Goal: Information Seeking & Learning: Understand process/instructions

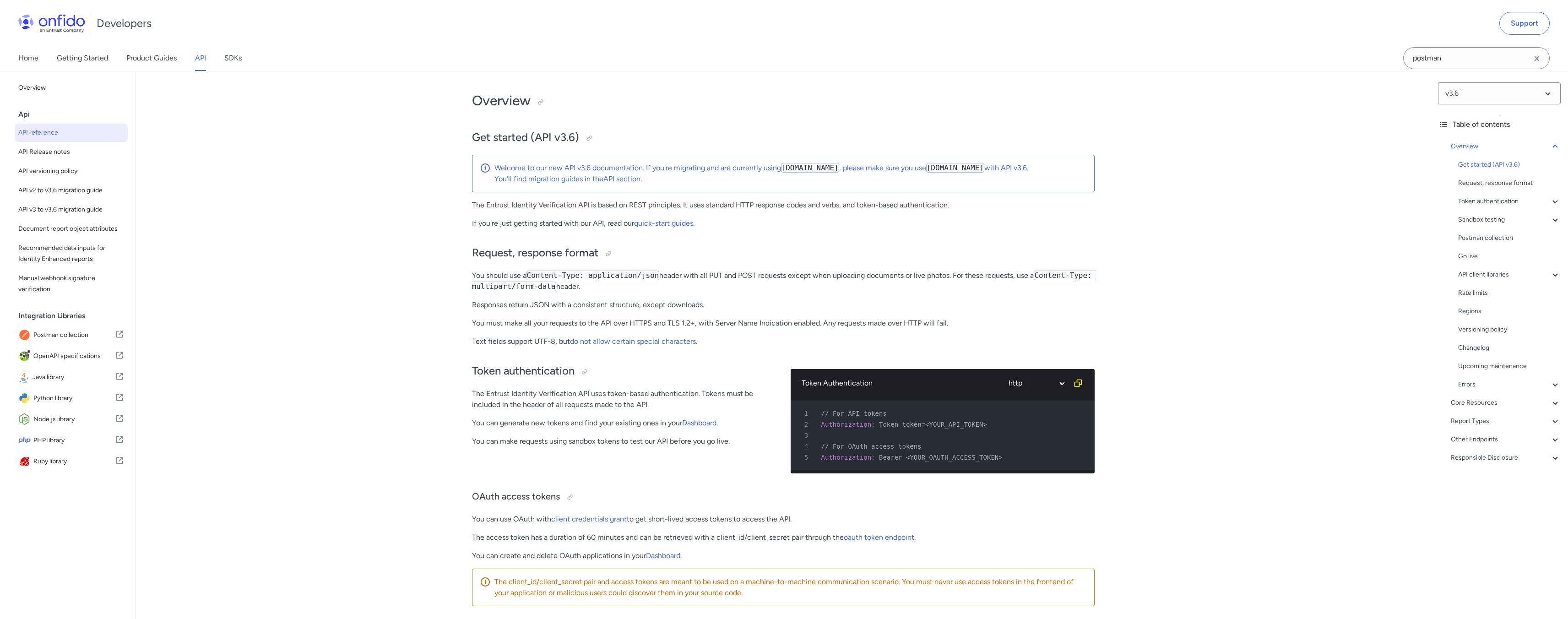
scroll to position [38, 0]
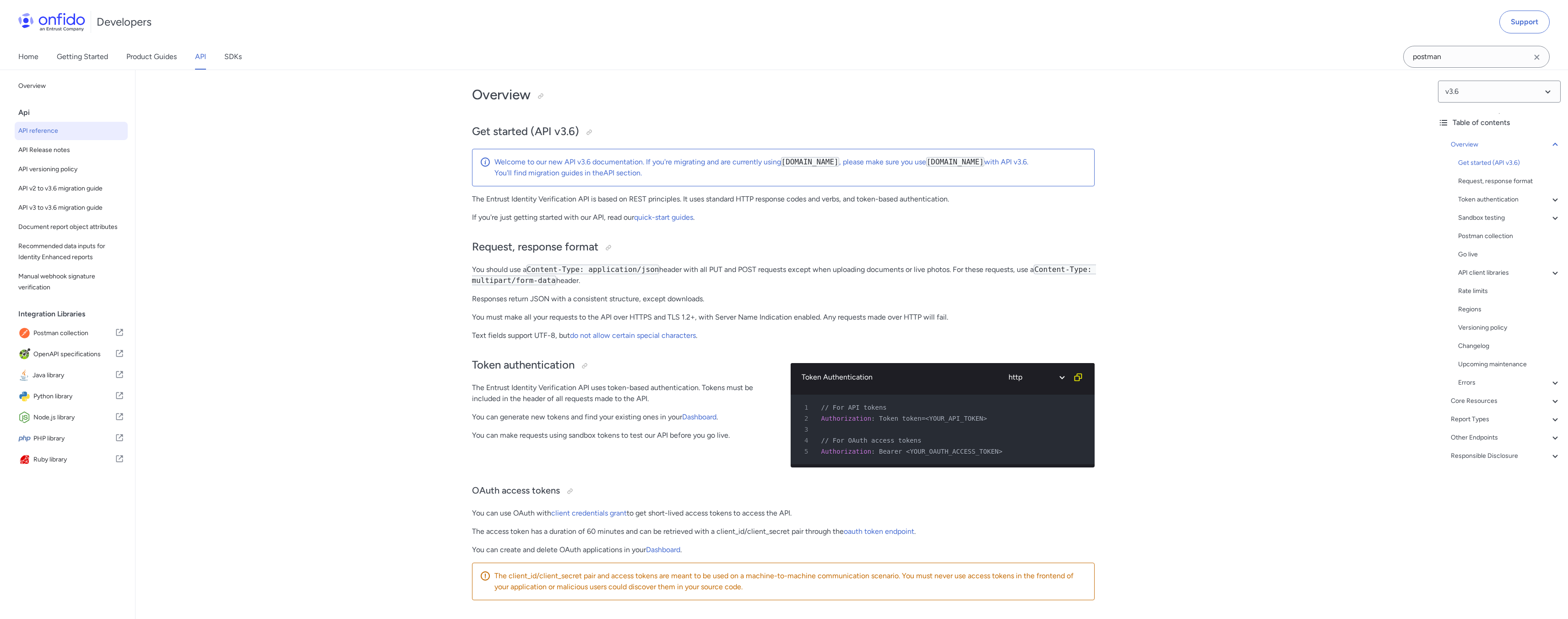
drag, startPoint x: 462, startPoint y: 391, endPoint x: 509, endPoint y: 378, distance: 48.8
drag, startPoint x: 463, startPoint y: 387, endPoint x: 512, endPoint y: 400, distance: 50.7
click at [526, 404] on div "Token authentication The Entrust Identity Verification API uses token-based aut…" at bounding box center [624, 411] width 304 height 126
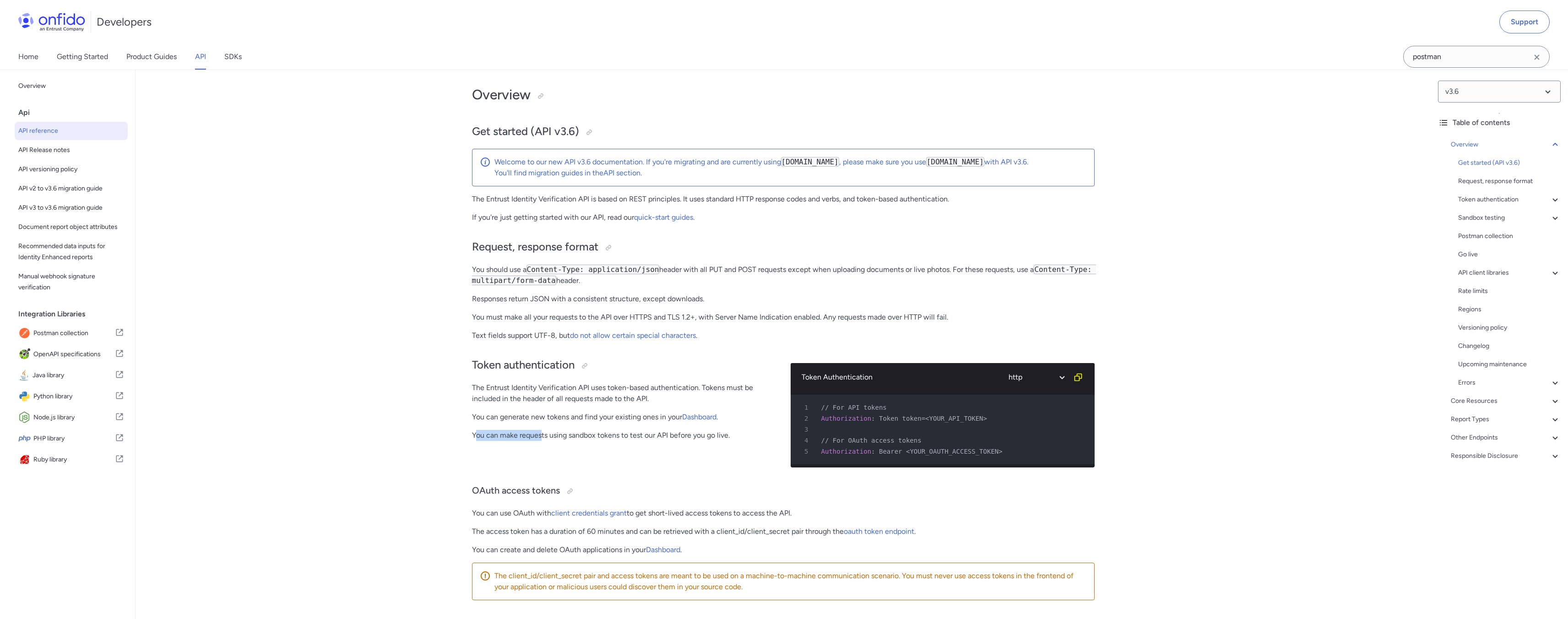
drag, startPoint x: 474, startPoint y: 439, endPoint x: 540, endPoint y: 440, distance: 66.0
click at [540, 440] on p "You can make requests using sandbox tokens to test our API before you go live." at bounding box center [624, 436] width 304 height 11
click at [541, 443] on div "Token authentication The Entrust Identity Verification API uses token-based aut…" at bounding box center [624, 411] width 304 height 126
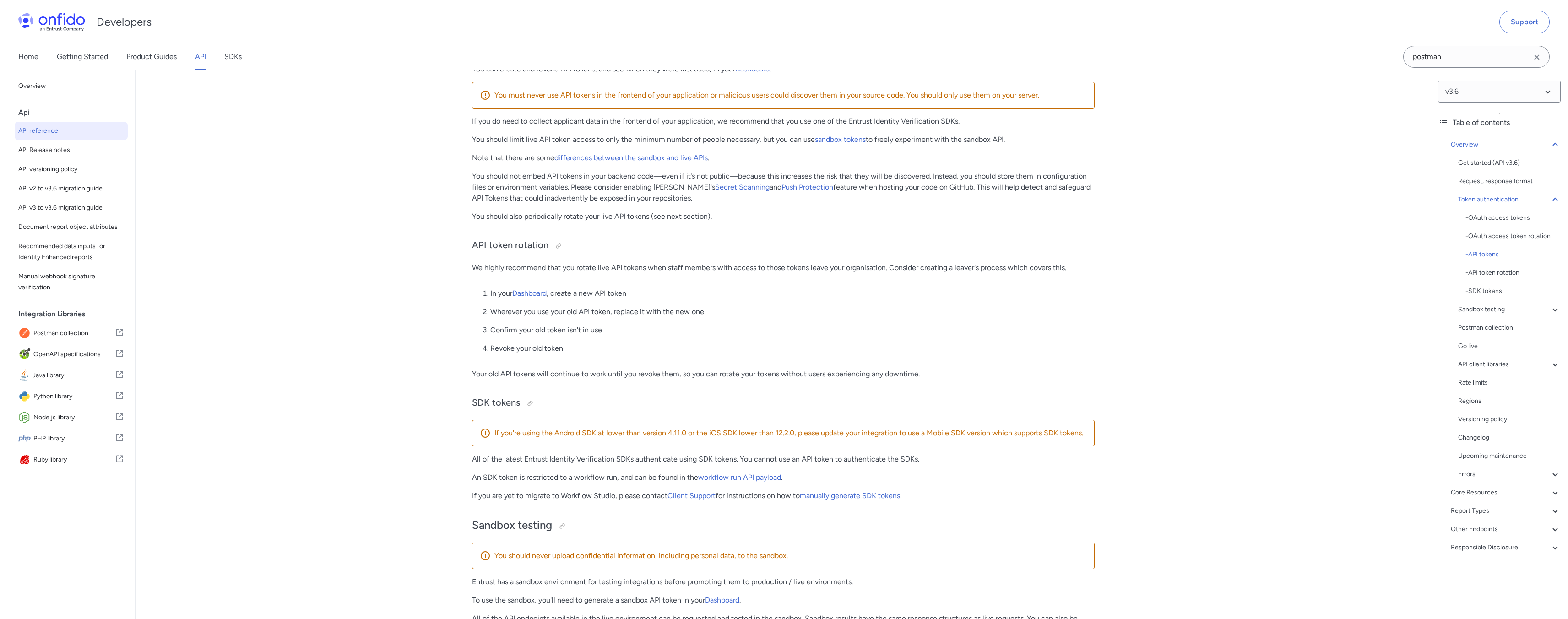
scroll to position [897, 0]
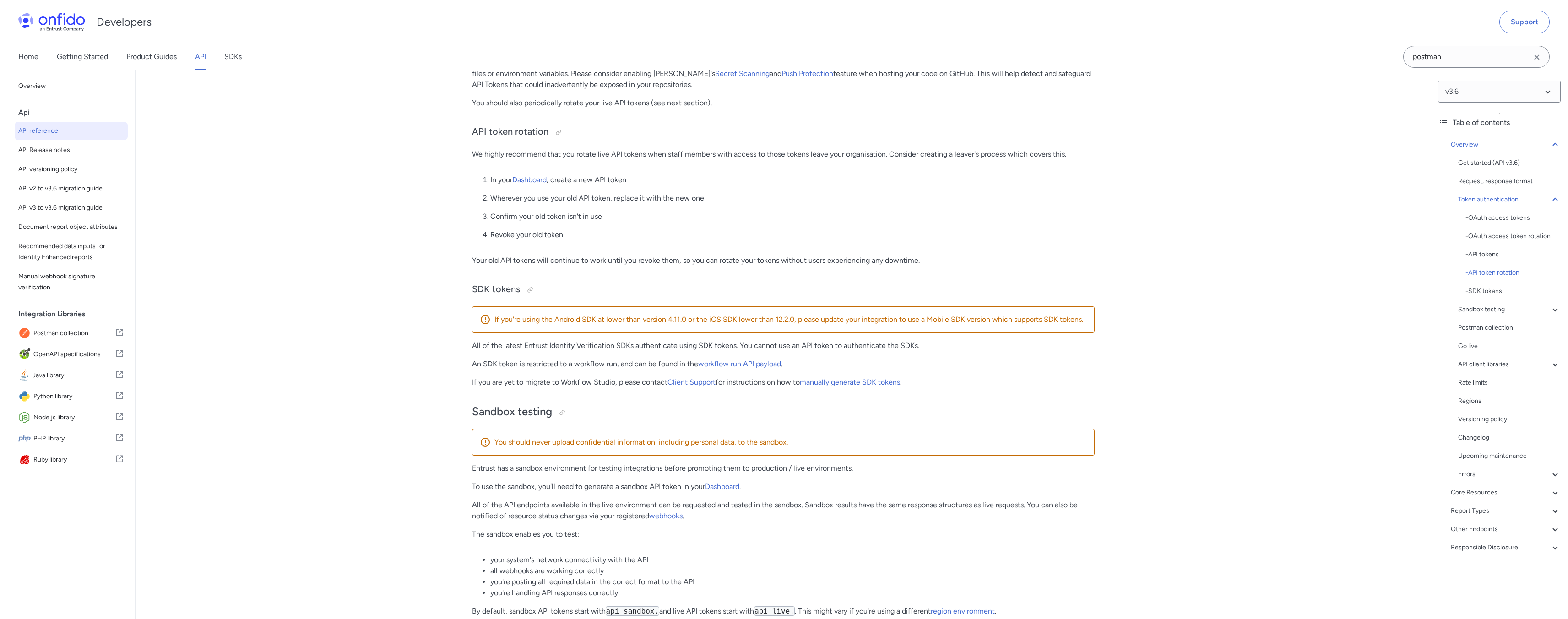
drag, startPoint x: 480, startPoint y: 394, endPoint x: 496, endPoint y: 398, distance: 16.5
click at [529, 388] on p "If you are yet to migrate to Workflow Studio, please contact Client Support for…" at bounding box center [783, 382] width 622 height 11
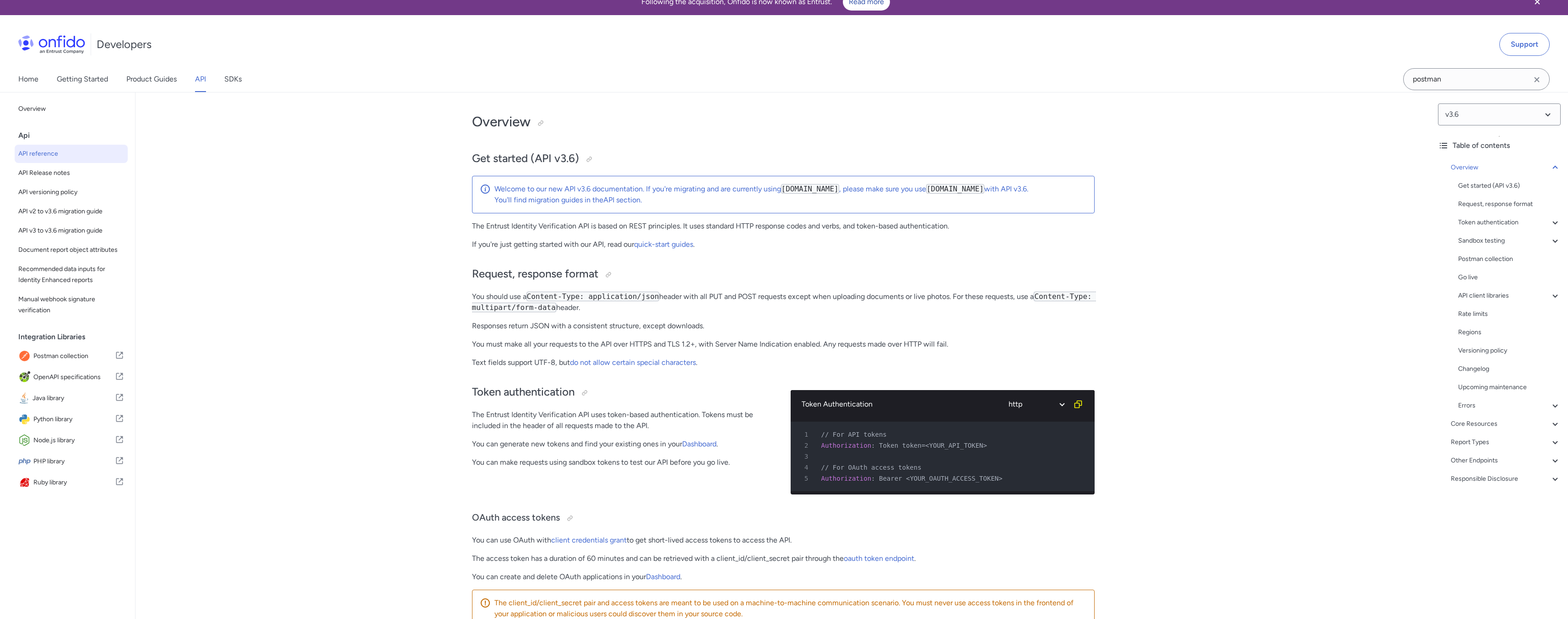
scroll to position [18, 0]
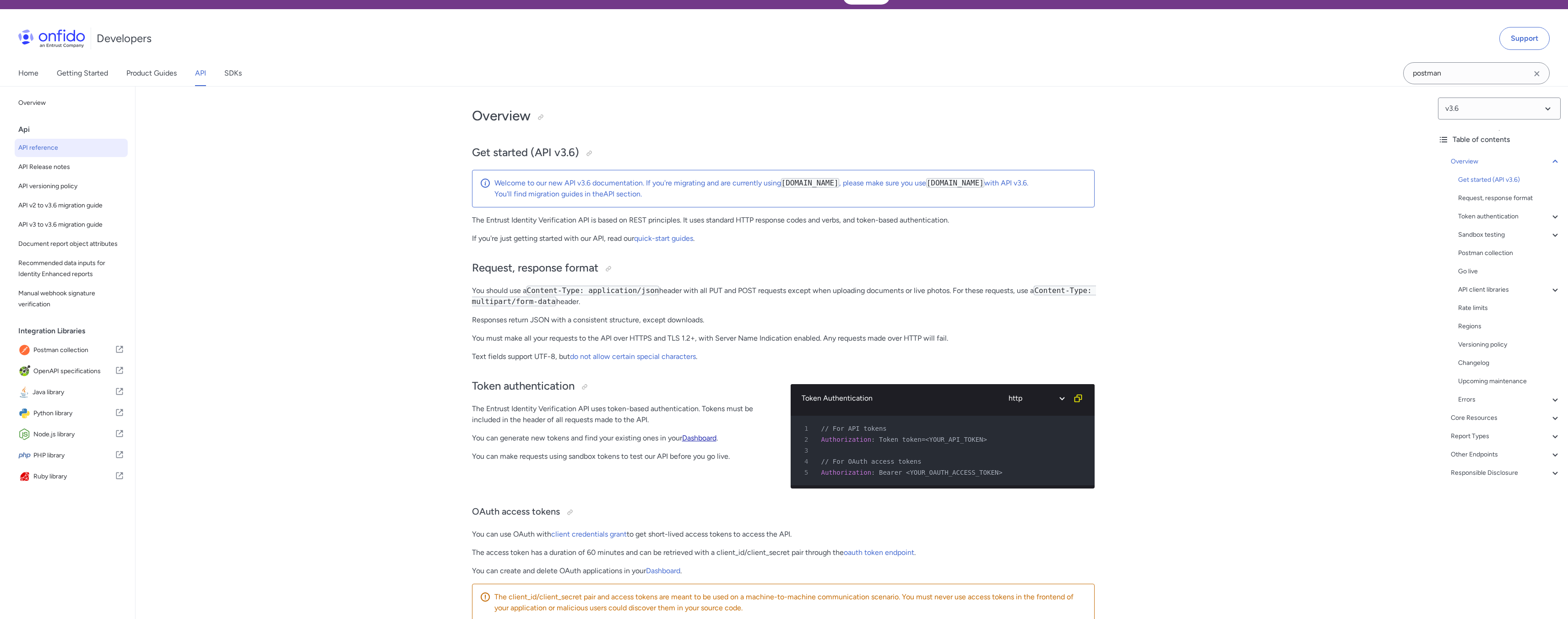
click at [684, 441] on link "Dashboard" at bounding box center [699, 438] width 35 height 8
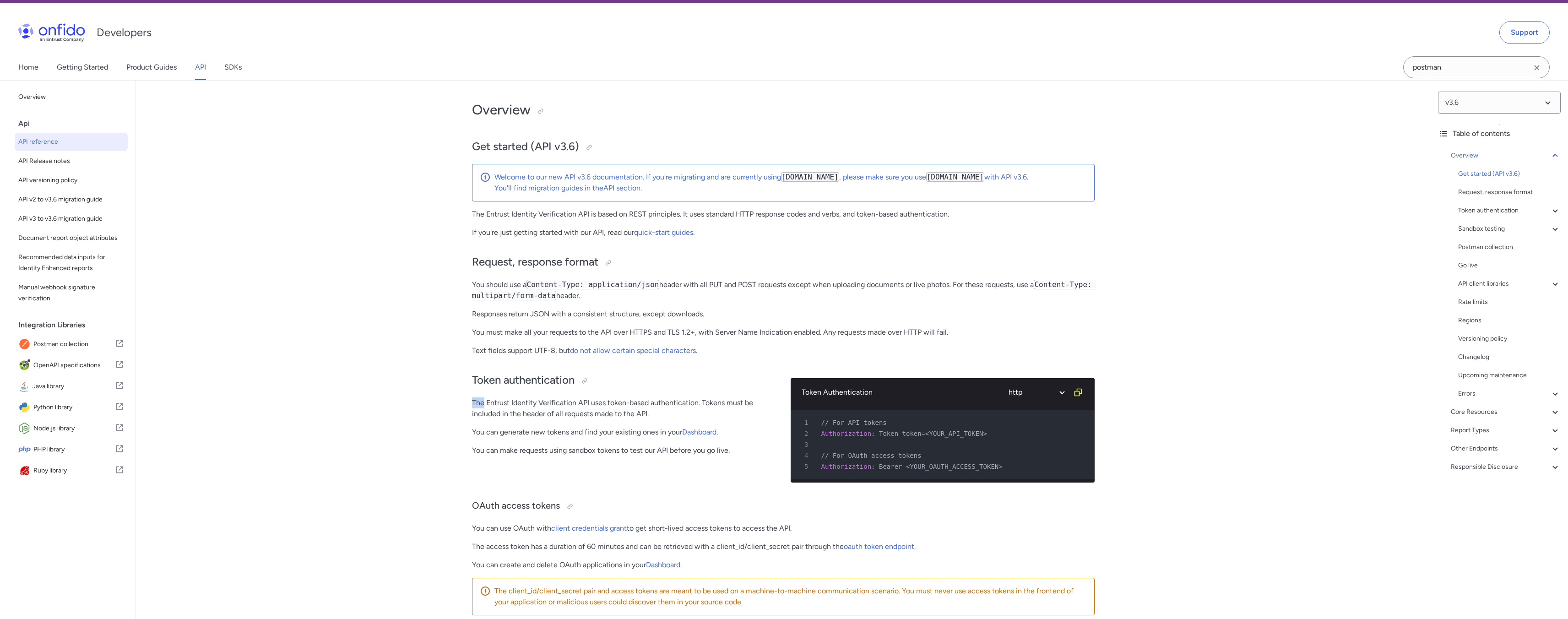
drag, startPoint x: 464, startPoint y: 407, endPoint x: 483, endPoint y: 408, distance: 19.0
click at [533, 409] on p "The Entrust Identity Verification API uses token-based authentication. Tokens m…" at bounding box center [624, 408] width 304 height 22
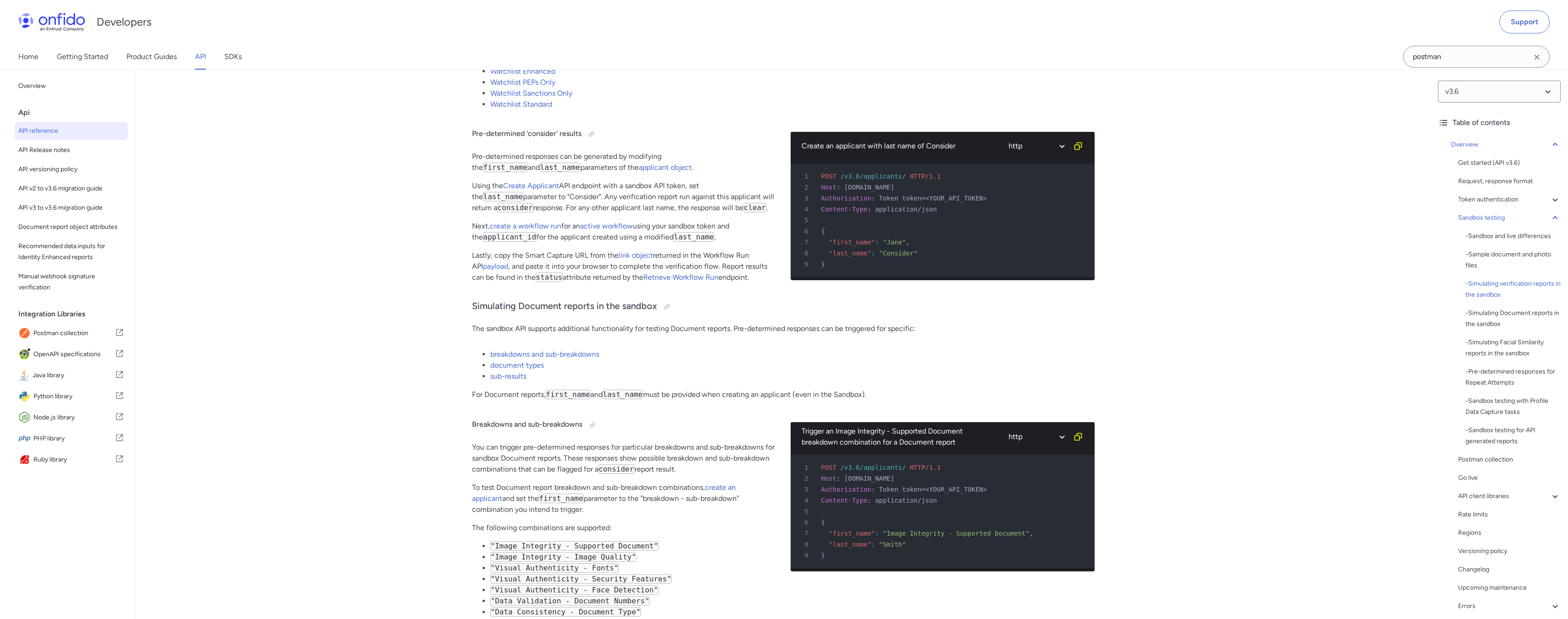
scroll to position [1697, 0]
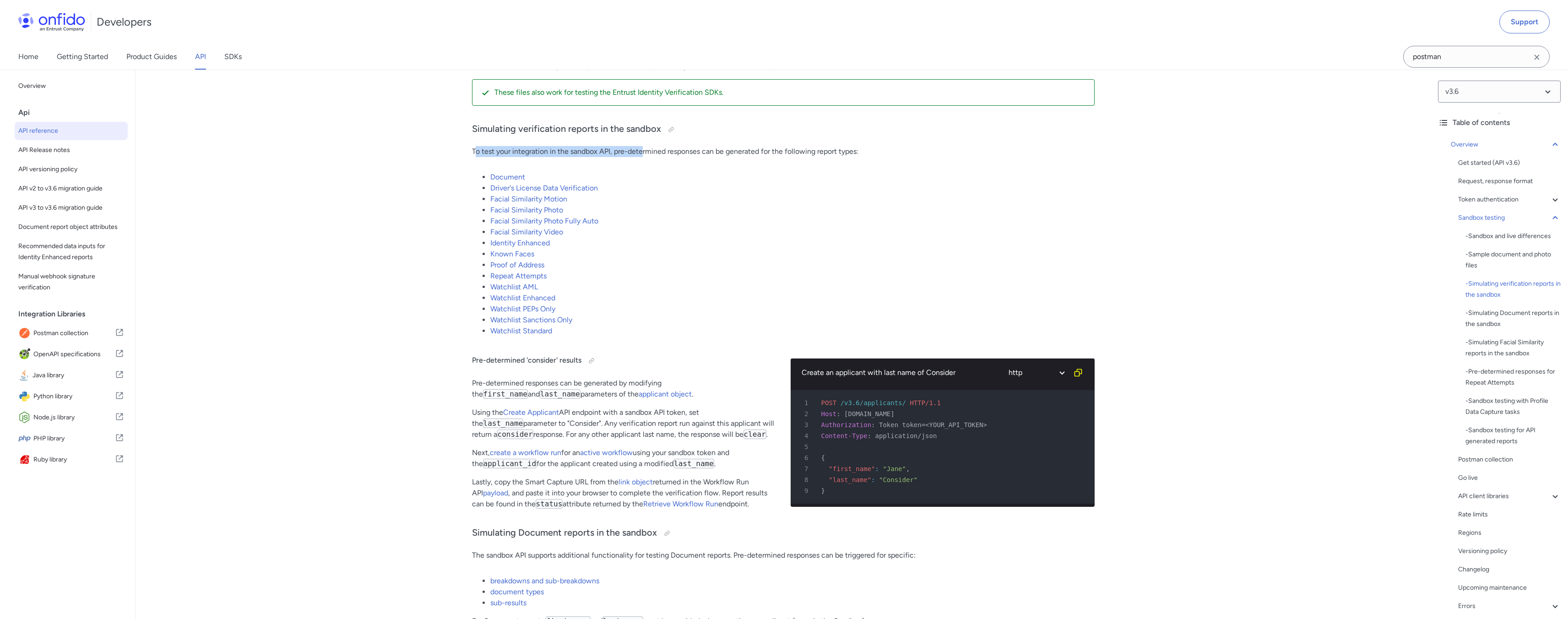
drag, startPoint x: 477, startPoint y: 160, endPoint x: 643, endPoint y: 155, distance: 166.1
click at [643, 155] on p "To test your integration in the sandbox API, pre-determined responses can be ge…" at bounding box center [783, 152] width 622 height 11
click at [644, 183] on li "Document" at bounding box center [792, 177] width 605 height 11
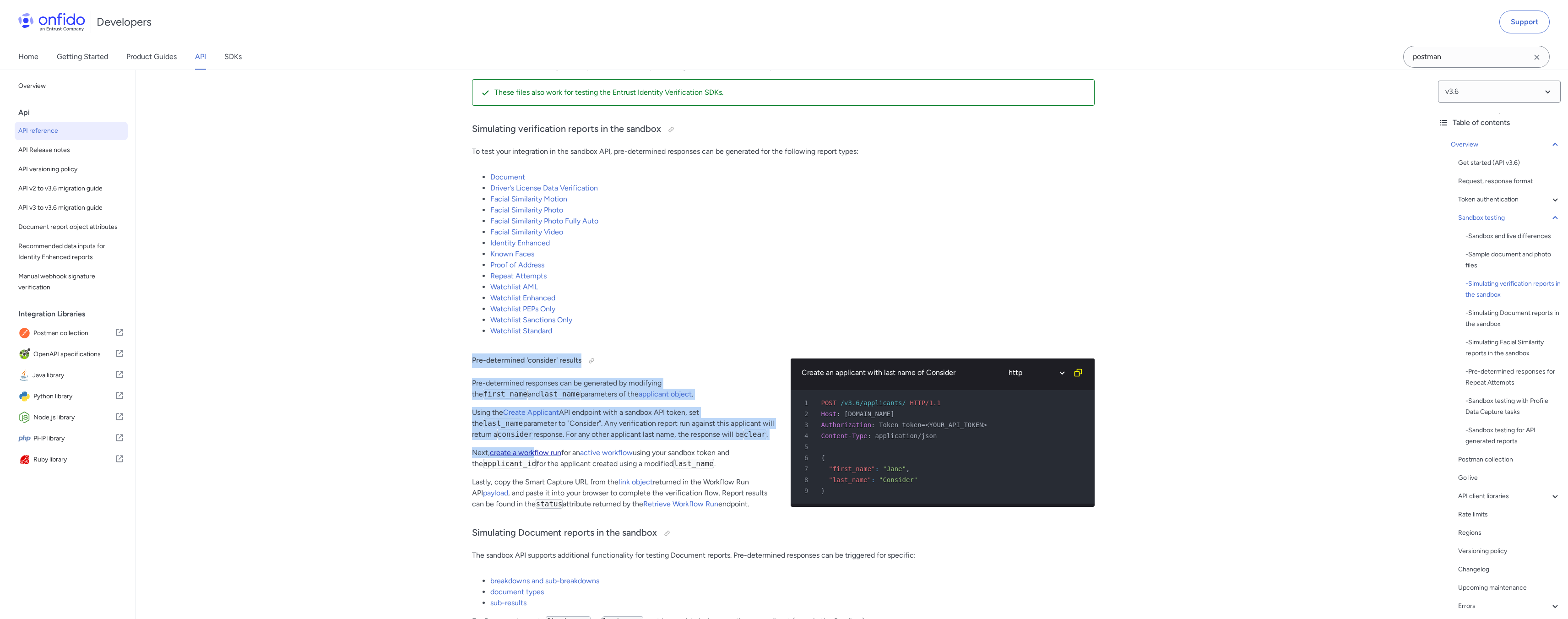
drag, startPoint x: 467, startPoint y: 367, endPoint x: 536, endPoint y: 456, distance: 112.6
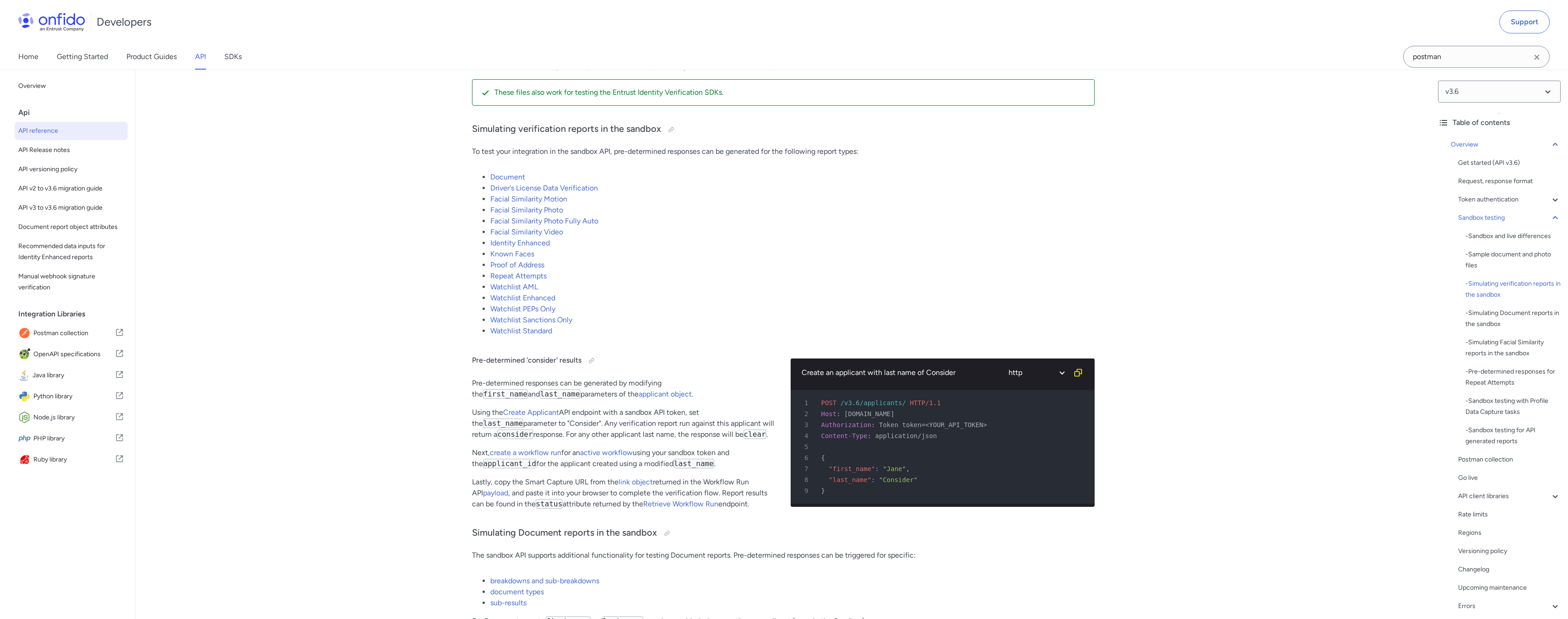
click at [543, 491] on p "Lastly, copy the Smart Capture URL from the link object returned in the Workflo…" at bounding box center [624, 493] width 304 height 33
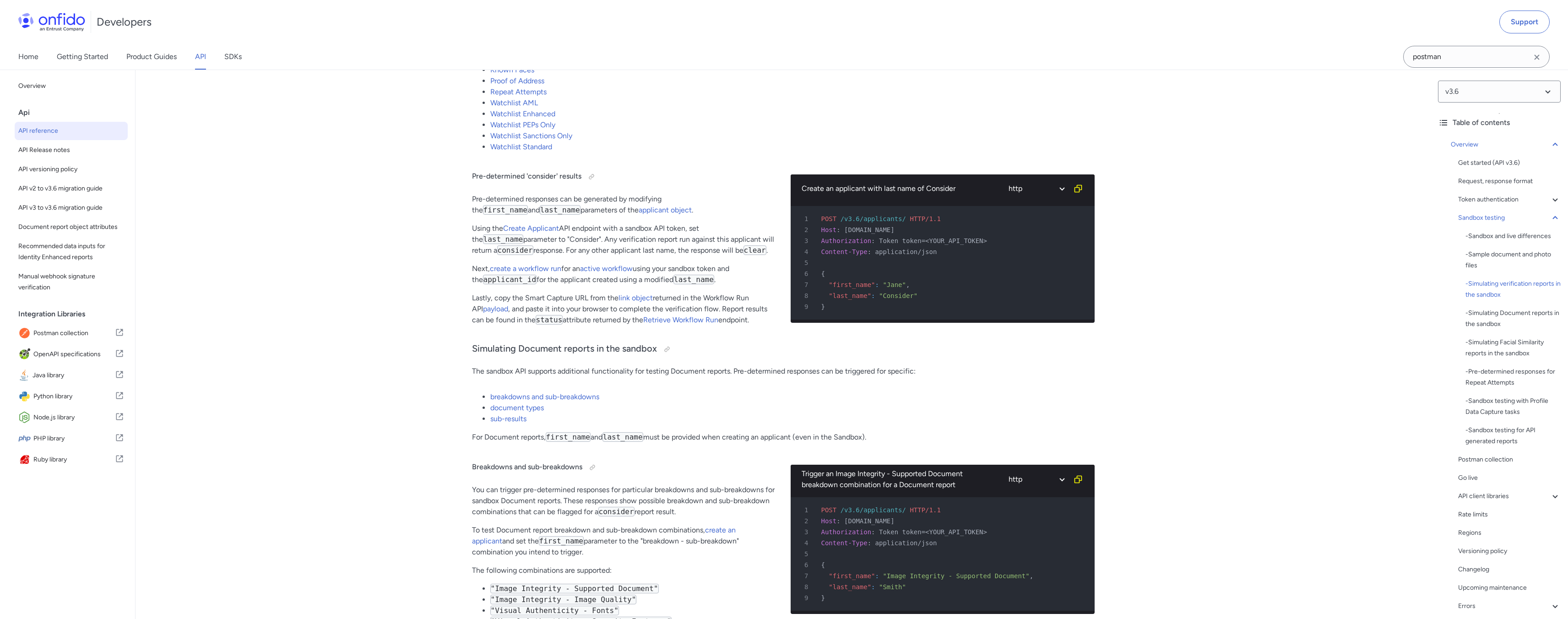
drag, startPoint x: 687, startPoint y: 385, endPoint x: 750, endPoint y: 394, distance: 63.6
drag, startPoint x: 471, startPoint y: 447, endPoint x: 821, endPoint y: 454, distance: 350.1
click at [644, 471] on h4 "Breakdowns and sub-breakdowns" at bounding box center [624, 467] width 304 height 15
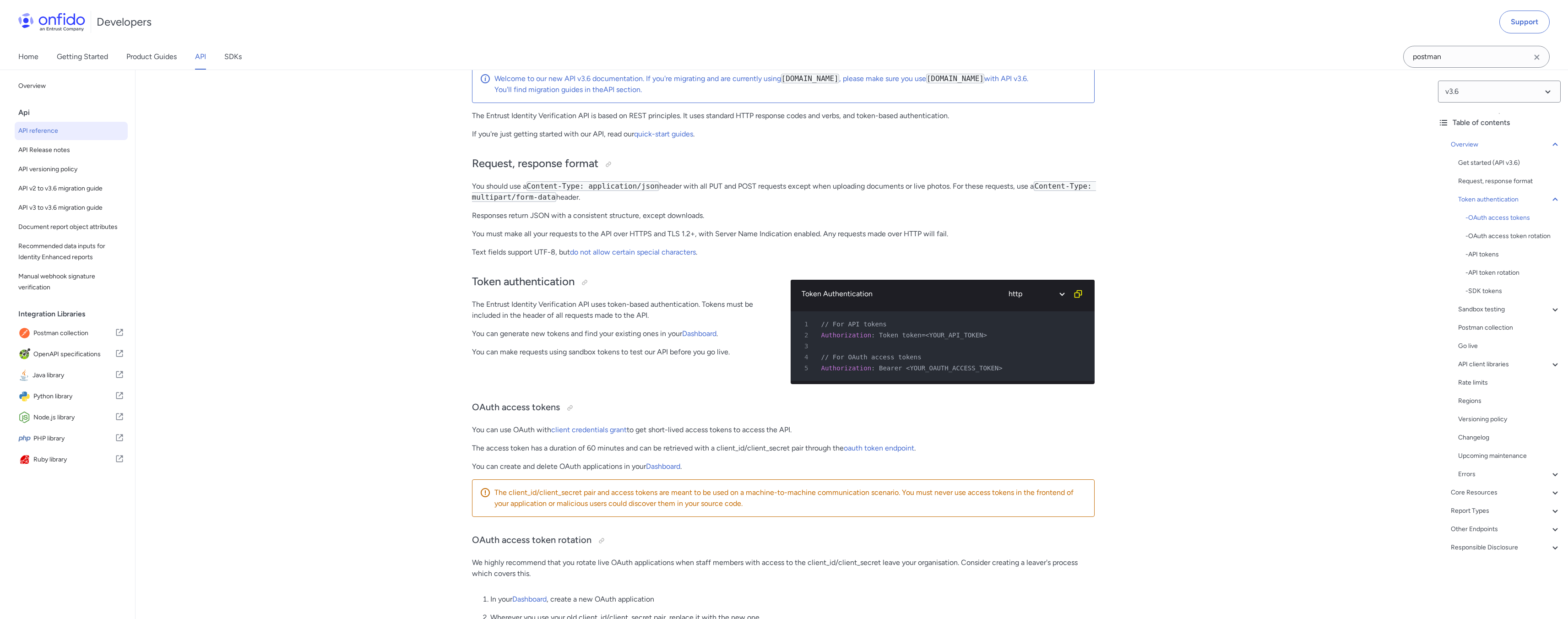
scroll to position [0, 0]
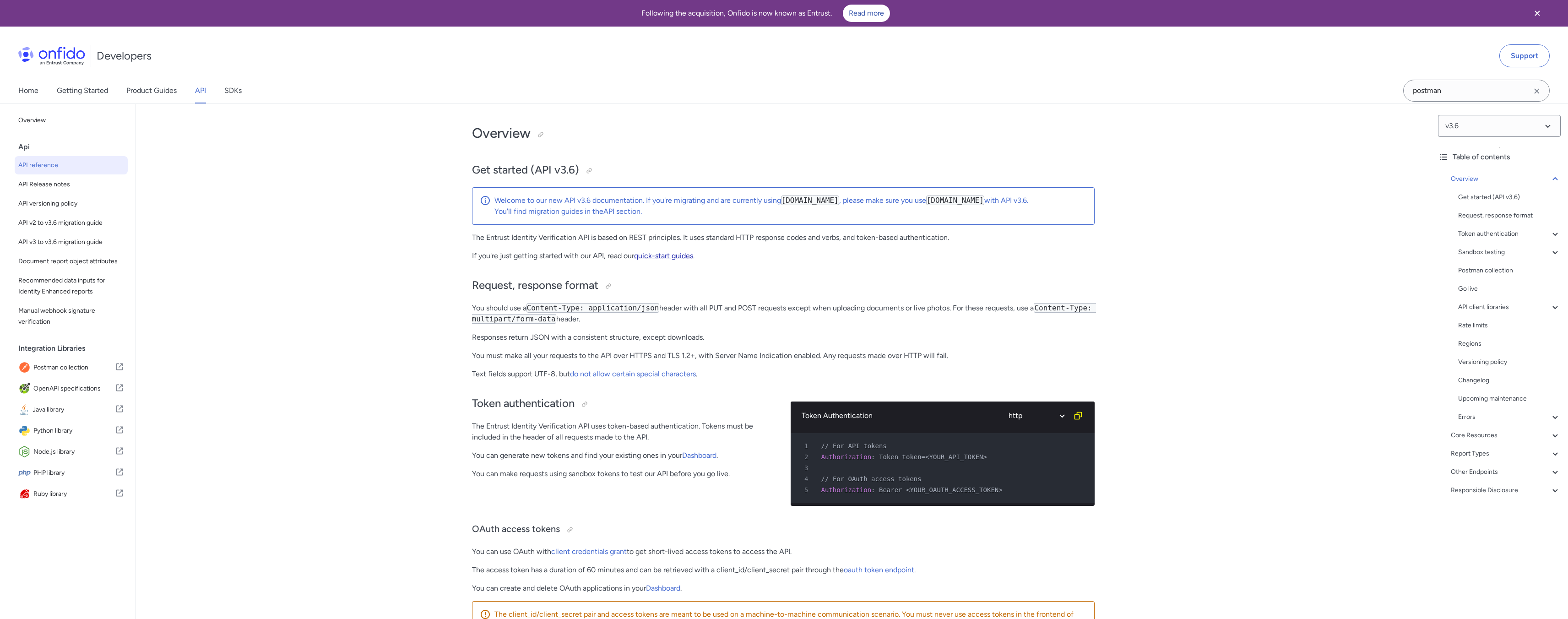
click at [672, 252] on link "quick-start guides" at bounding box center [664, 256] width 59 height 8
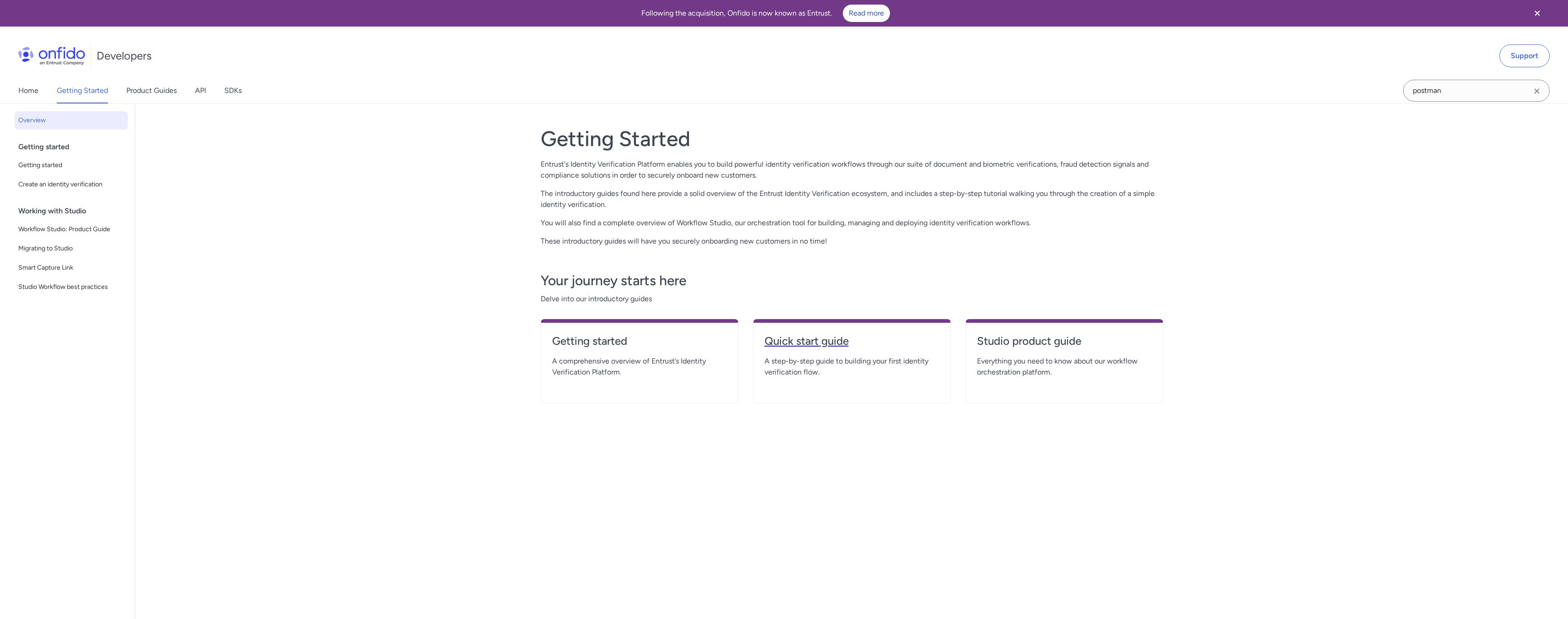
click at [787, 346] on h4 "Quick start guide" at bounding box center [852, 341] width 175 height 15
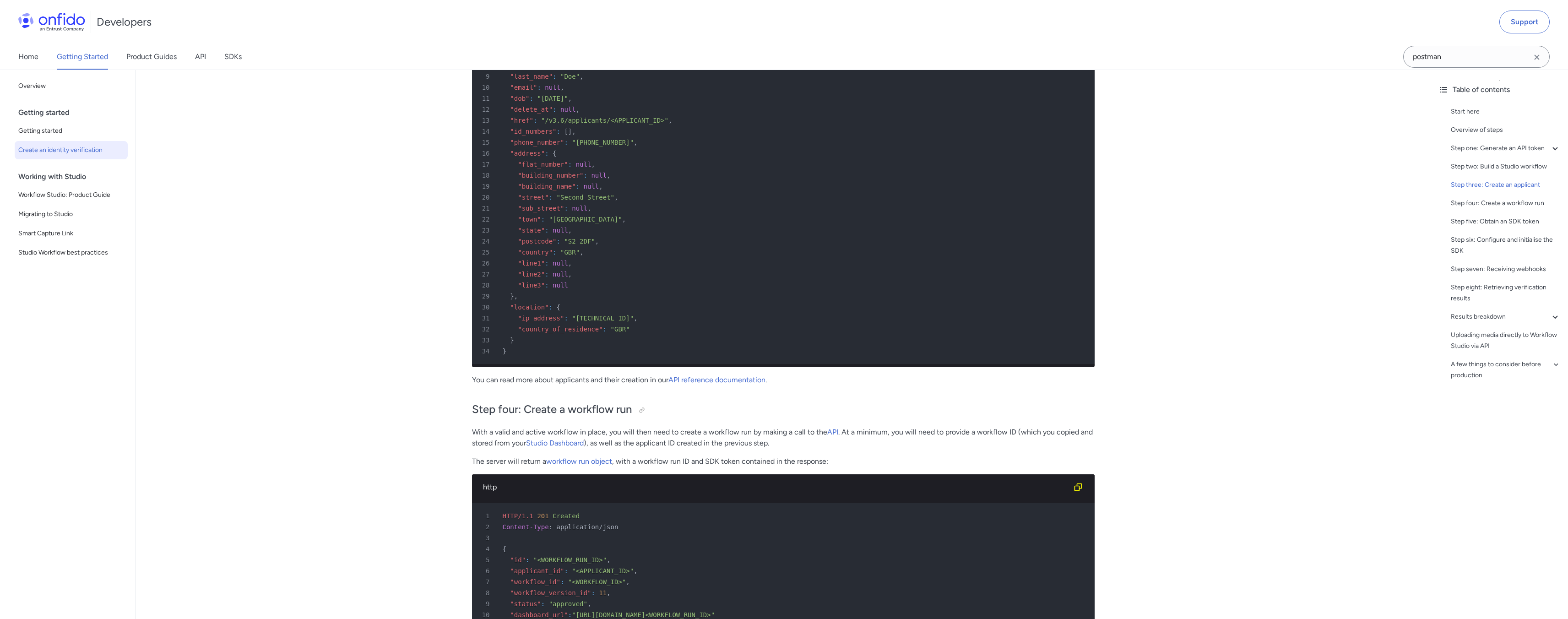
scroll to position [2322, 0]
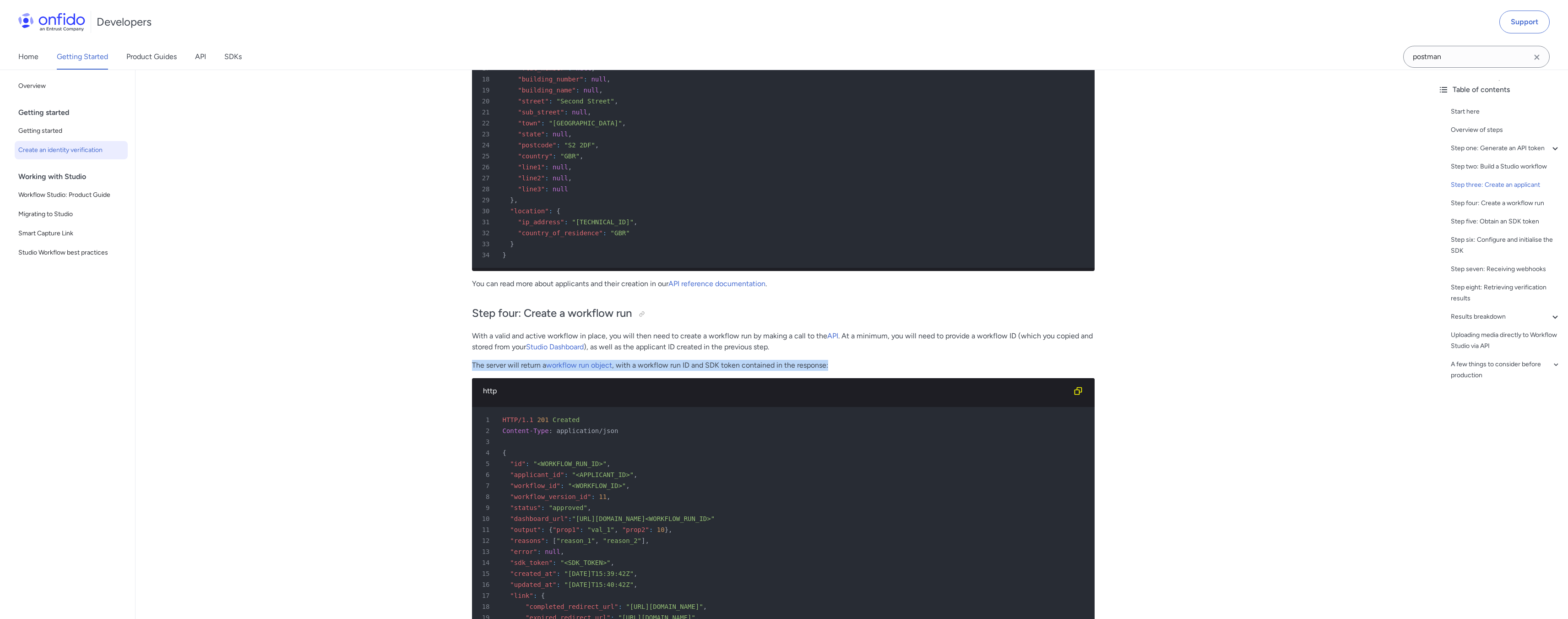
drag, startPoint x: 471, startPoint y: 379, endPoint x: 492, endPoint y: 385, distance: 21.8
click at [492, 385] on div "Quick start guide: create an identity verification Start here This quick start …" at bounding box center [783, 249] width 659 height 4934
click at [492, 386] on div "Quick start guide: create an identity verification Start here This quick start …" at bounding box center [783, 245] width 622 height 4905
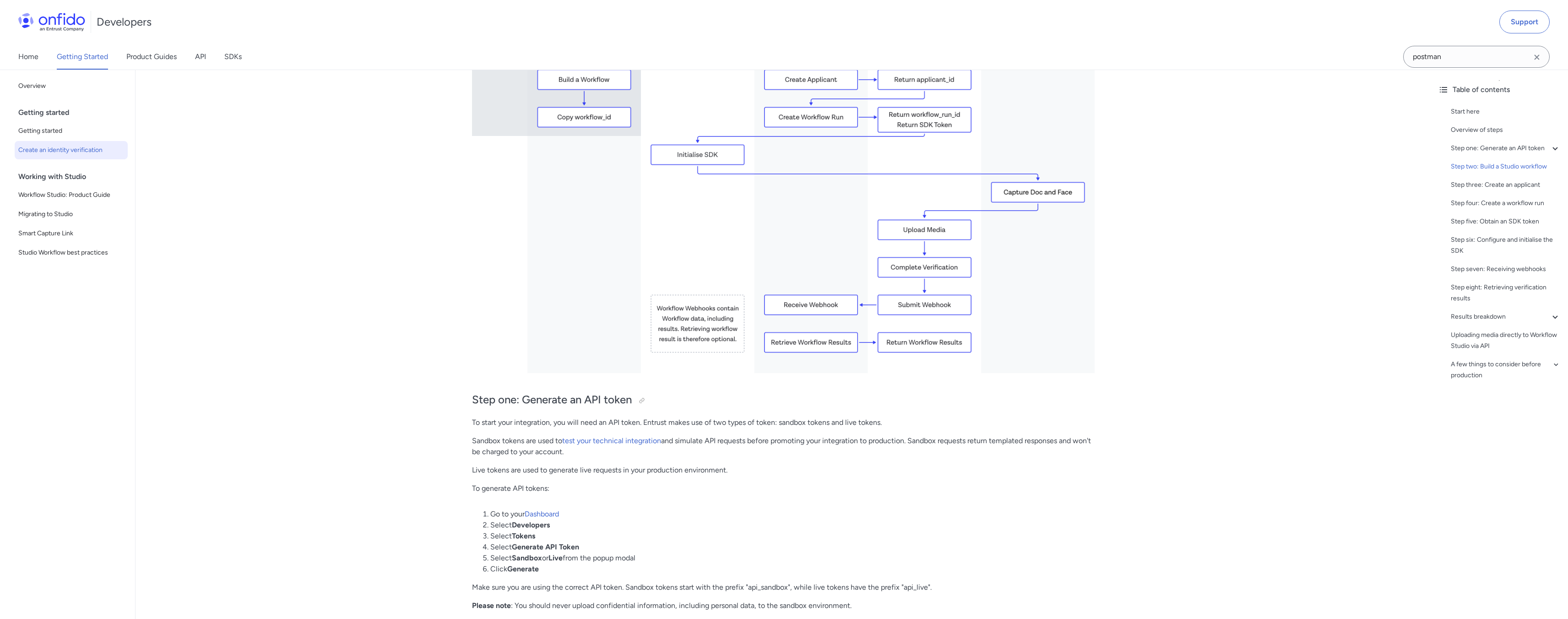
scroll to position [0, 0]
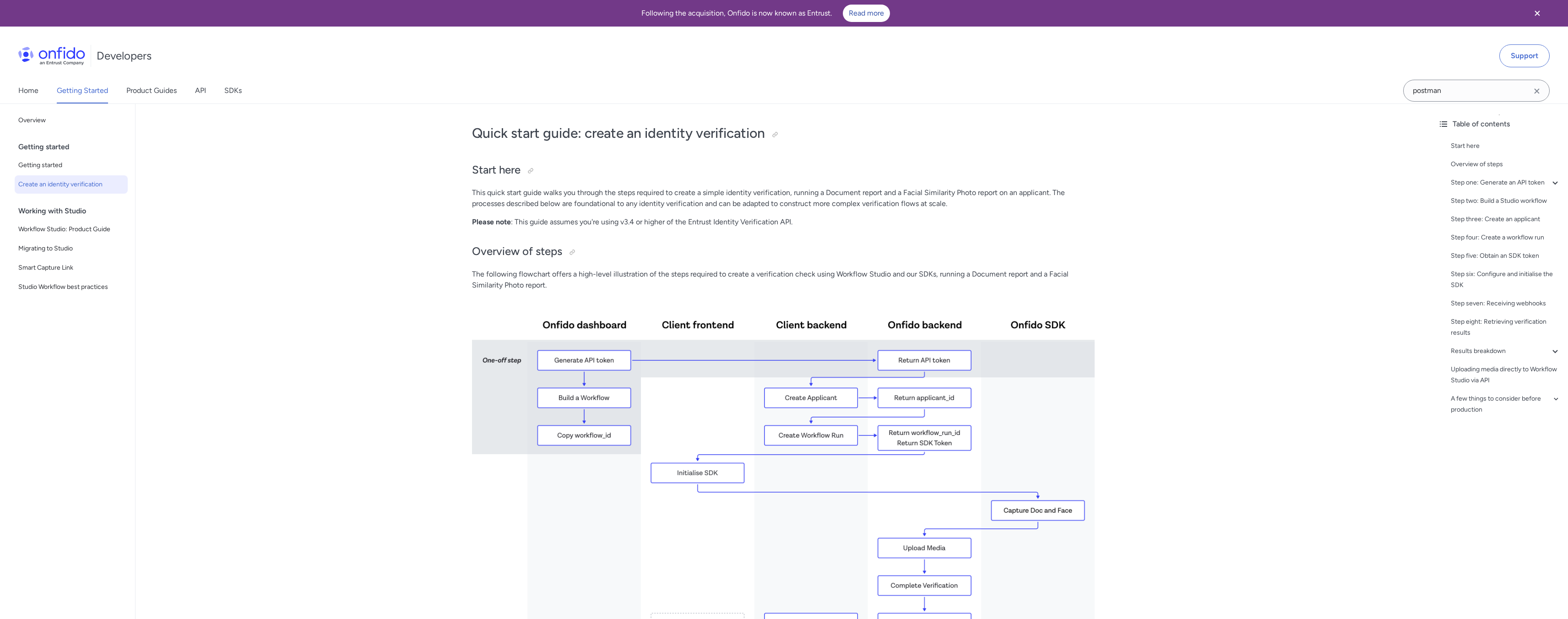
click at [193, 89] on div "Home Getting Started Product Guides API SDKs" at bounding box center [139, 90] width 278 height 25
click at [202, 90] on link "API" at bounding box center [201, 90] width 11 height 25
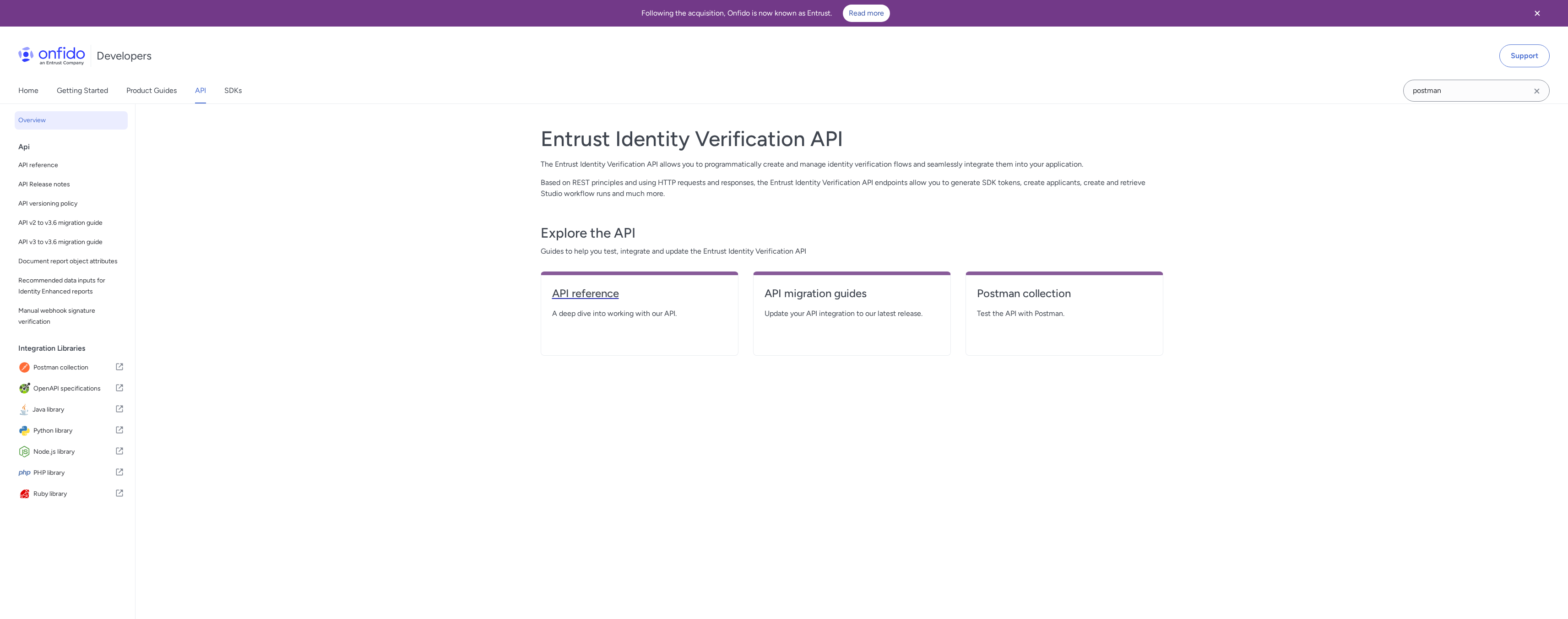
click at [631, 294] on h4 "API reference" at bounding box center [640, 293] width 175 height 15
select select "http"
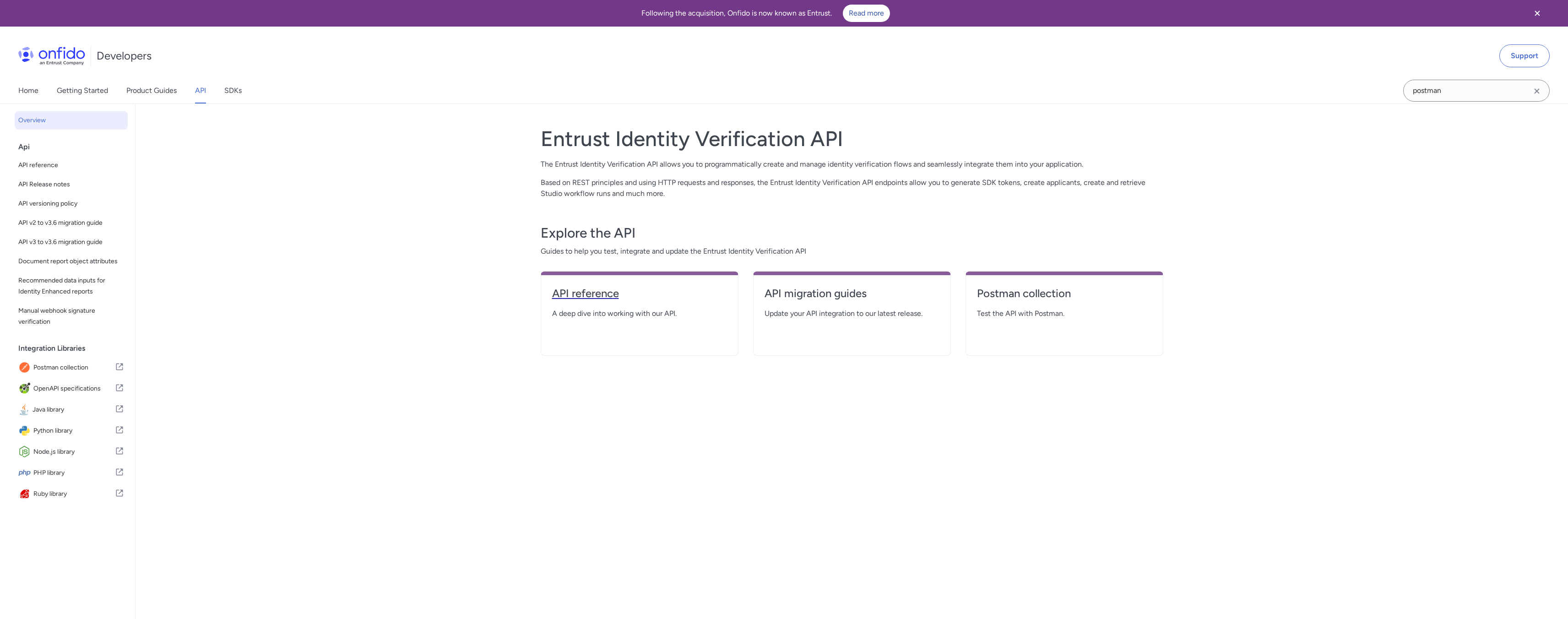
select select "http"
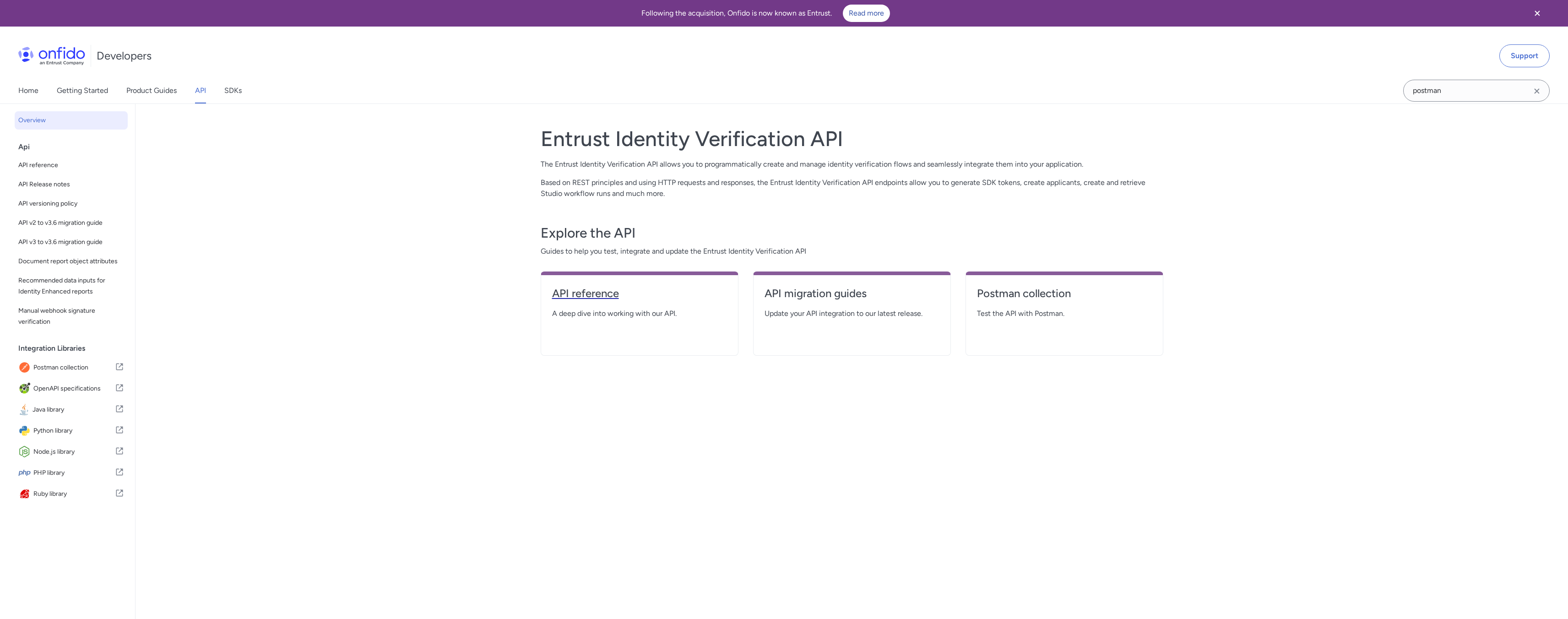
select select "http"
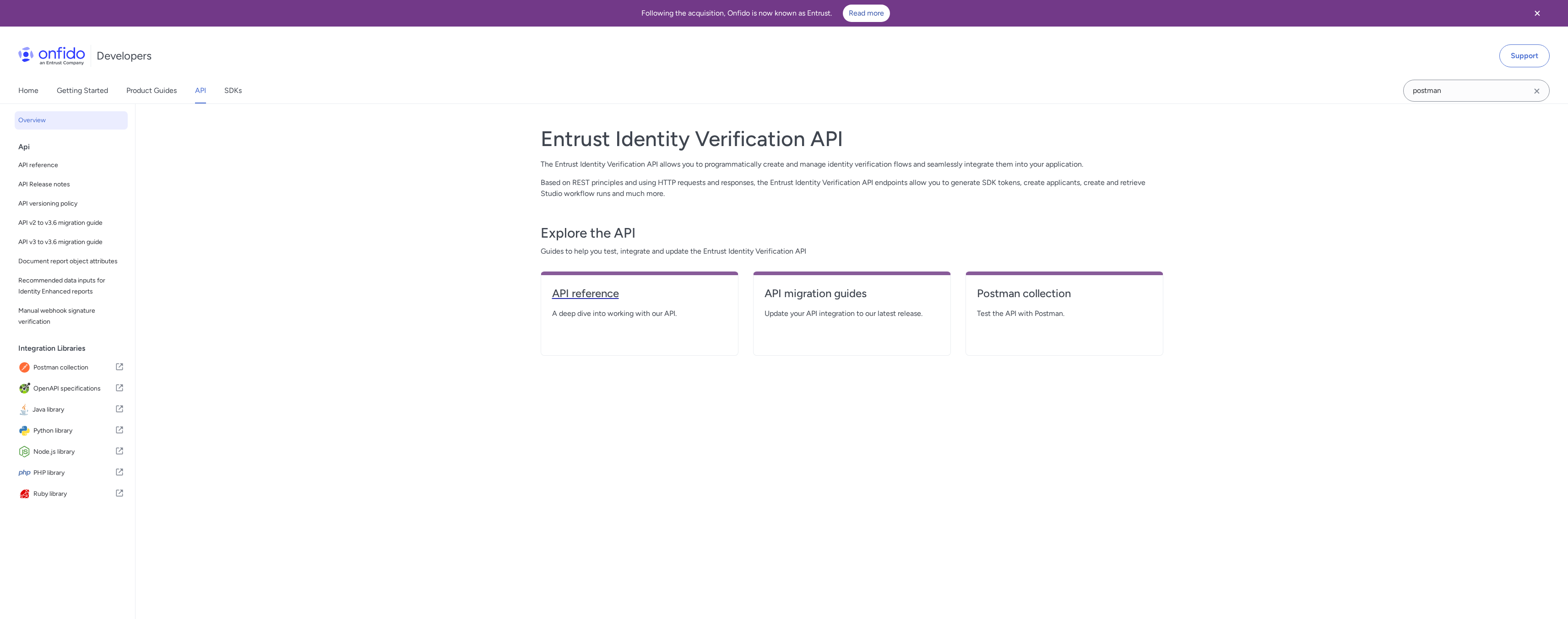
select select "http"
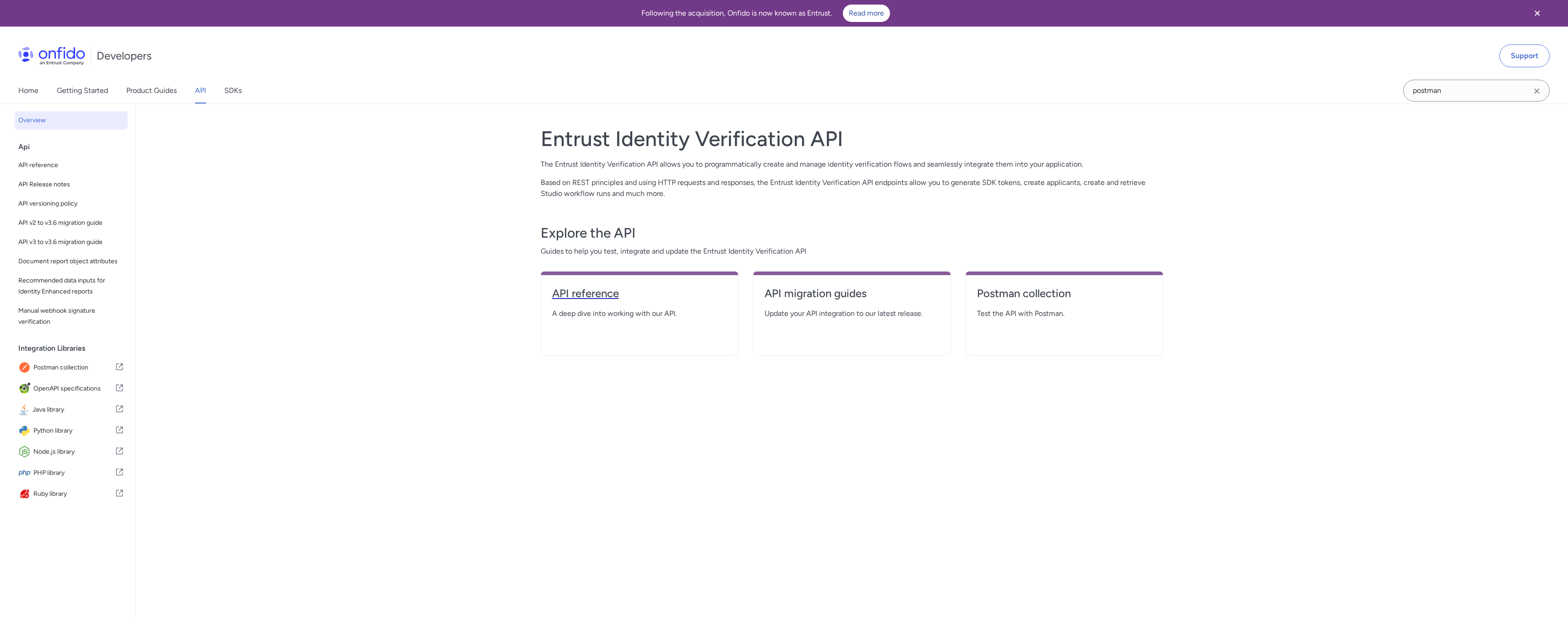
select select "http"
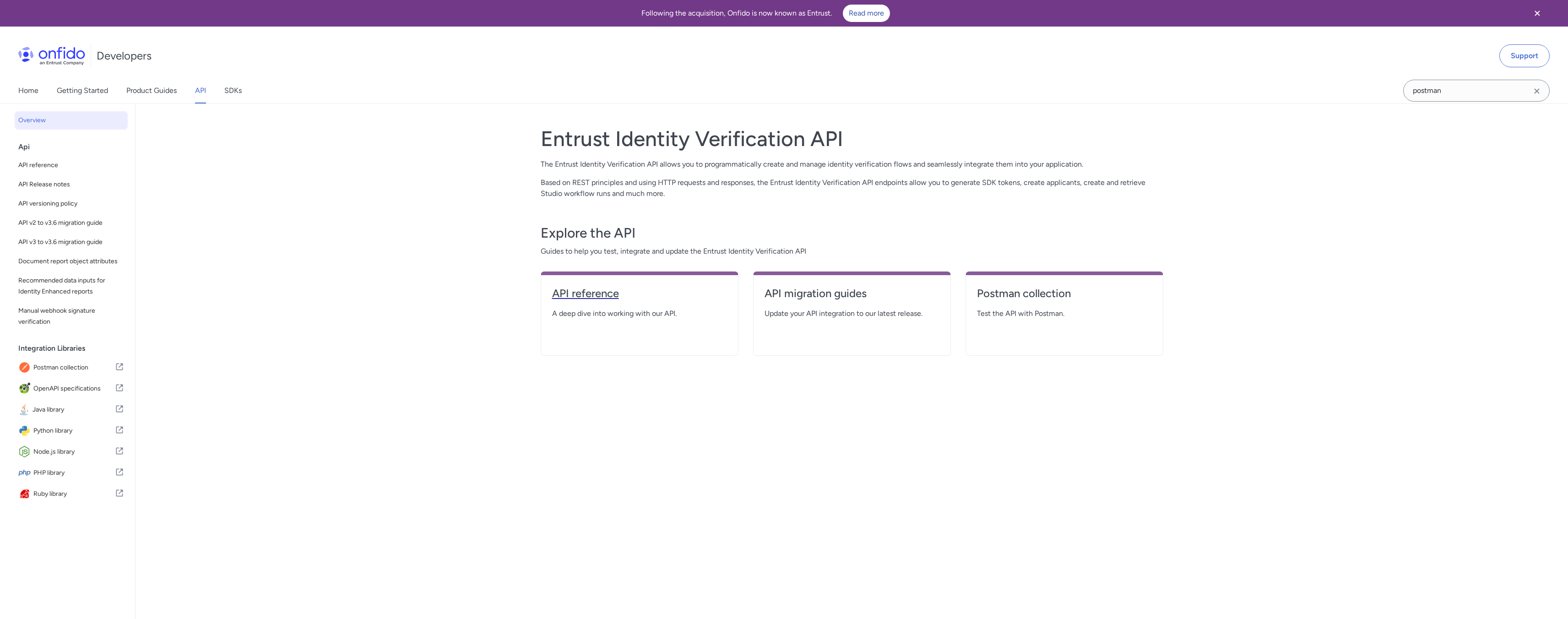
select select "http"
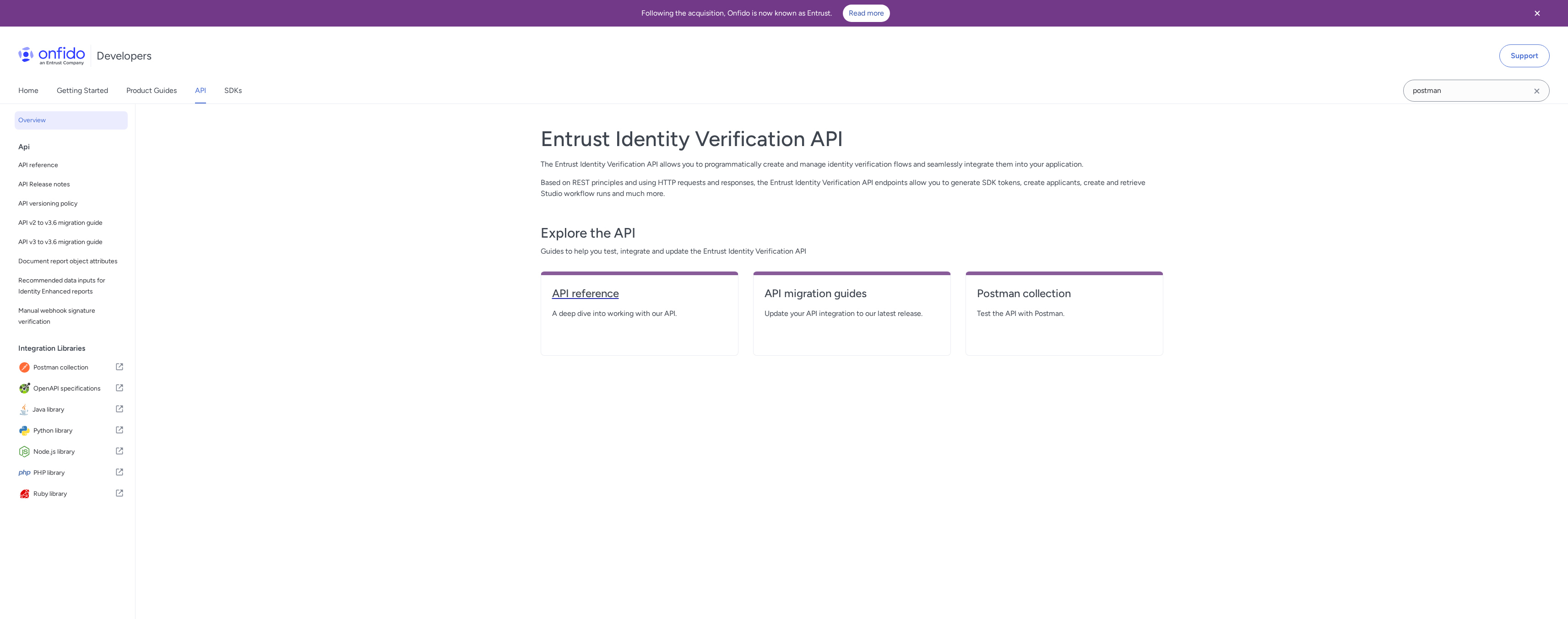
select select "http"
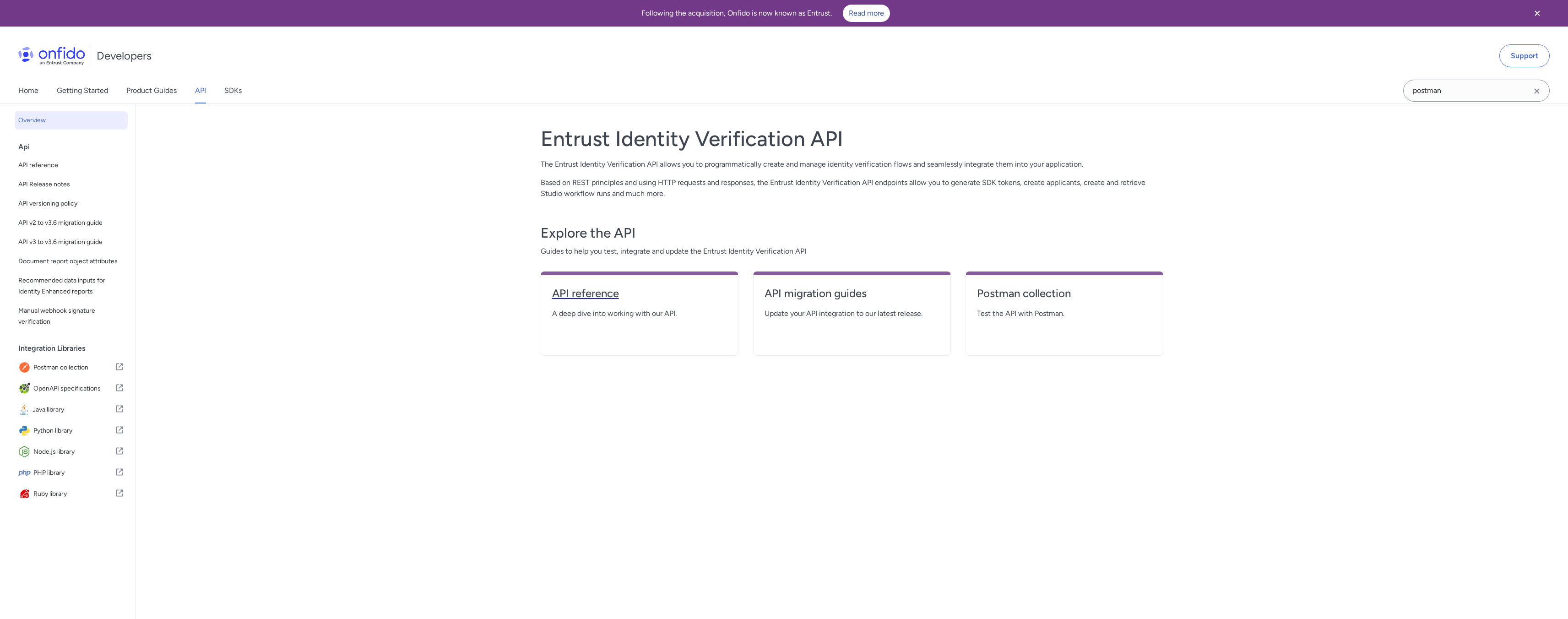
select select "http"
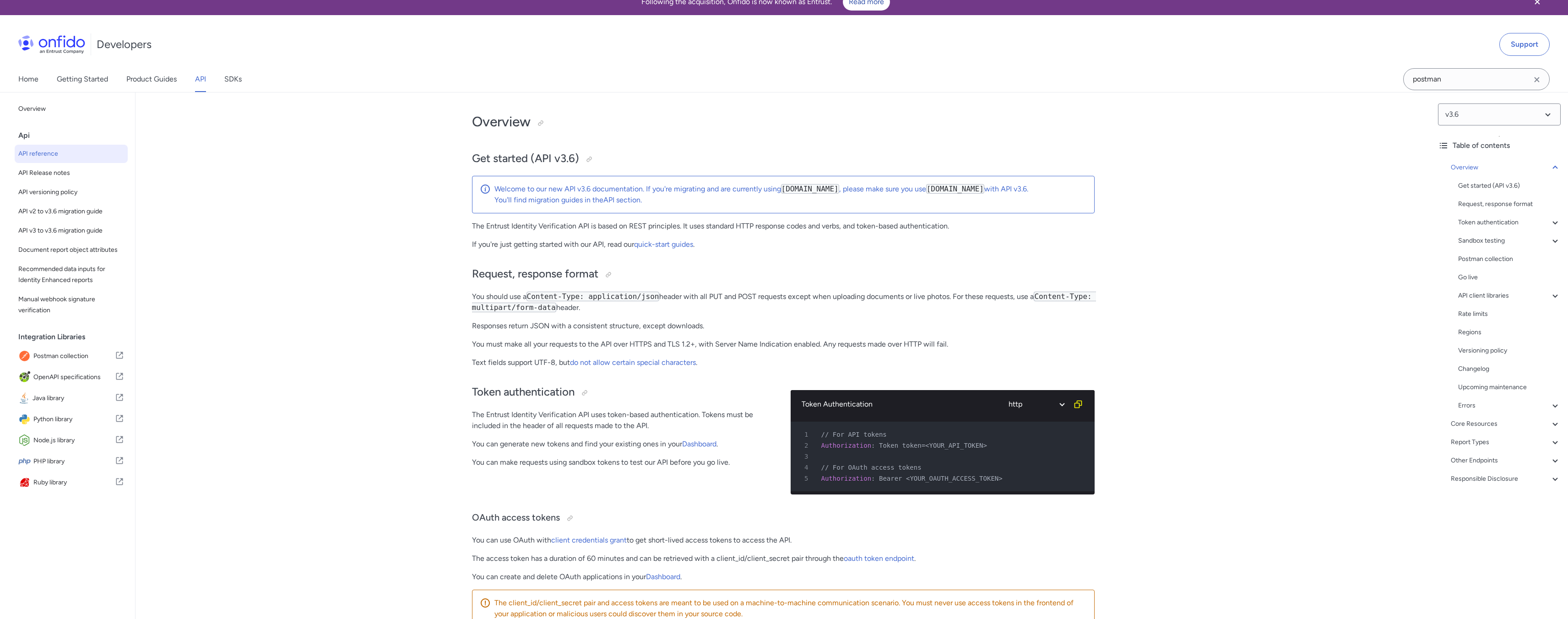
scroll to position [40, 0]
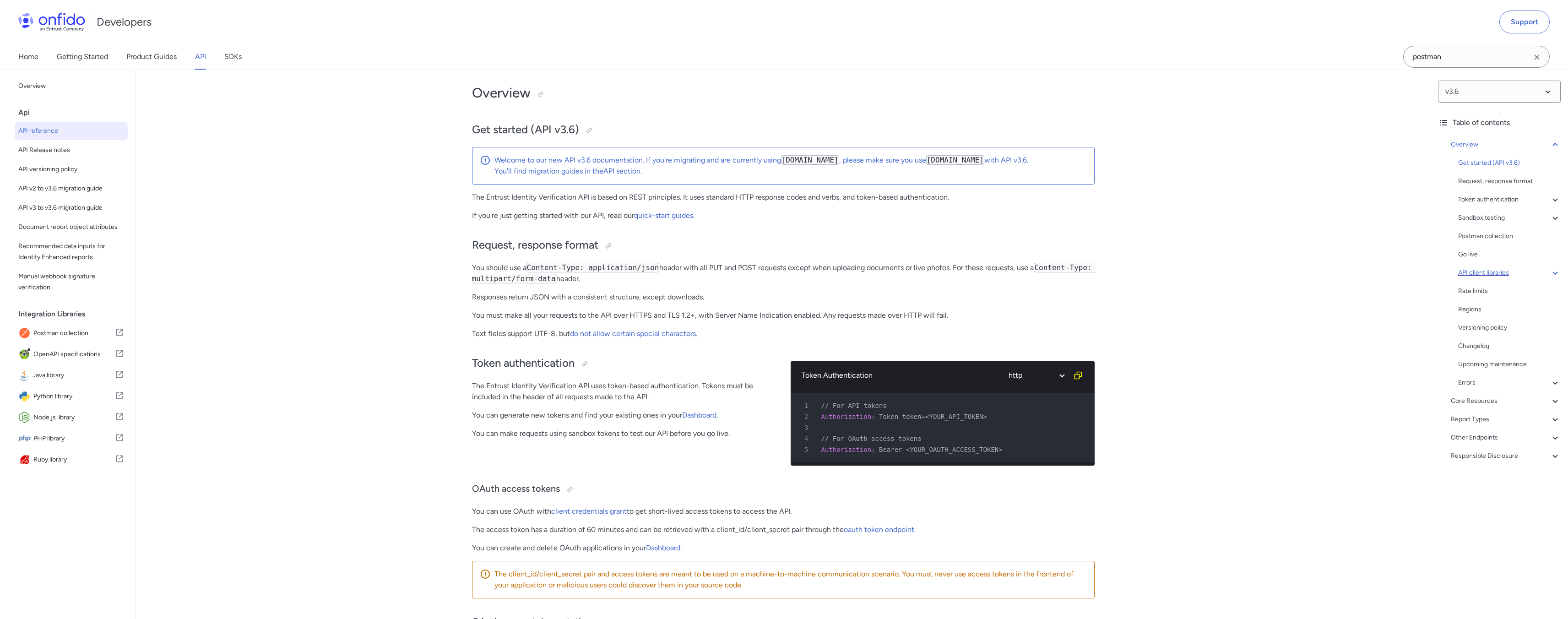
click at [1543, 273] on div "API client libraries" at bounding box center [1509, 273] width 102 height 11
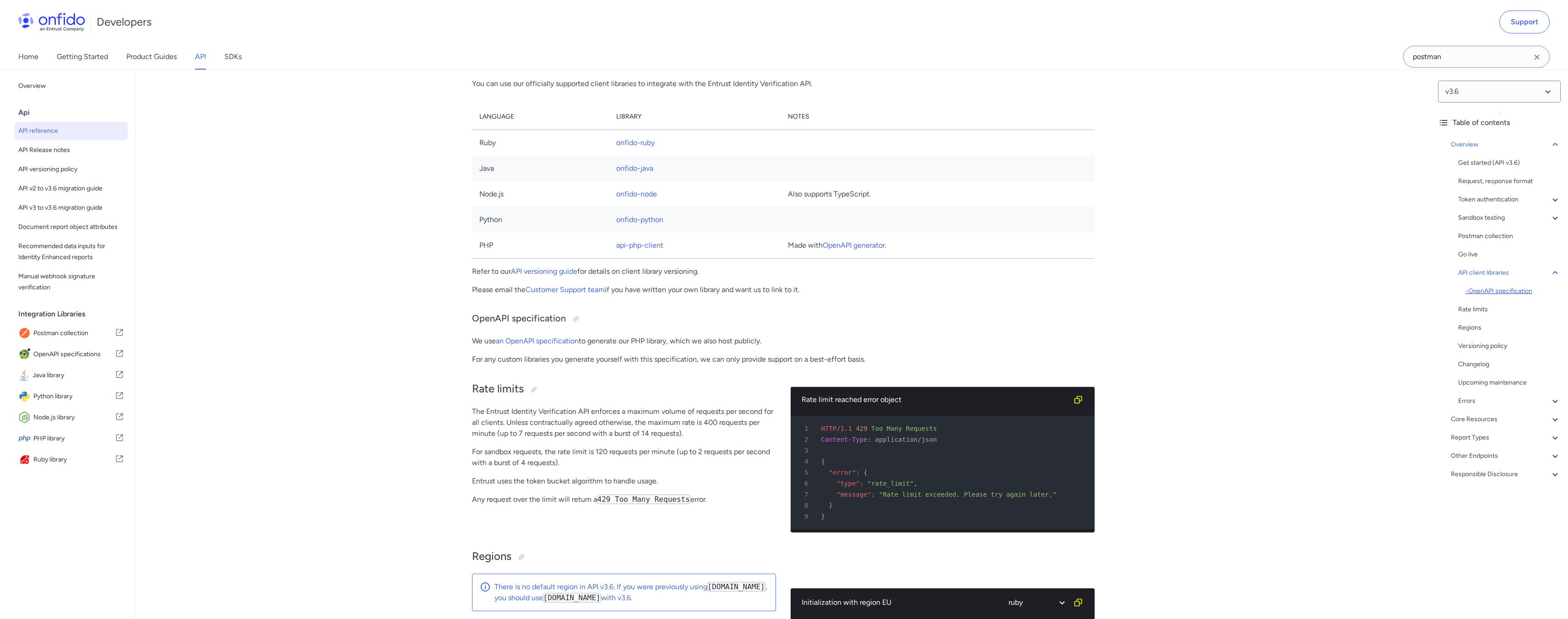
click at [1511, 287] on div "- OpenAPI specification" at bounding box center [1513, 291] width 95 height 11
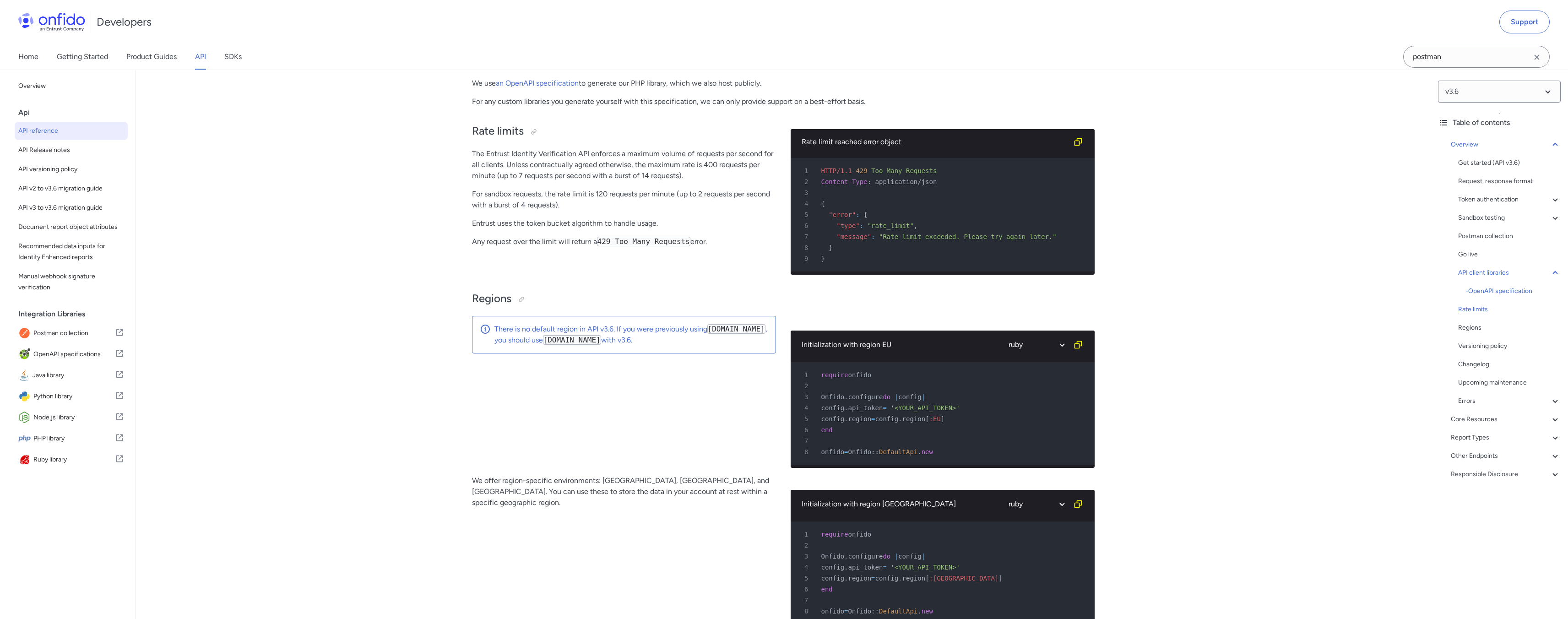
click at [1474, 314] on div "Rate limits" at bounding box center [1509, 310] width 102 height 11
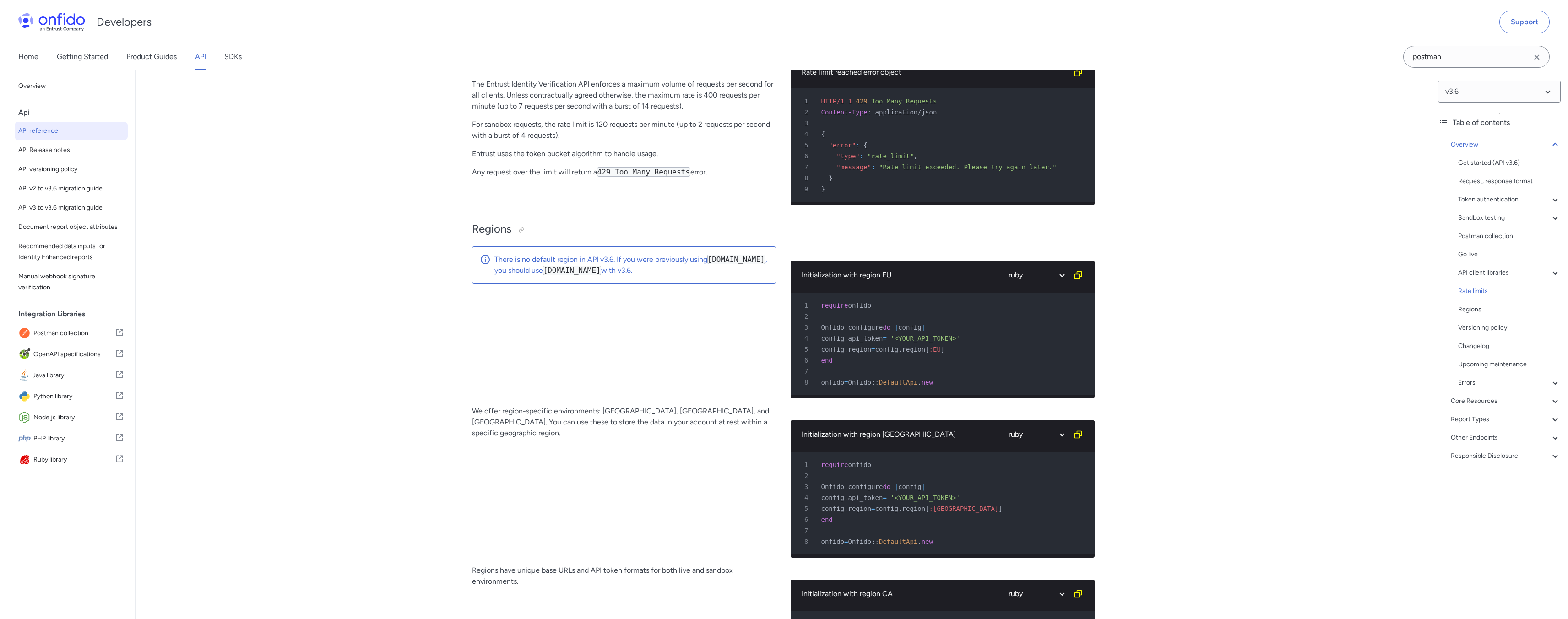
drag, startPoint x: 470, startPoint y: 131, endPoint x: 689, endPoint y: 227, distance: 239.1
copy div "The Entrust Identity Verification API enforces a maximum volume of requests per…"
click at [679, 213] on div "Rate limits The Entrust Identity Verification API enforces a maximum volume of …" at bounding box center [624, 129] width 304 height 167
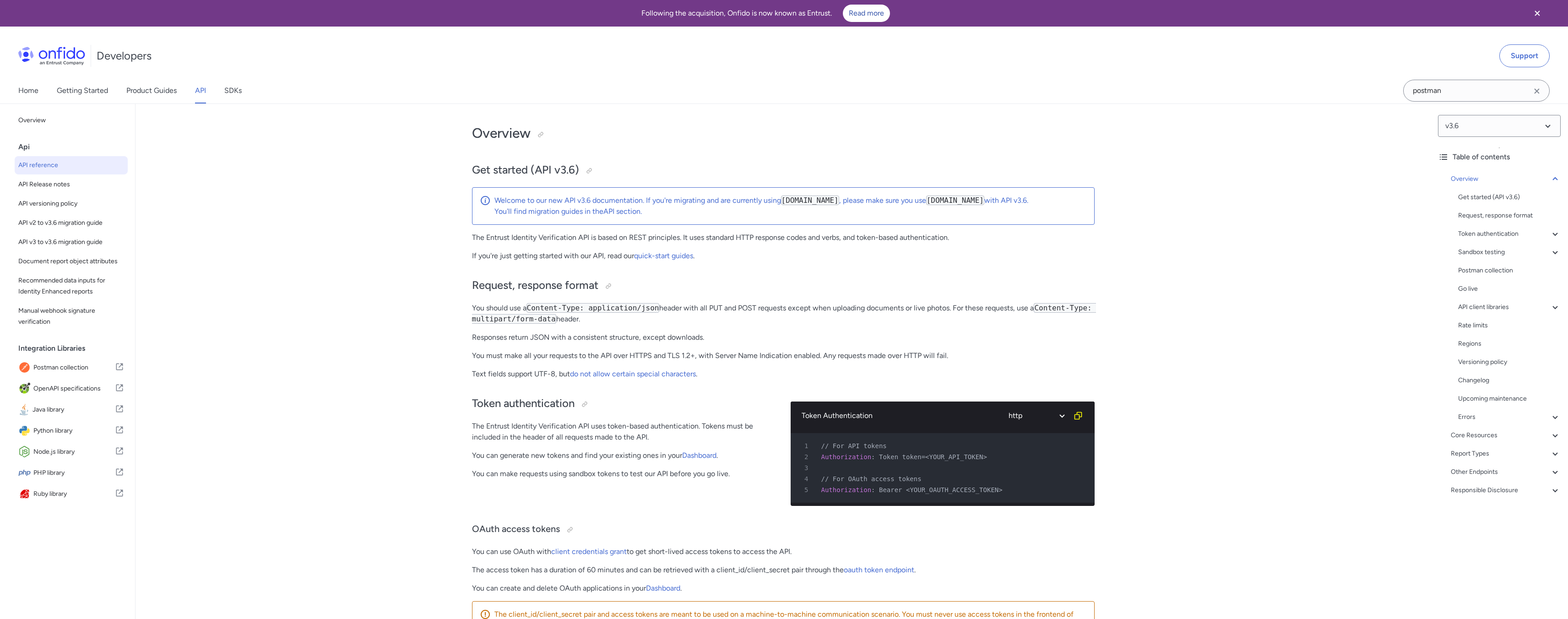
scroll to position [187, 0]
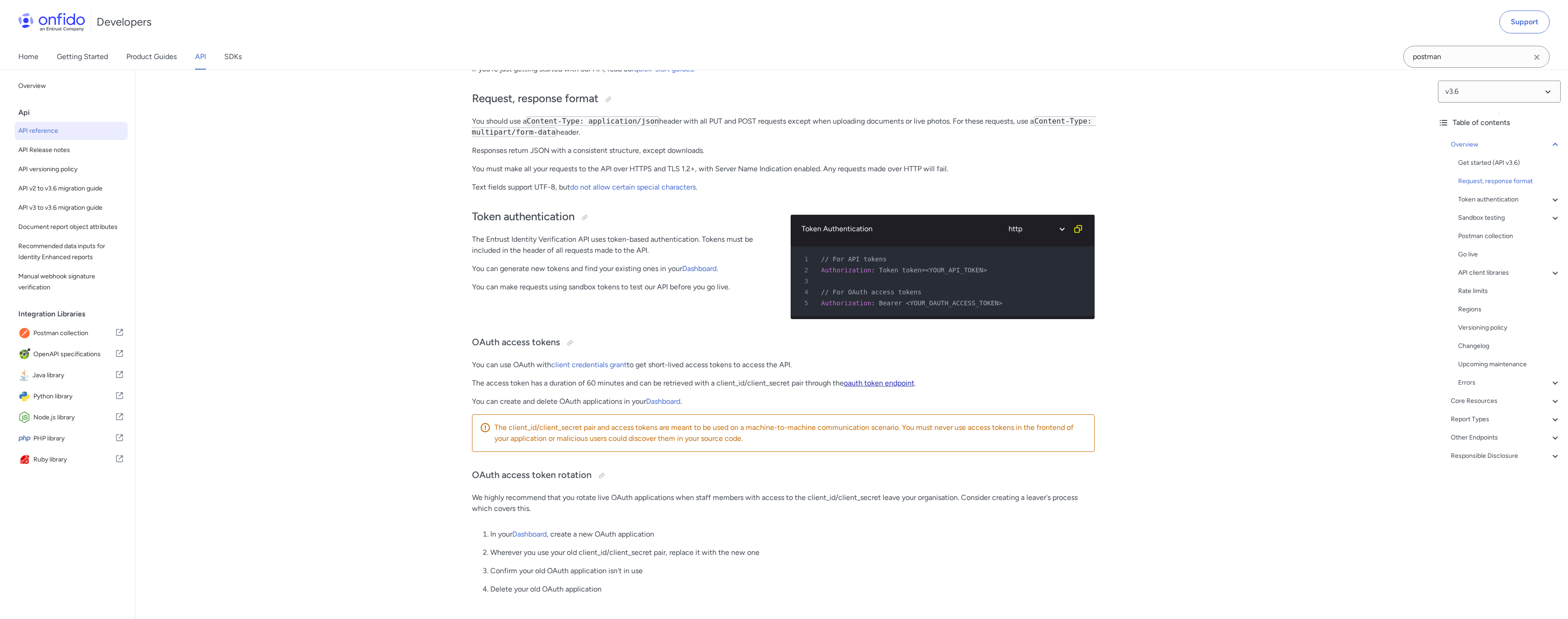
click at [871, 387] on link "oauth token endpoint" at bounding box center [879, 383] width 71 height 8
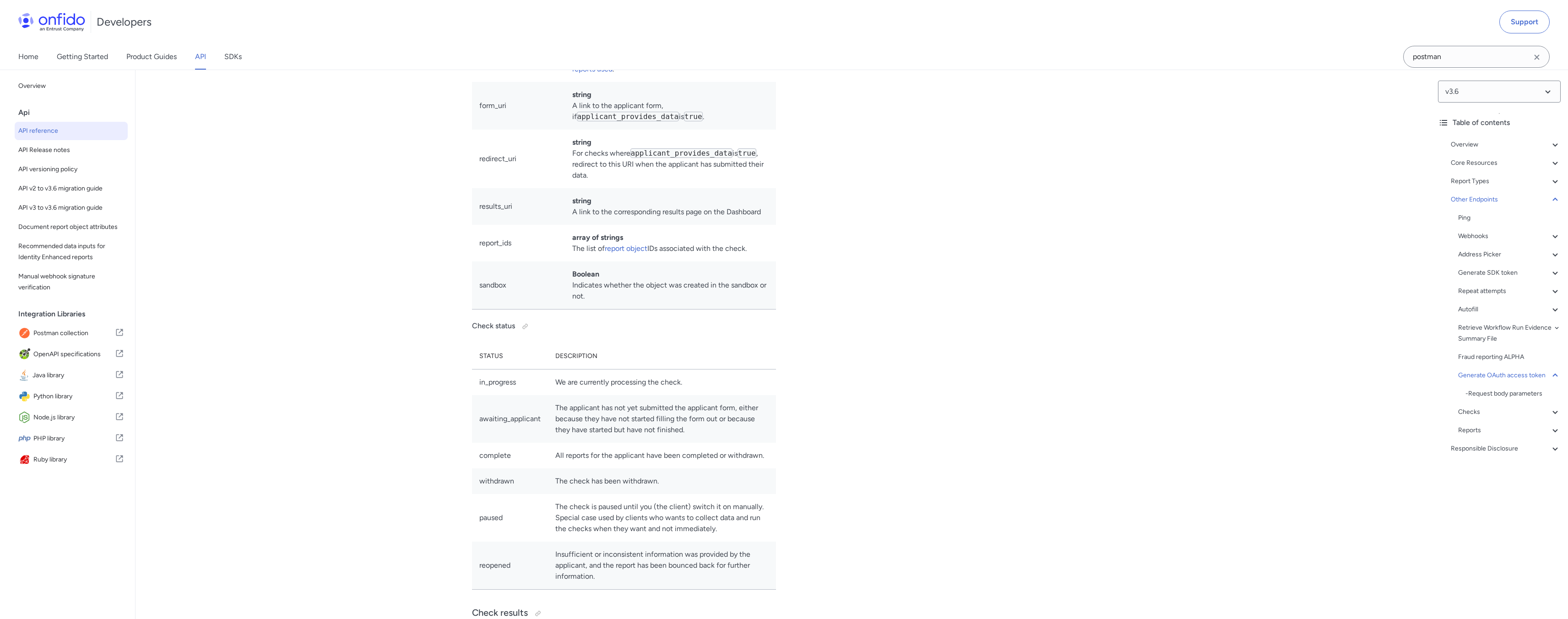
scroll to position [1, 0]
drag, startPoint x: 568, startPoint y: 160, endPoint x: 499, endPoint y: 165, distance: 69.2
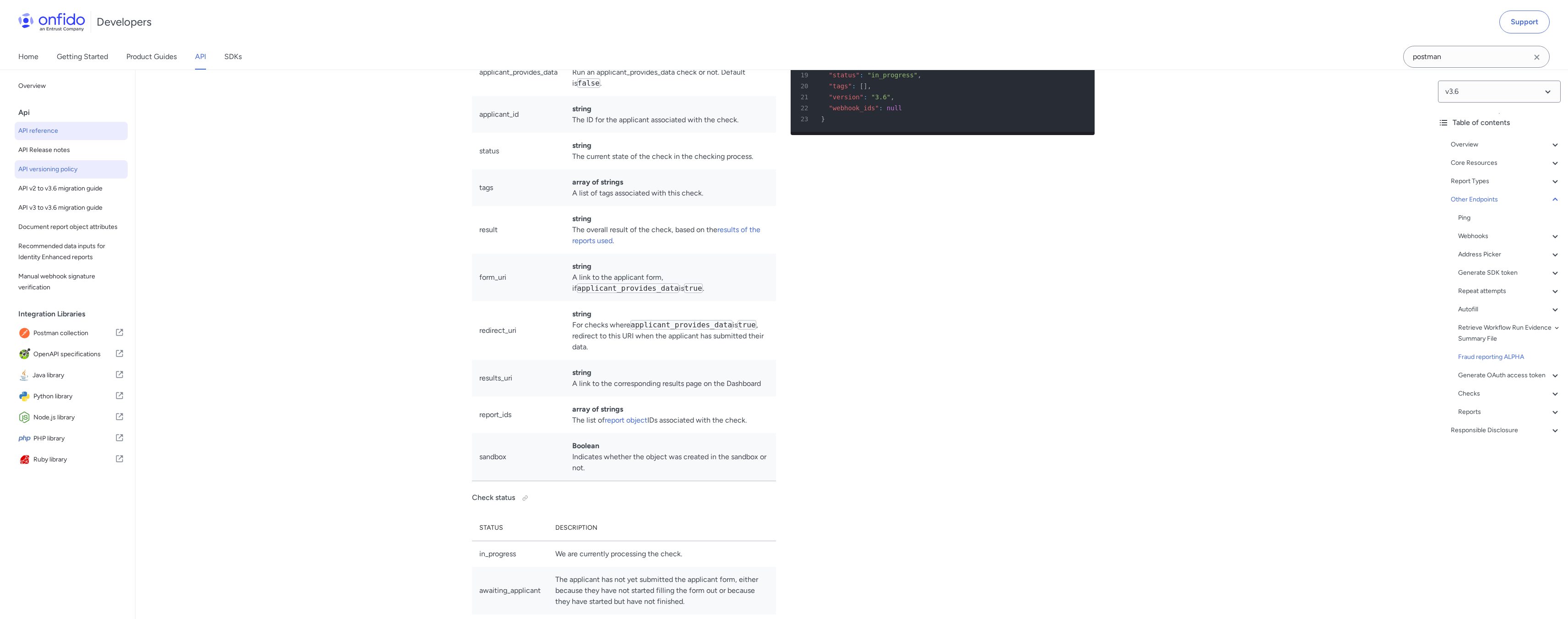
scroll to position [79831, 0]
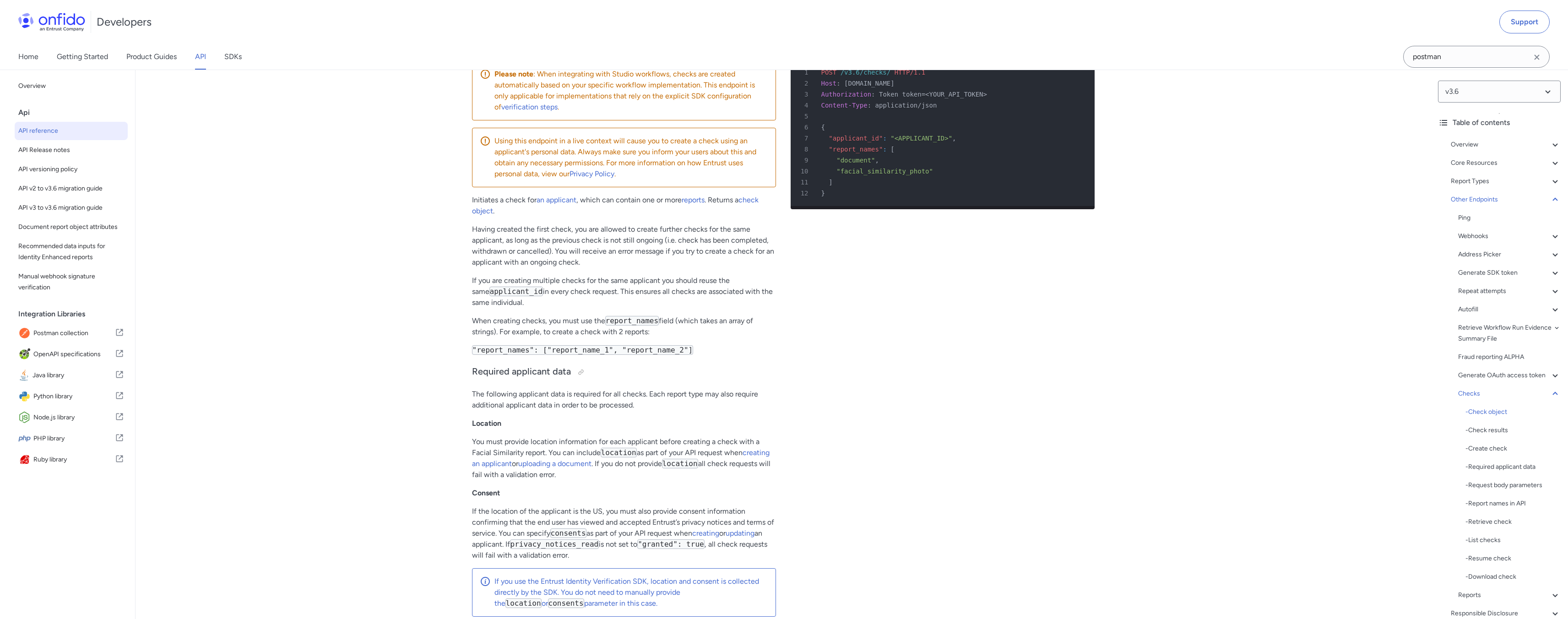
scroll to position [80736, 0]
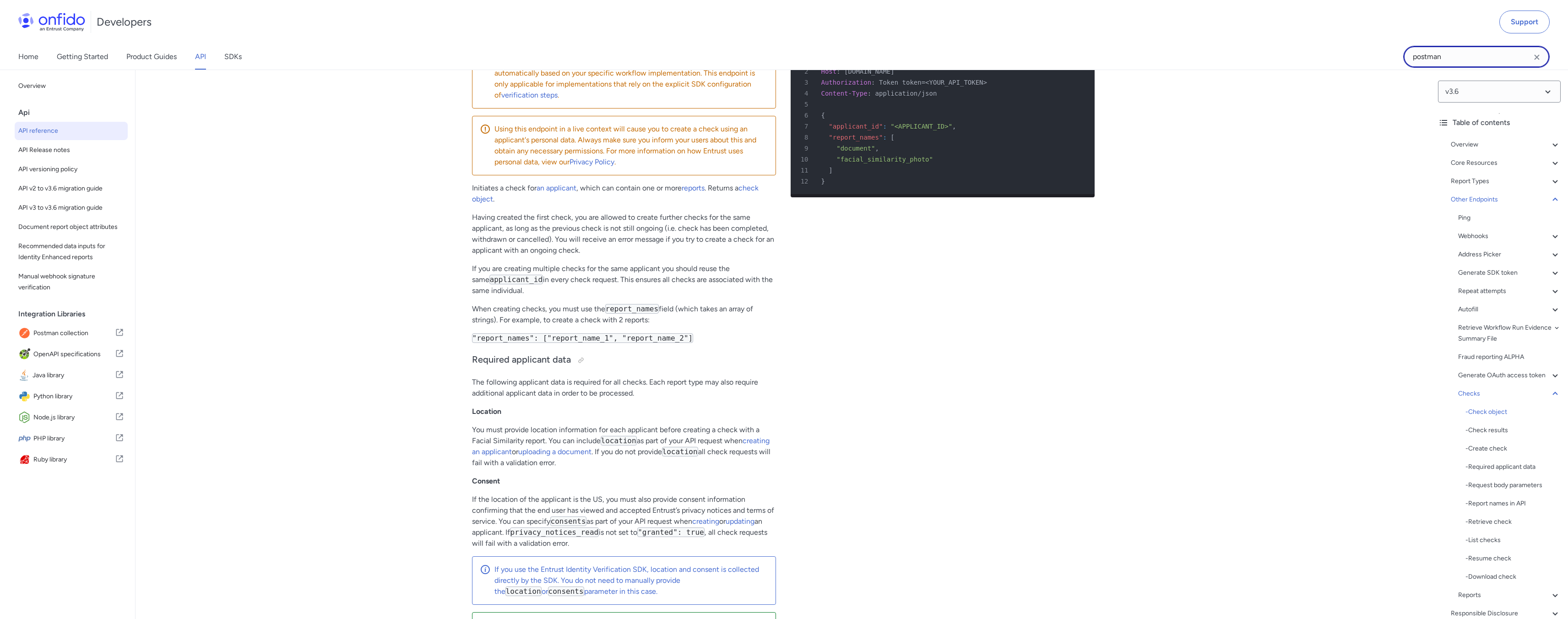
click at [1543, 58] on input "postman" at bounding box center [1476, 57] width 146 height 22
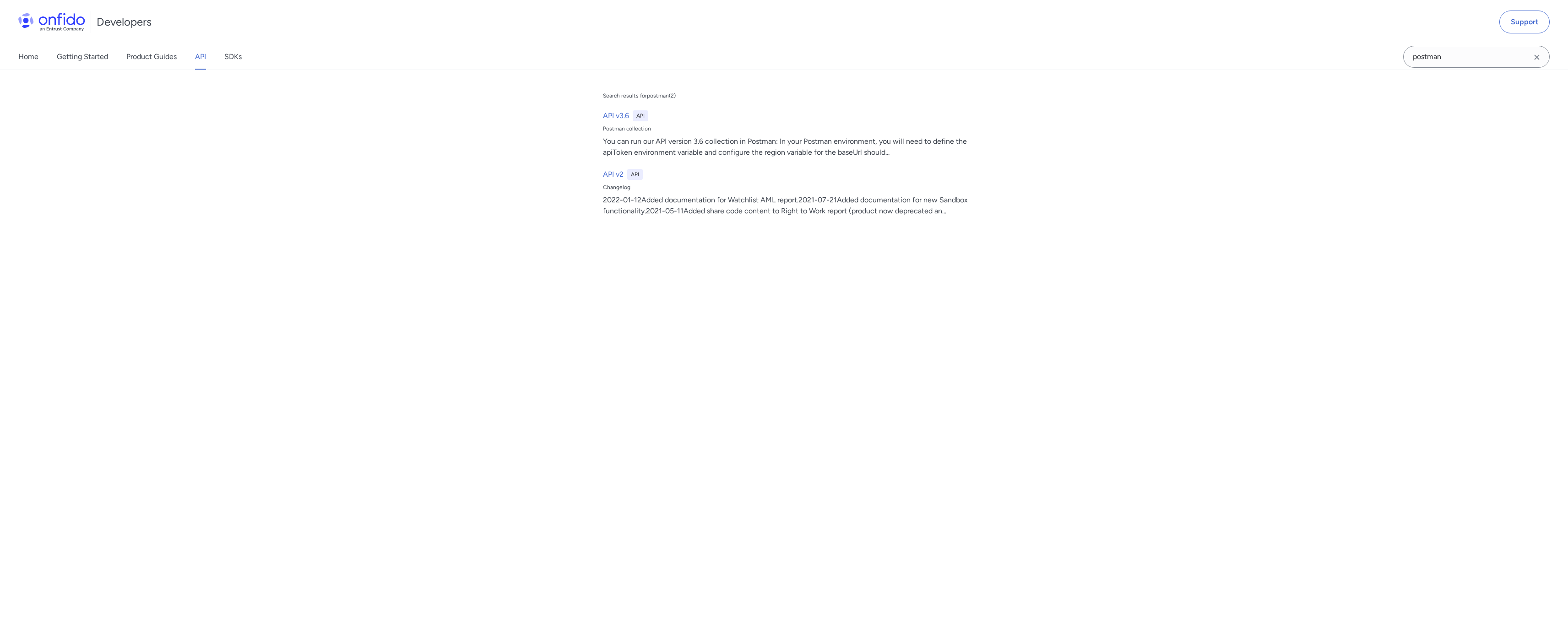
click at [1533, 54] on icon "Clear search field button" at bounding box center [1537, 57] width 11 height 11
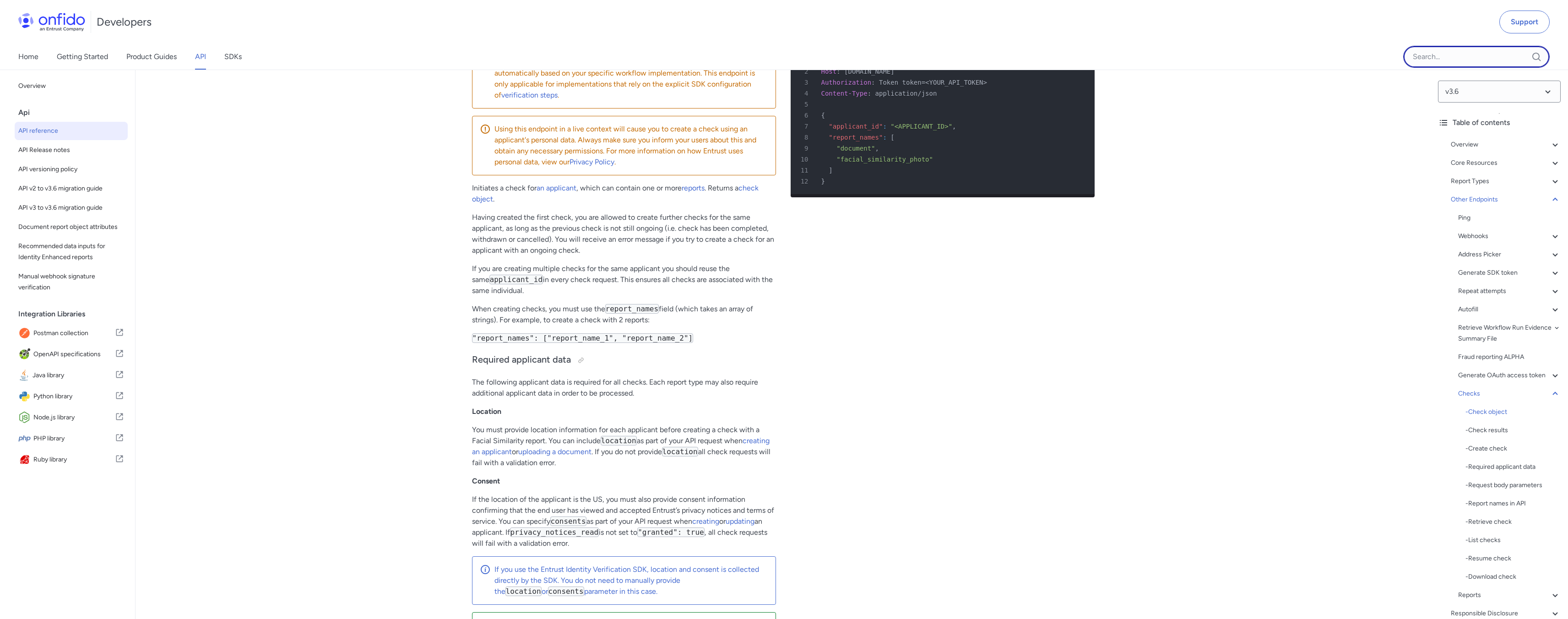
click at [1499, 58] on input "Onfido search input field" at bounding box center [1476, 57] width 146 height 22
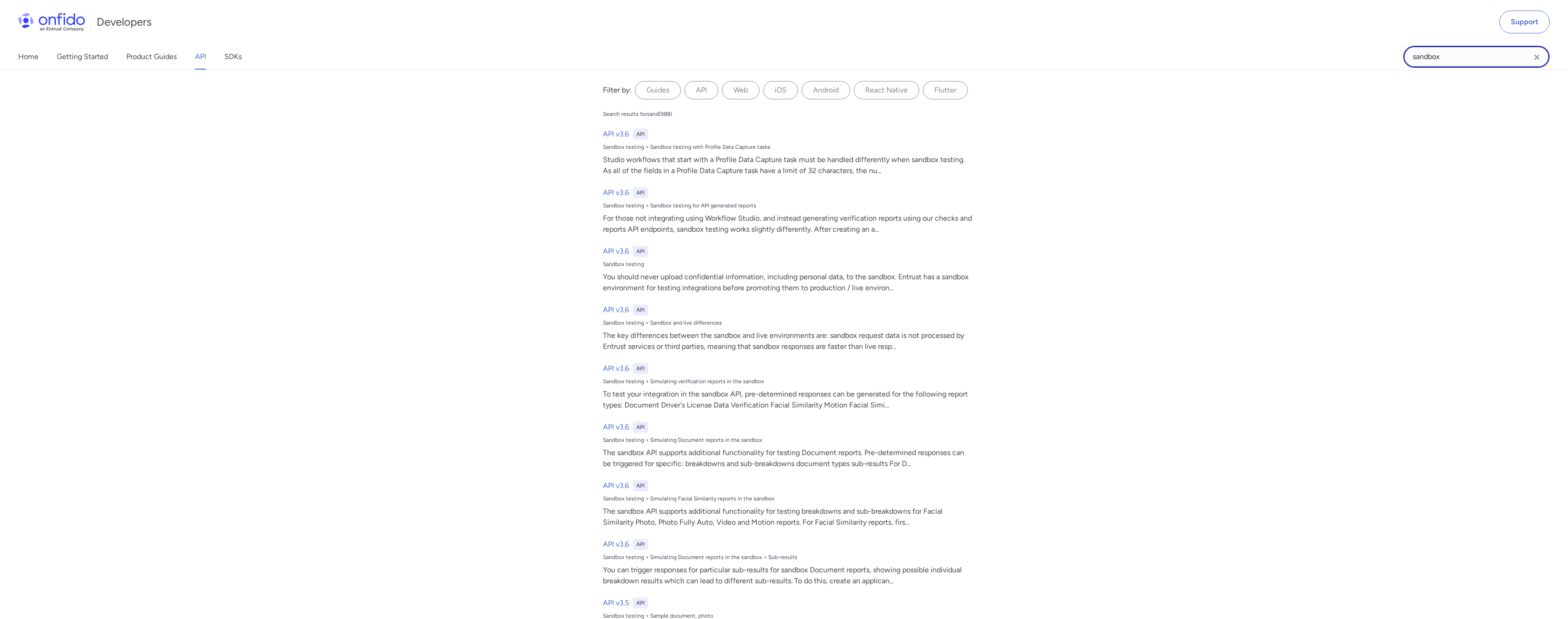
type input "sandbox"
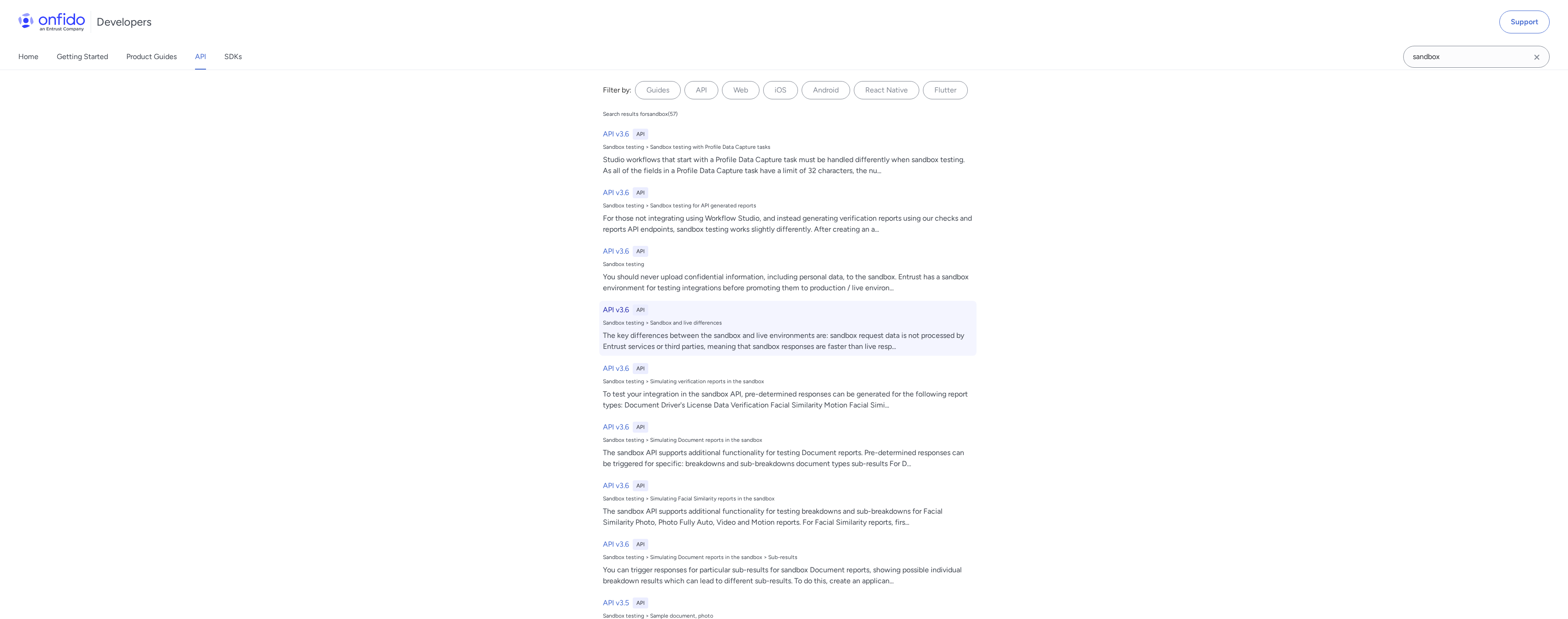
click at [779, 329] on div "API v3.6 API Sandbox testing > Sandbox and live differences The key differences…" at bounding box center [788, 329] width 377 height 55
click at [761, 333] on div "The key differences between the sandbox and live environments are: sandbox requ…" at bounding box center [788, 341] width 370 height 22
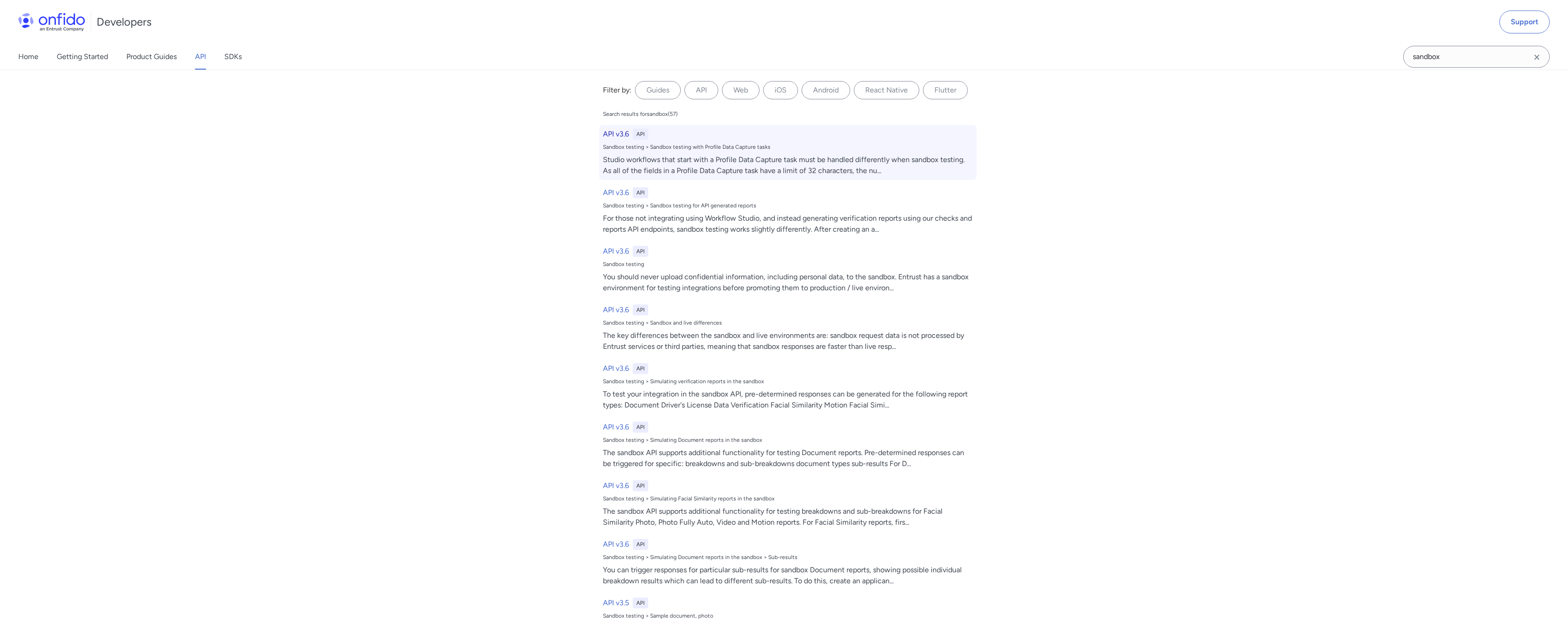
click at [619, 136] on h6 "API v3.6" at bounding box center [616, 134] width 26 height 11
click at [616, 141] on div "API v3.6 API Sandbox testing > Sandbox testing with Profile Data Capture tasks …" at bounding box center [788, 153] width 377 height 55
click at [629, 165] on div "Studio workflows that start with a Profile Data Capture task must be handled di…" at bounding box center [788, 165] width 370 height 22
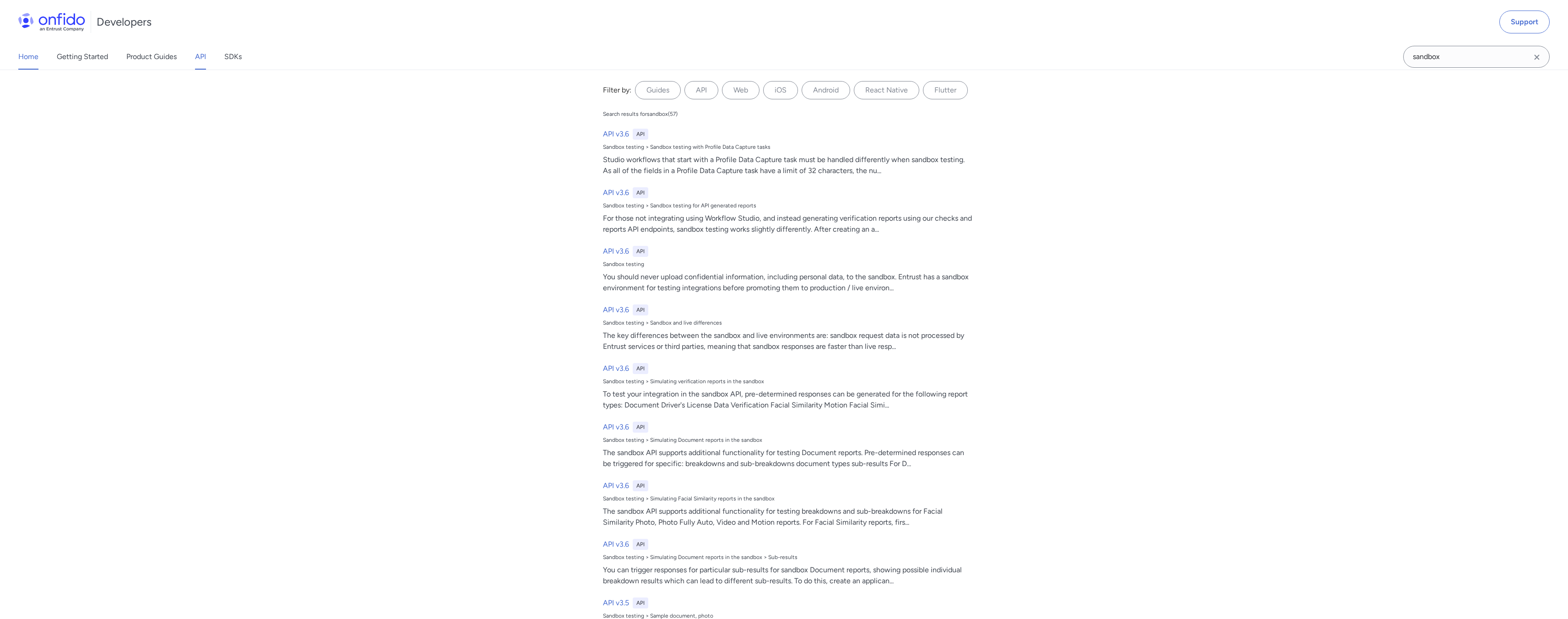
click at [20, 57] on link "Home" at bounding box center [28, 57] width 20 height 25
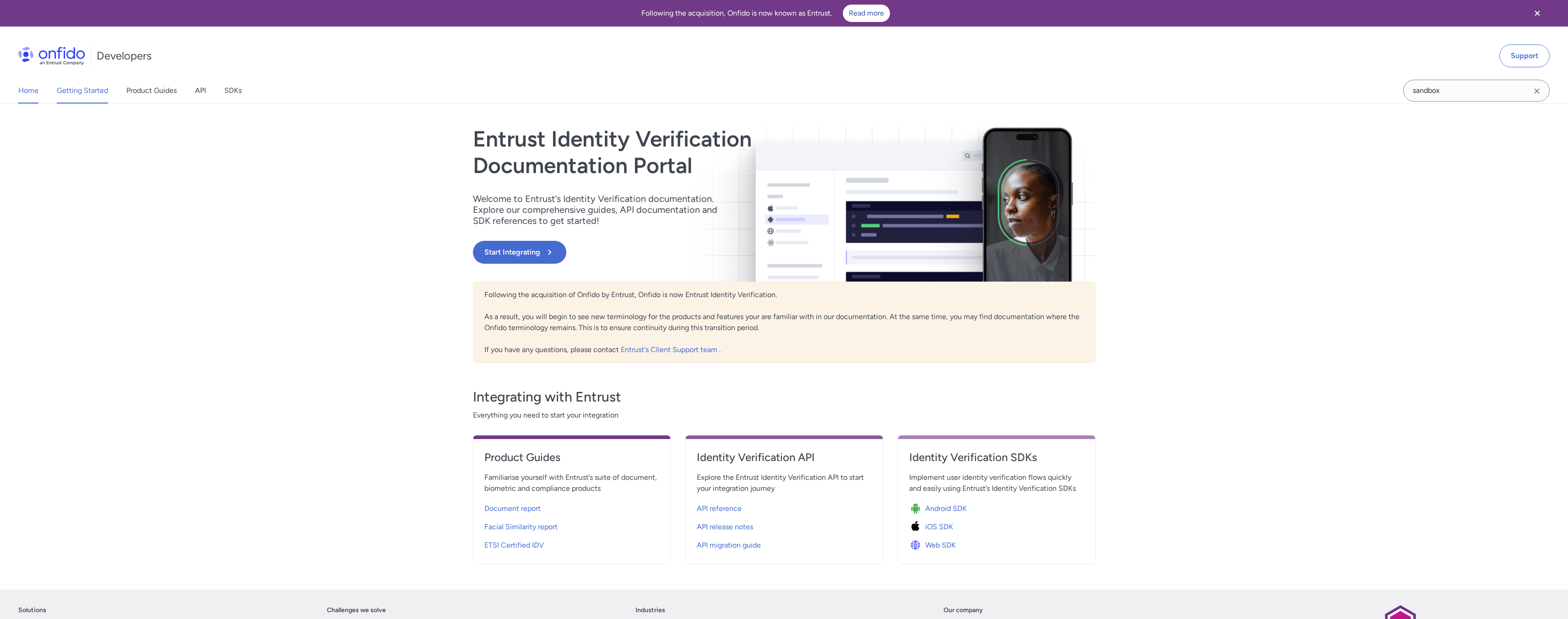
click at [72, 90] on link "Getting Started" at bounding box center [82, 90] width 52 height 25
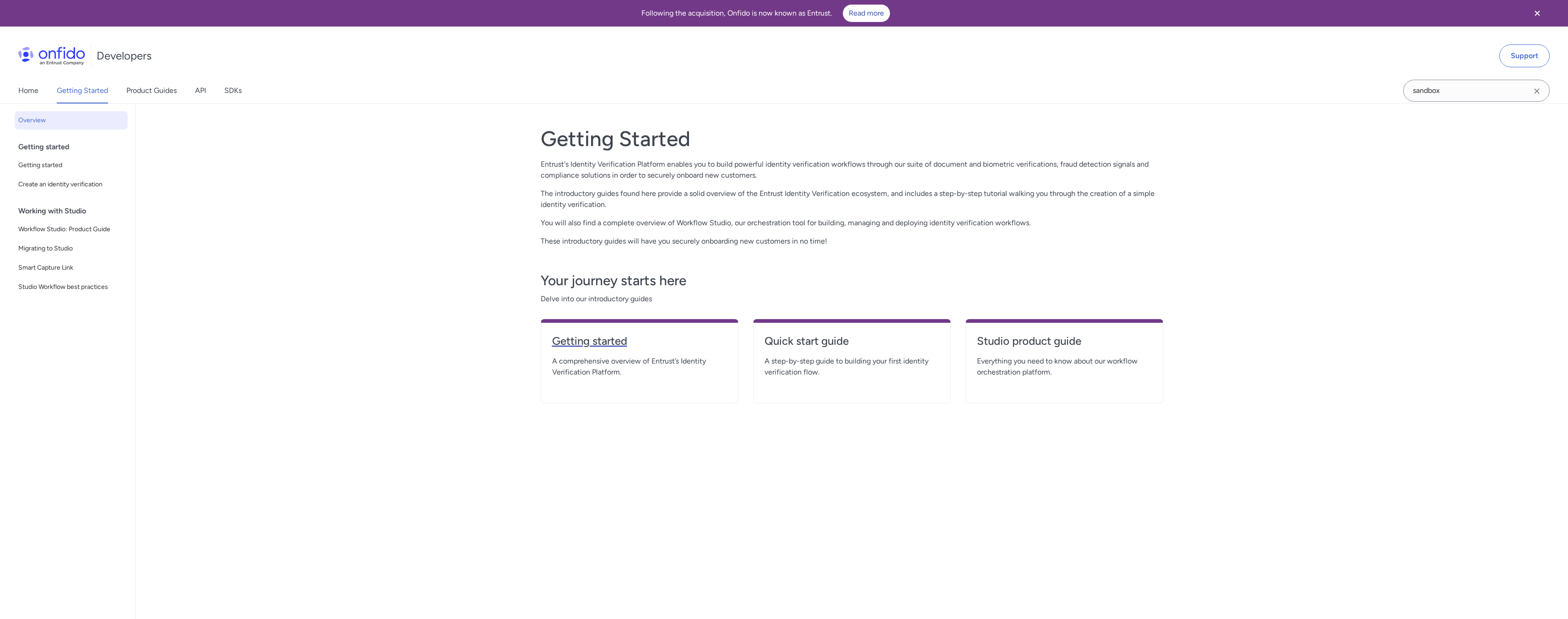
click at [580, 339] on h4 "Getting started" at bounding box center [640, 341] width 175 height 15
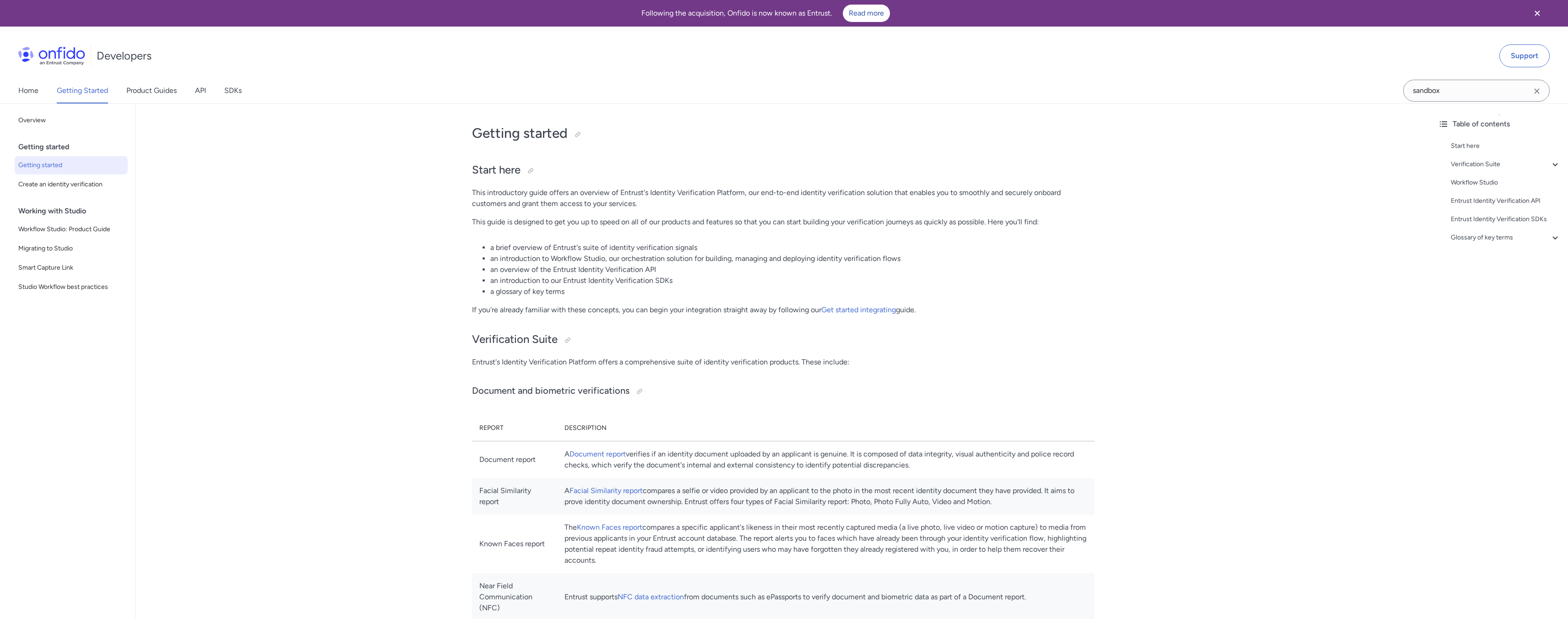
click at [193, 89] on div "Home Getting Started Product Guides API SDKs" at bounding box center [139, 90] width 278 height 25
click at [196, 88] on link "API" at bounding box center [201, 90] width 11 height 25
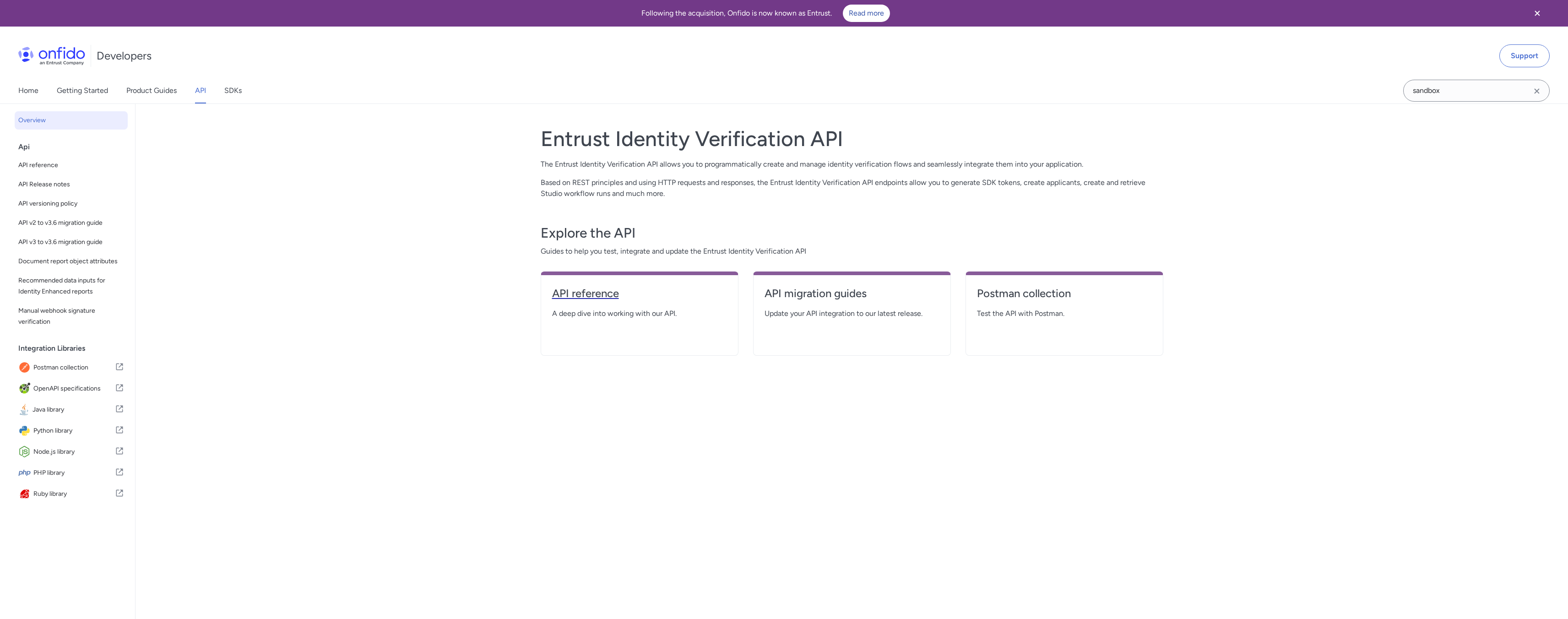
click at [657, 286] on h4 "API reference" at bounding box center [640, 293] width 175 height 15
select select "http"
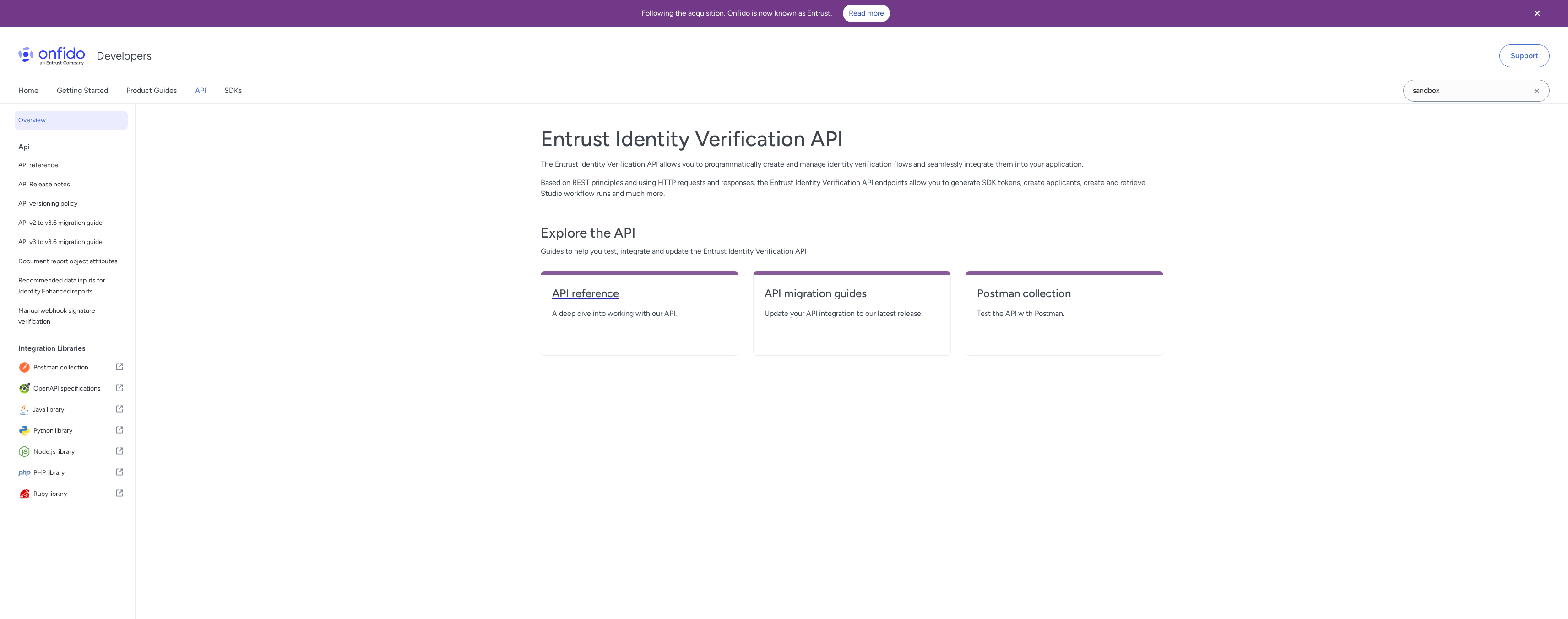
select select "http"
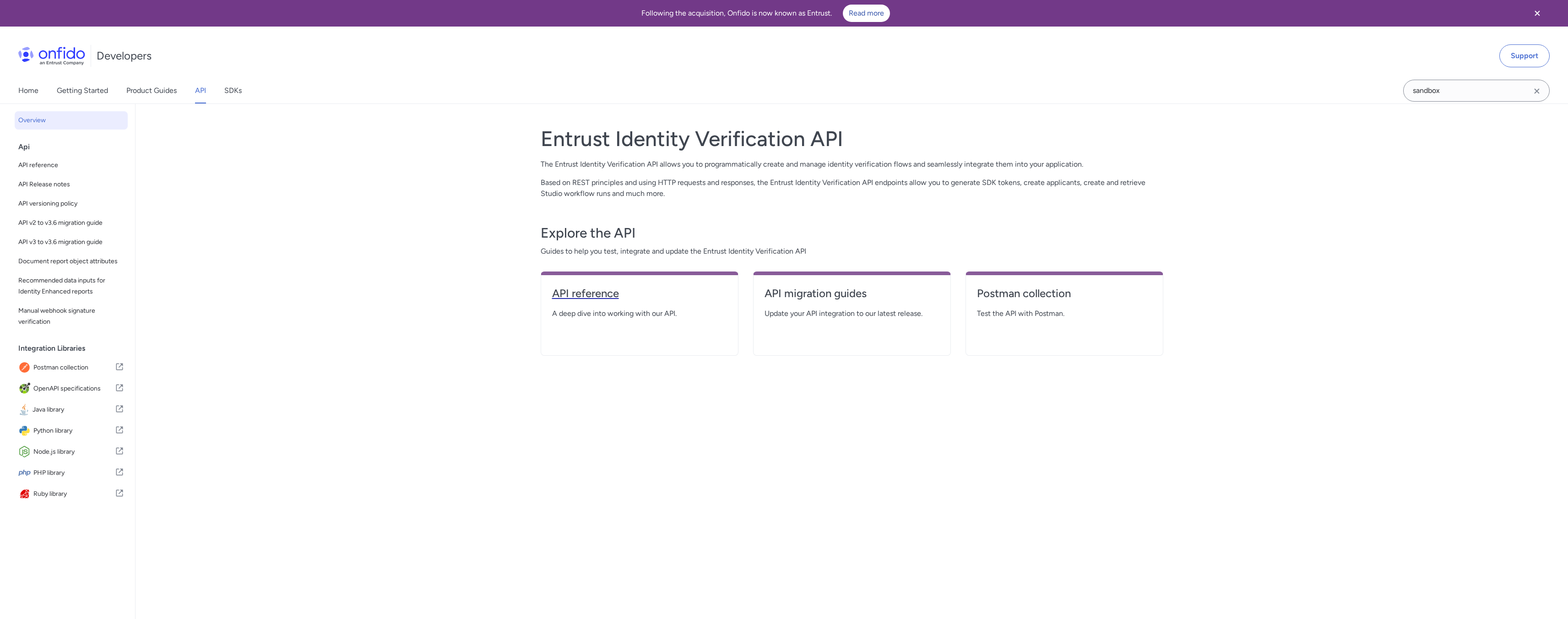
select select "http"
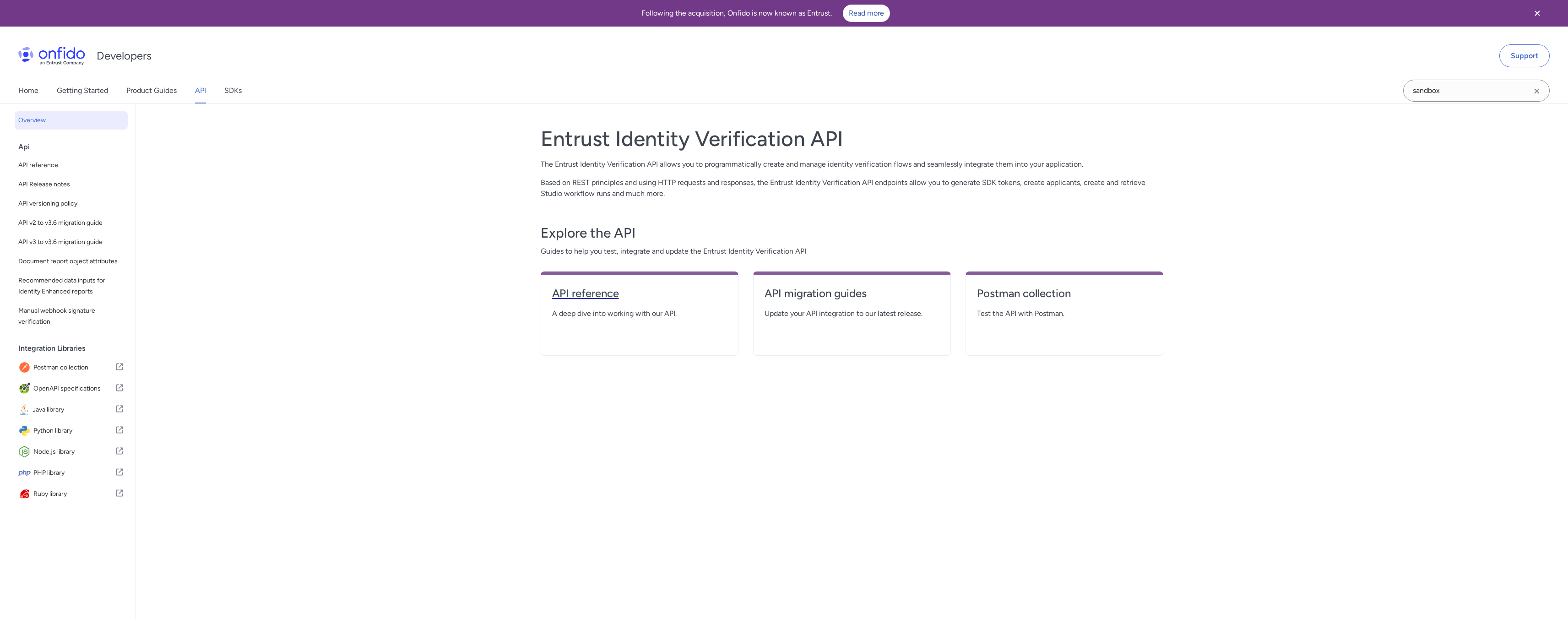
select select "http"
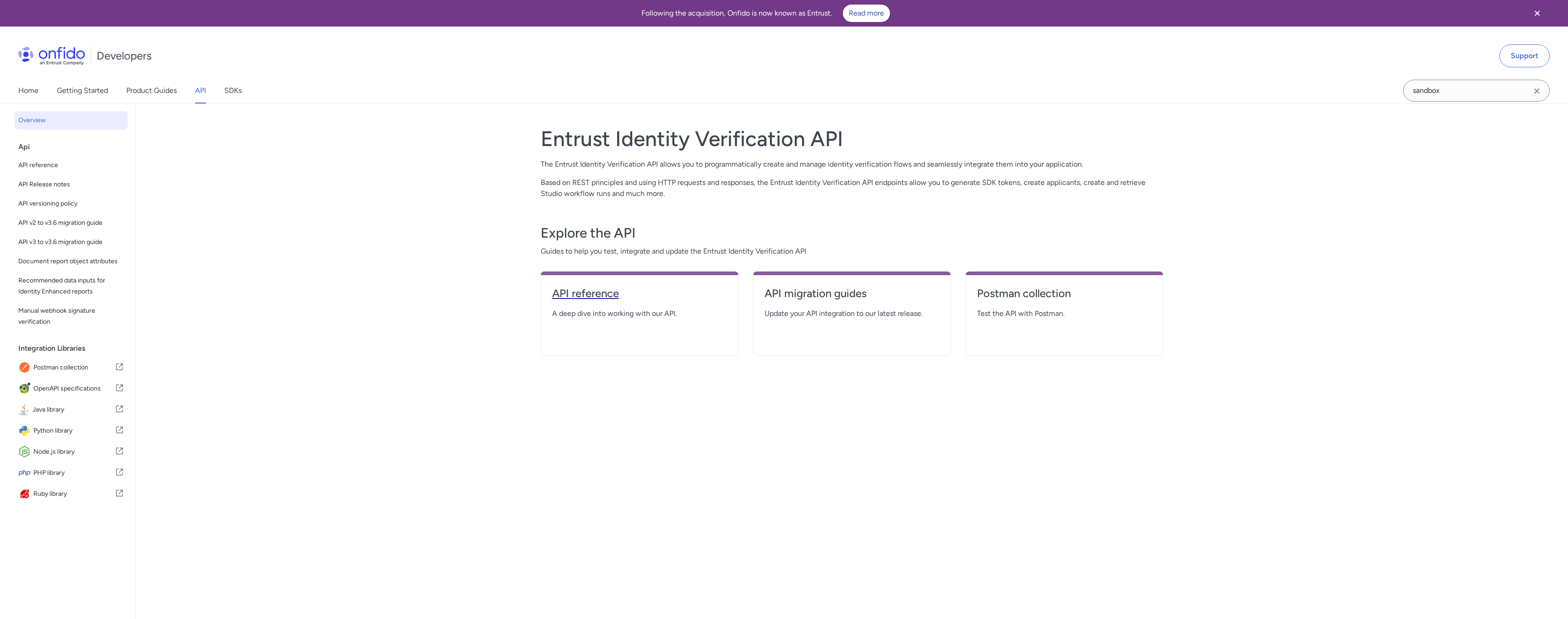
select select "http"
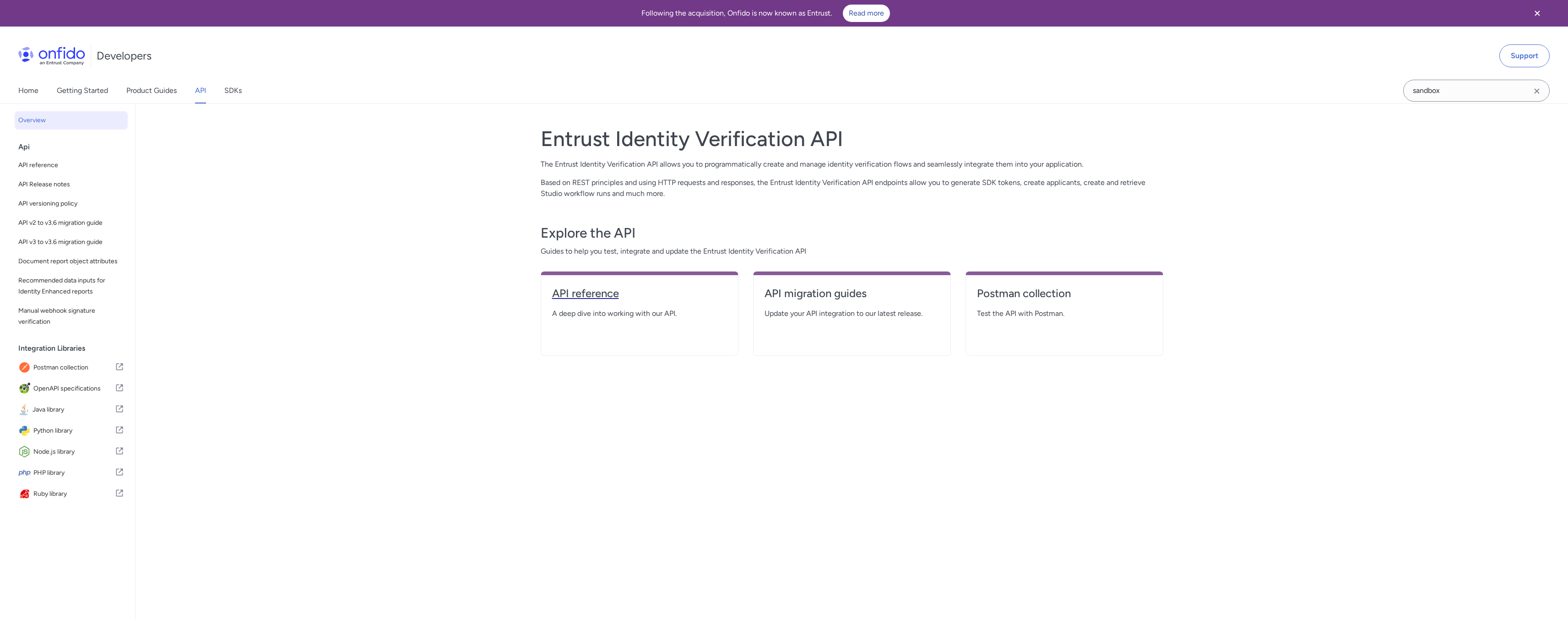
select select "http"
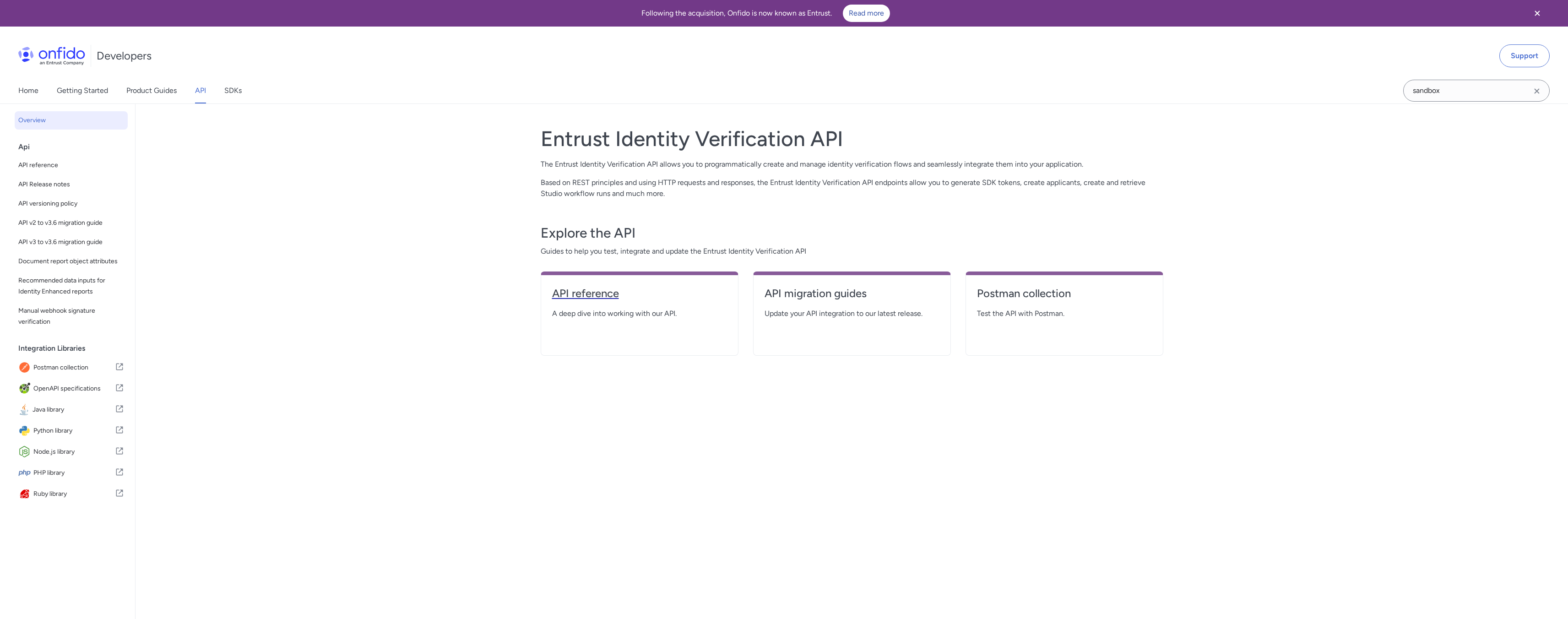
select select "http"
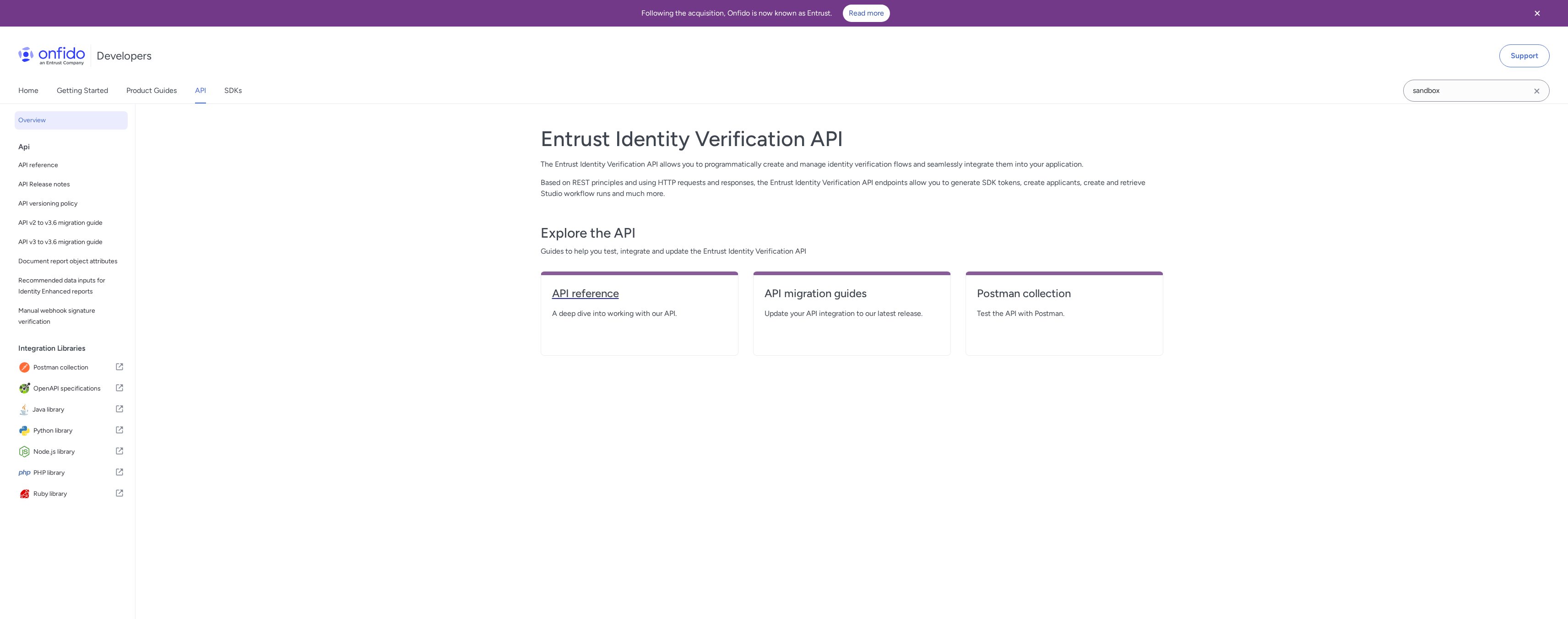
select select "http"
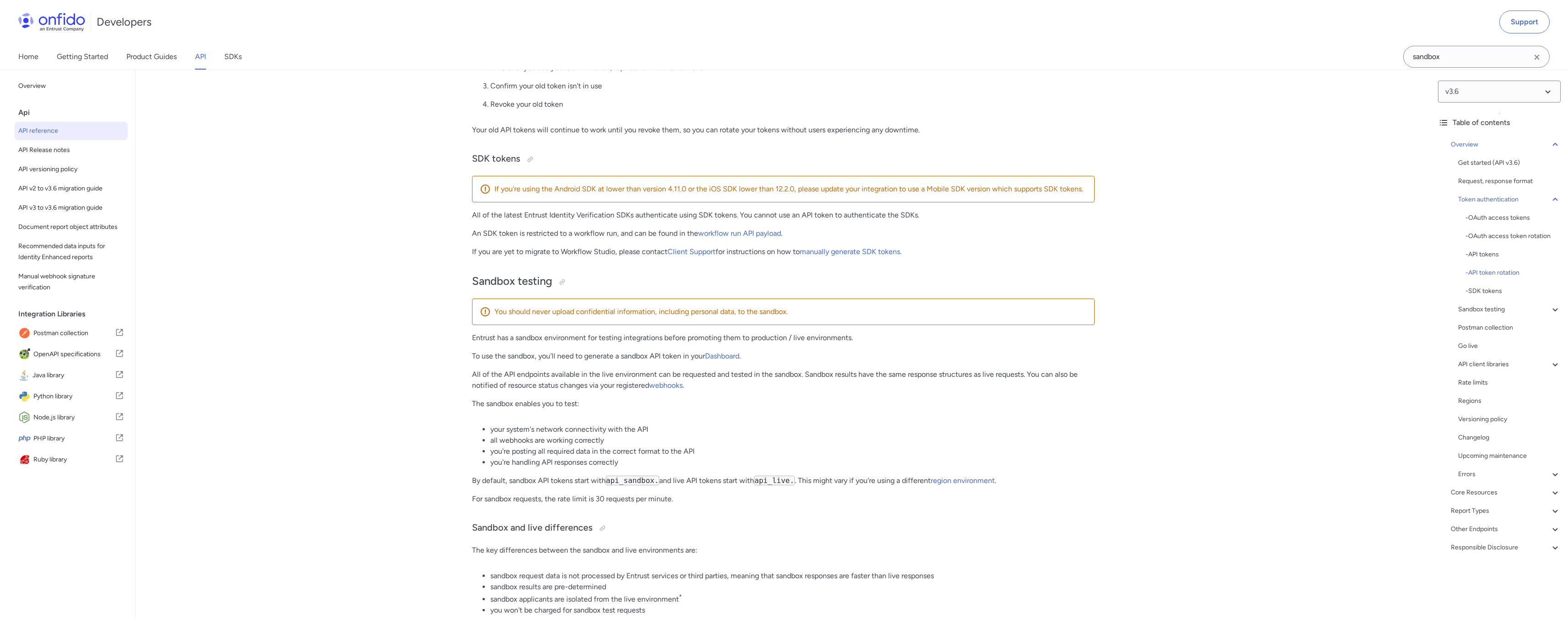
scroll to position [1106, 0]
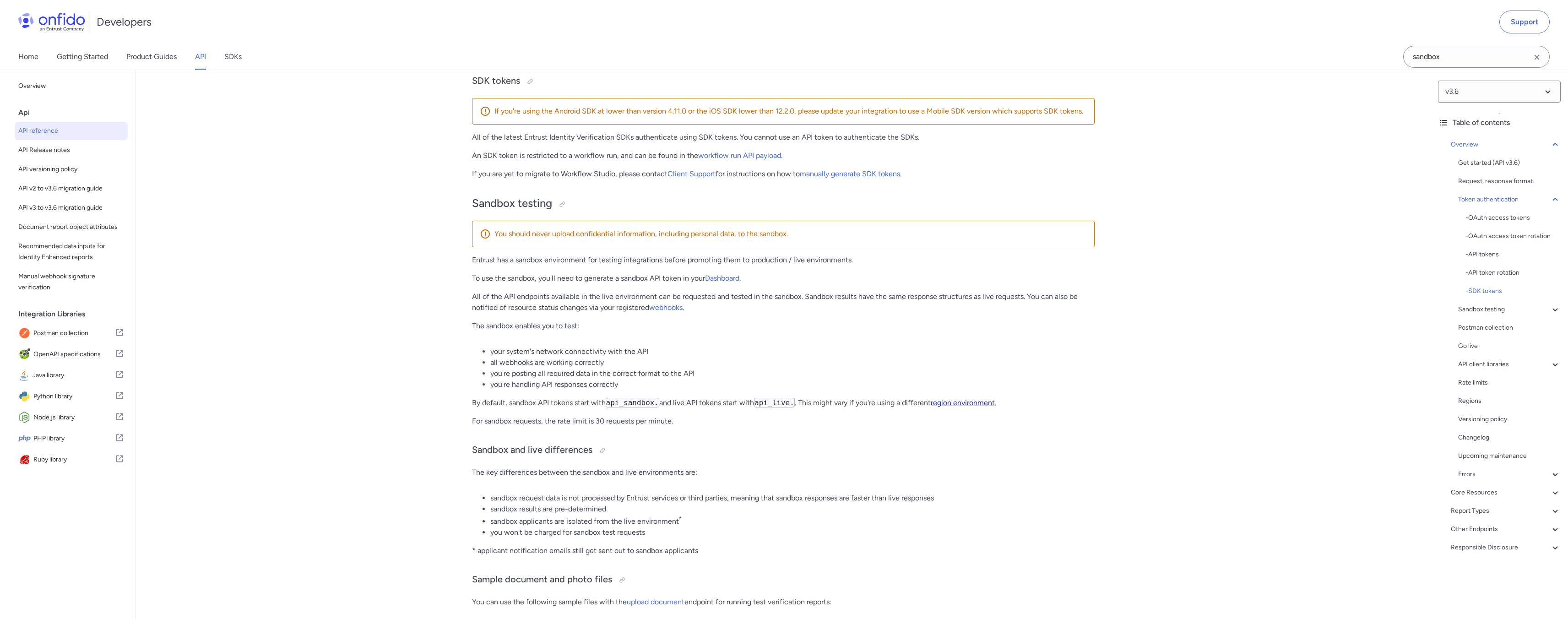
click at [953, 407] on link "region environment" at bounding box center [963, 403] width 64 height 8
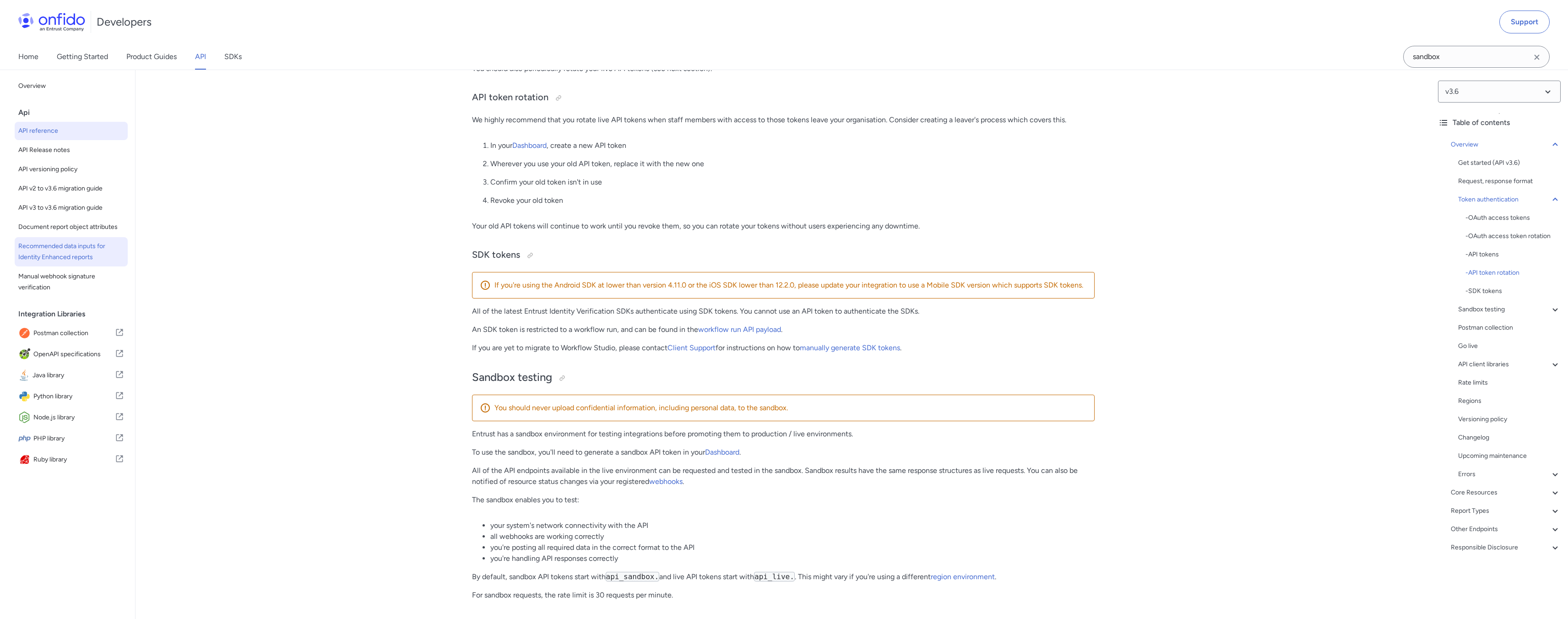
scroll to position [1008, 0]
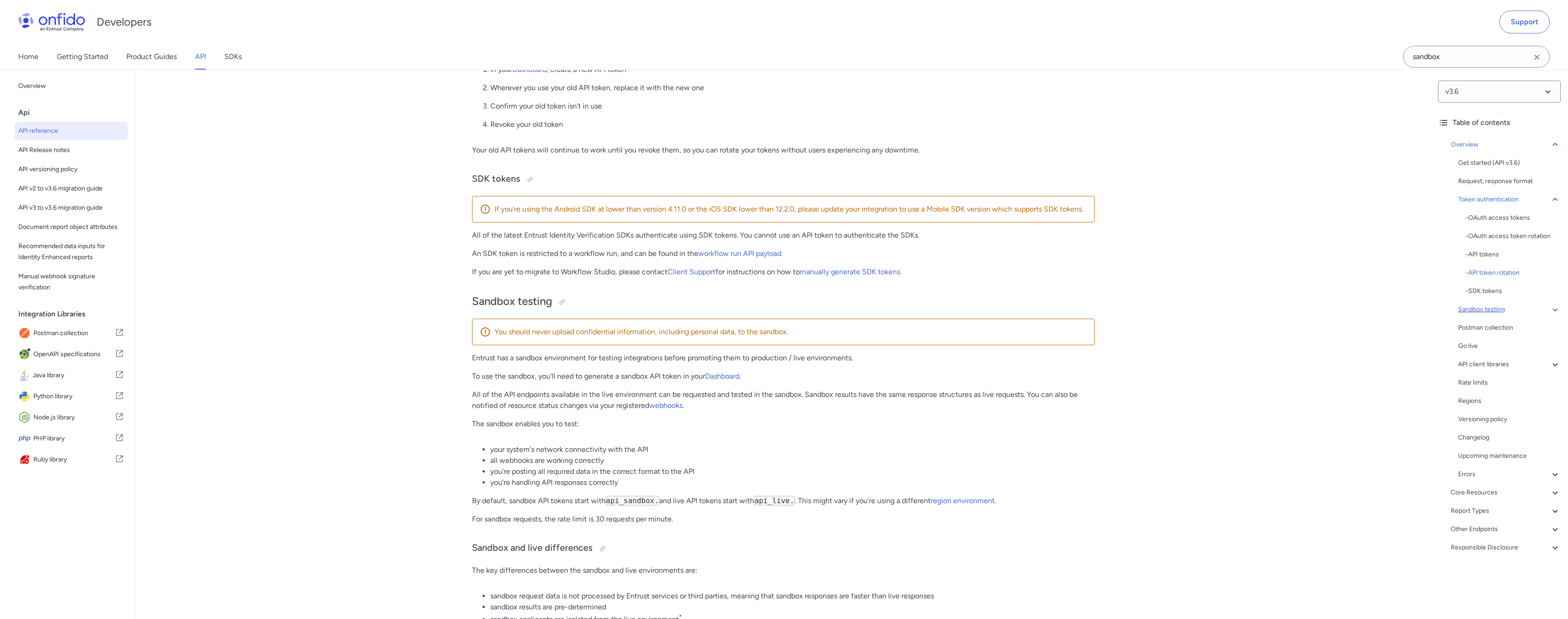
click at [1511, 312] on div "Sandbox testing" at bounding box center [1509, 310] width 102 height 11
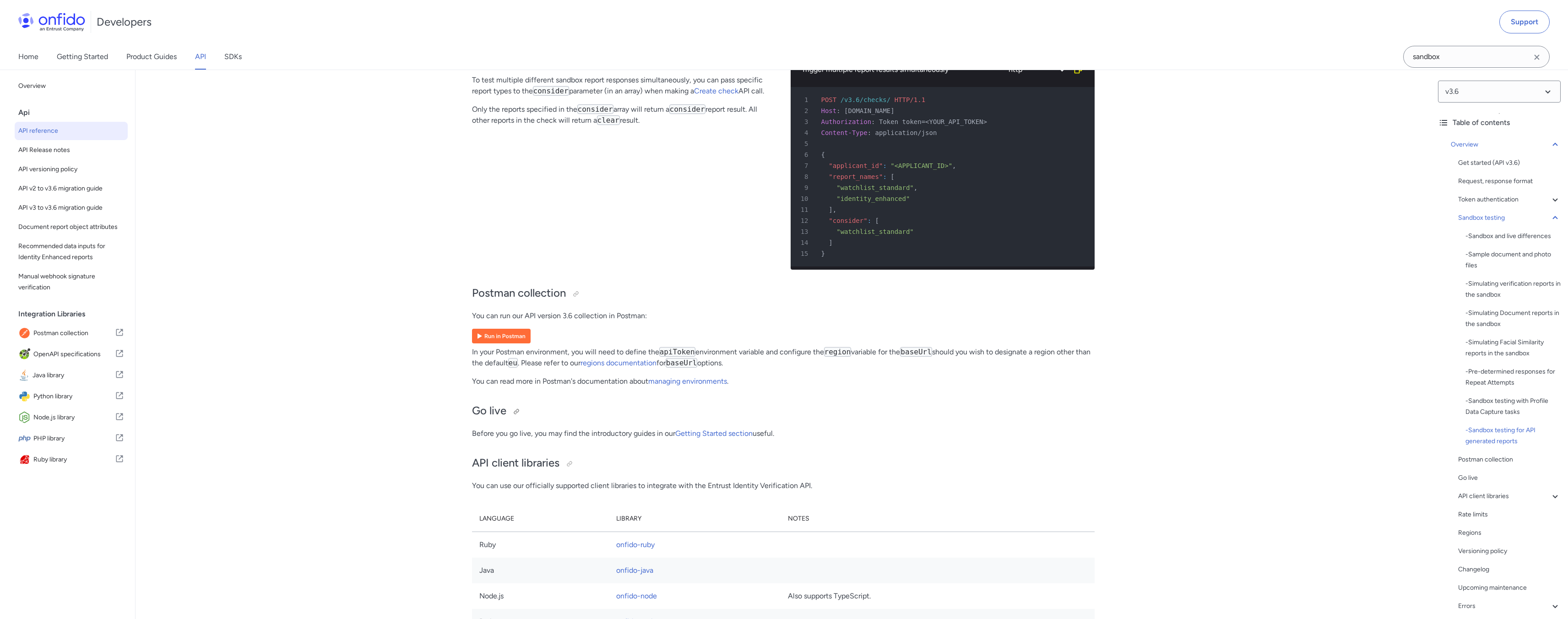
scroll to position [5711, 0]
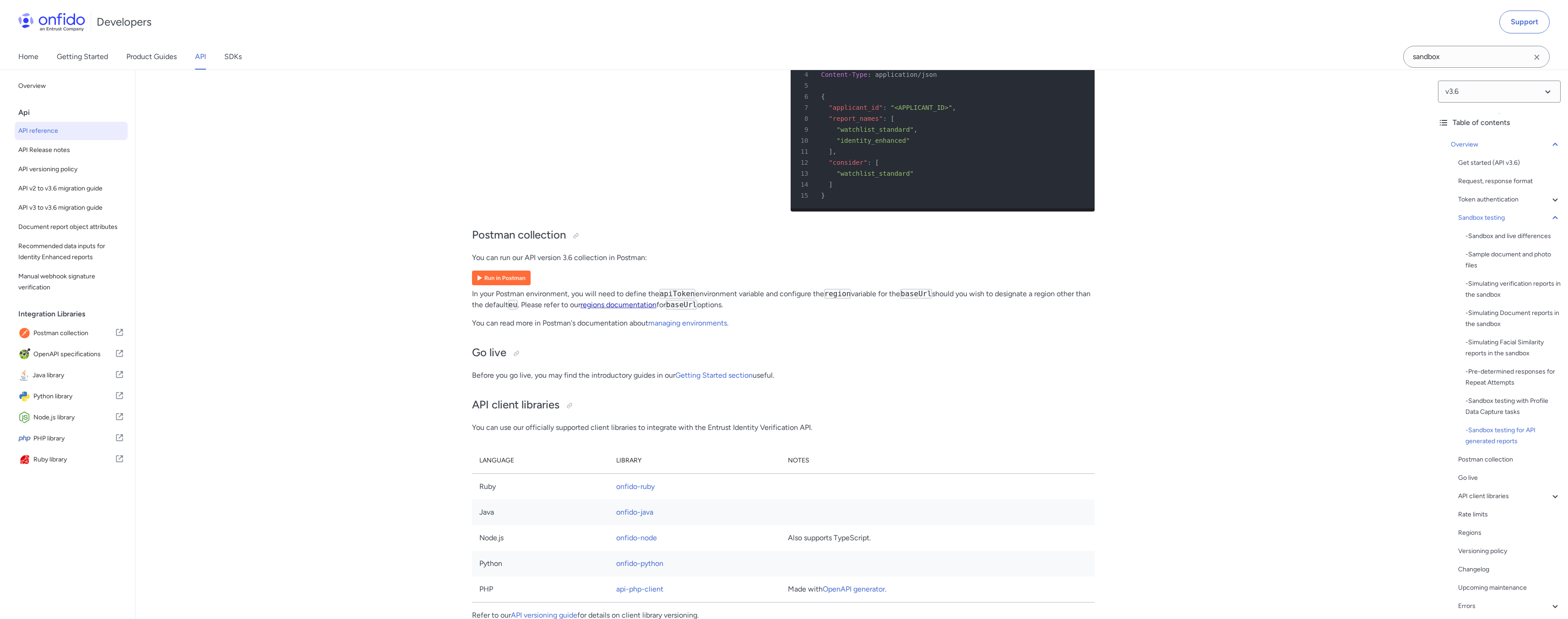
click at [621, 309] on link "regions documentation" at bounding box center [619, 305] width 76 height 8
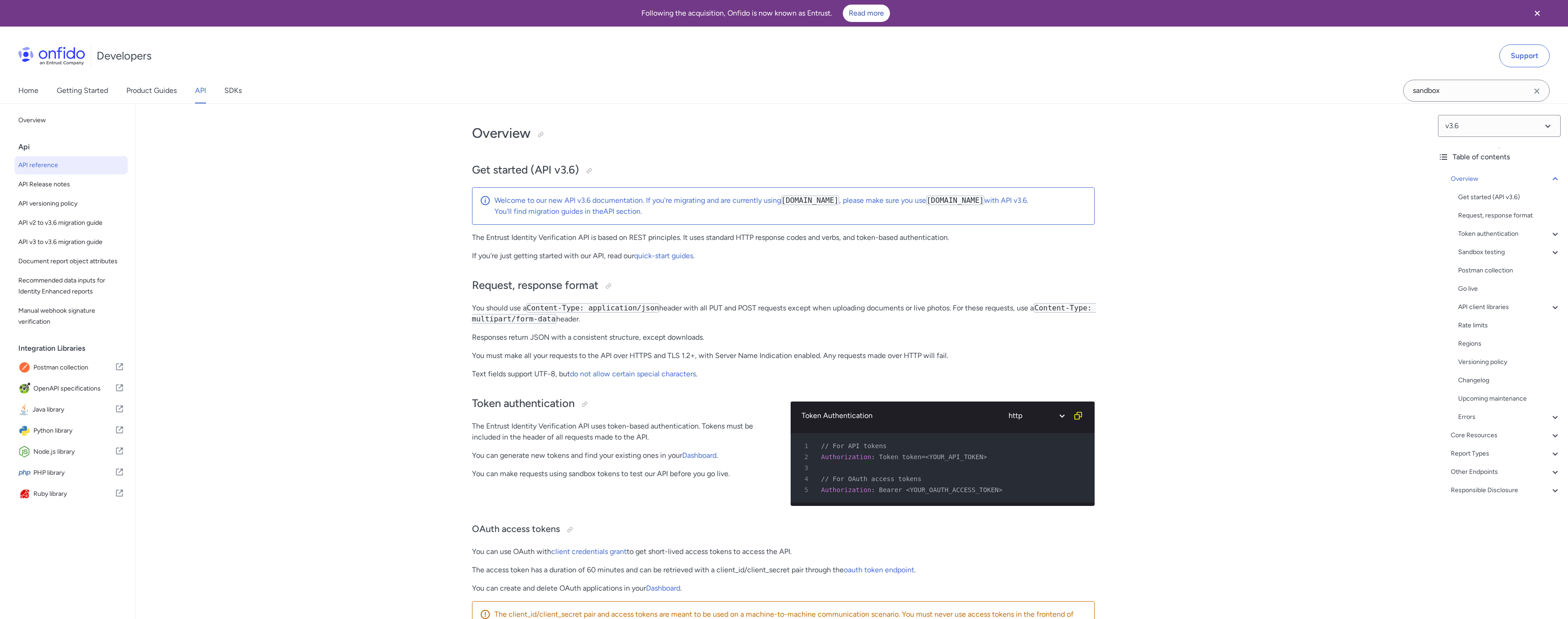
scroll to position [169, 0]
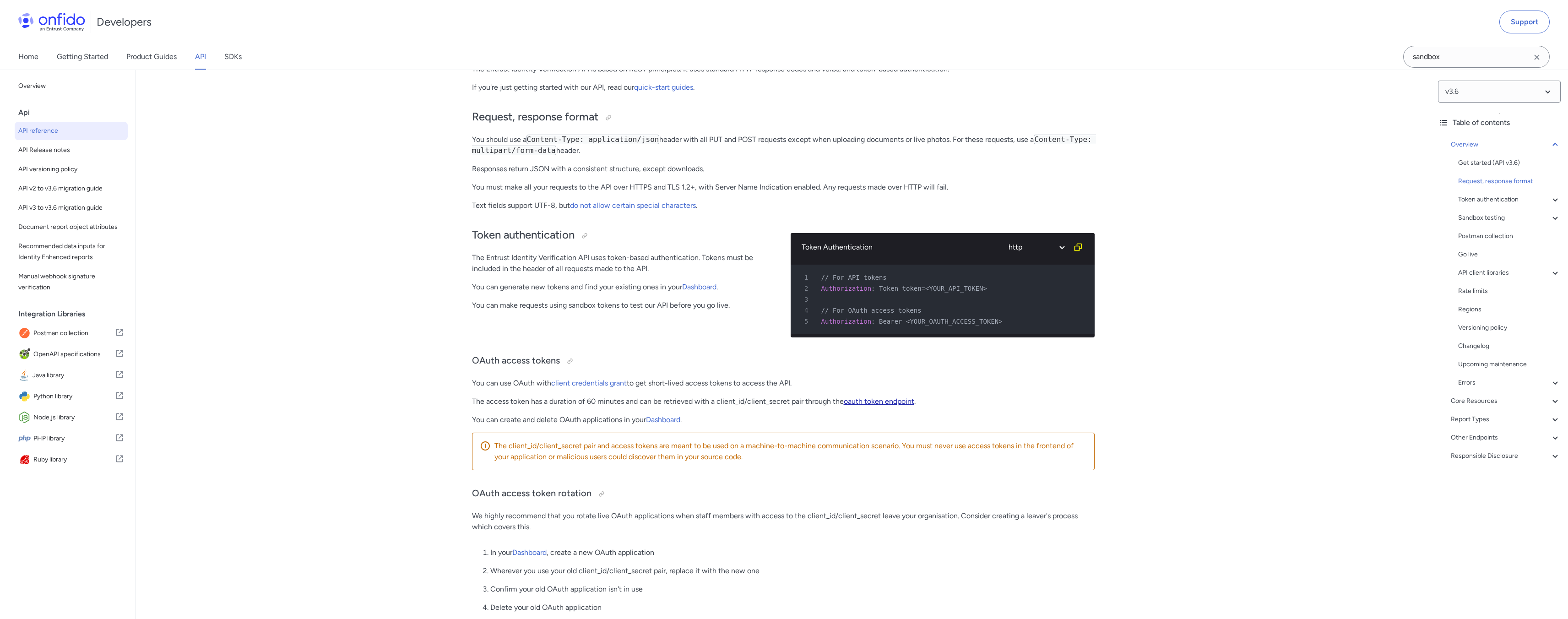
click at [850, 406] on link "oauth token endpoint" at bounding box center [879, 401] width 71 height 8
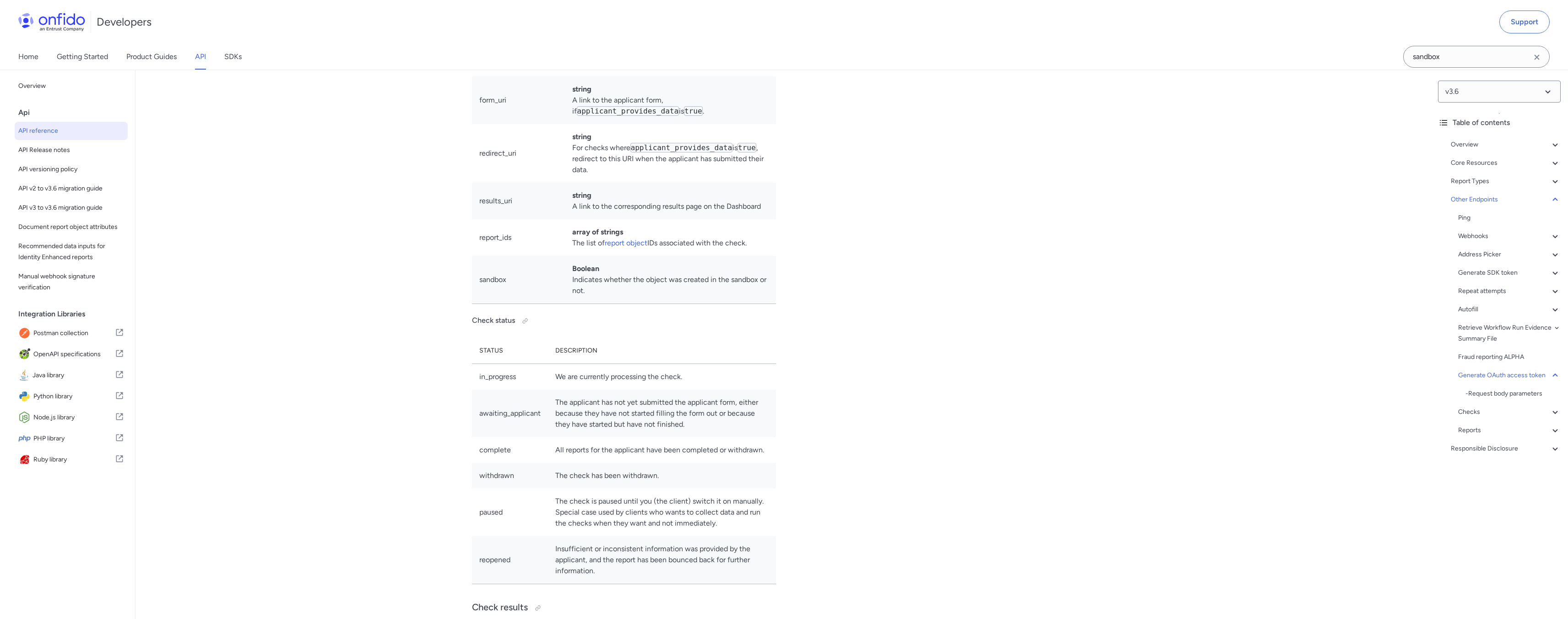
scroll to position [79927, 0]
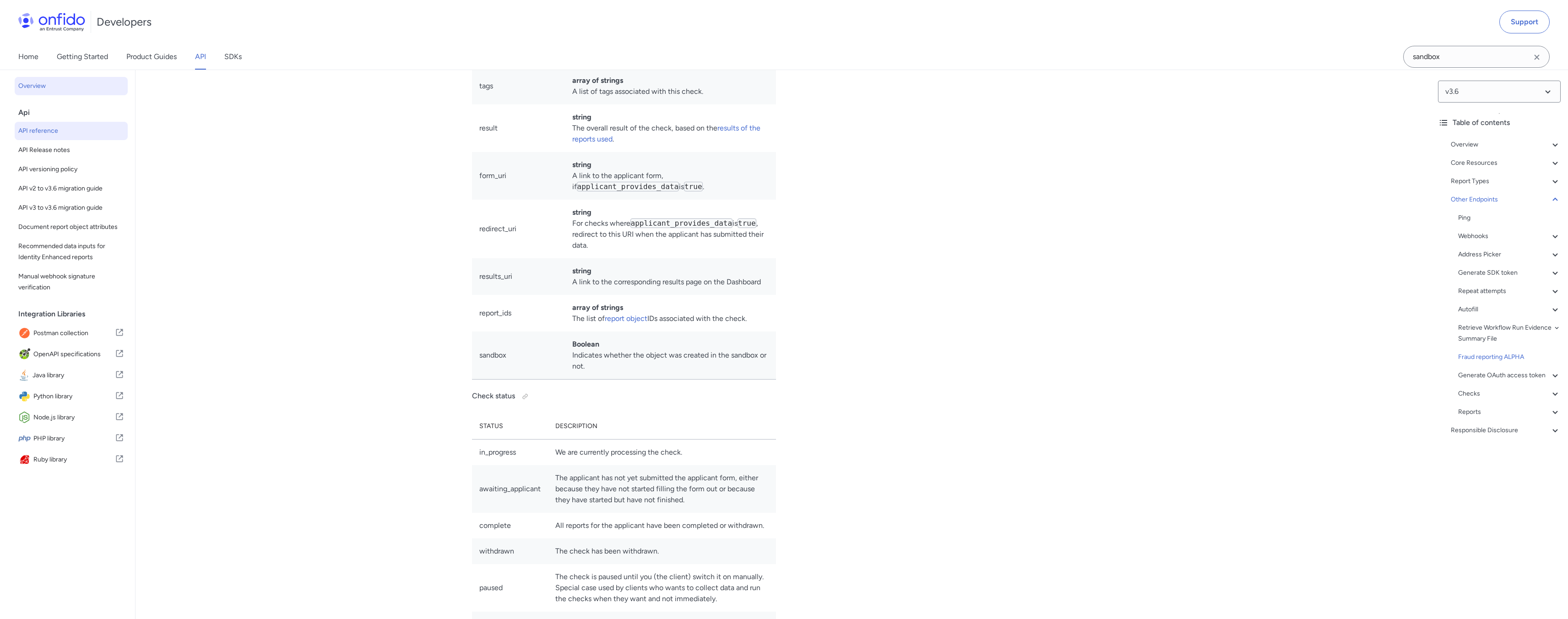
click at [47, 83] on span "Overview" at bounding box center [71, 86] width 106 height 11
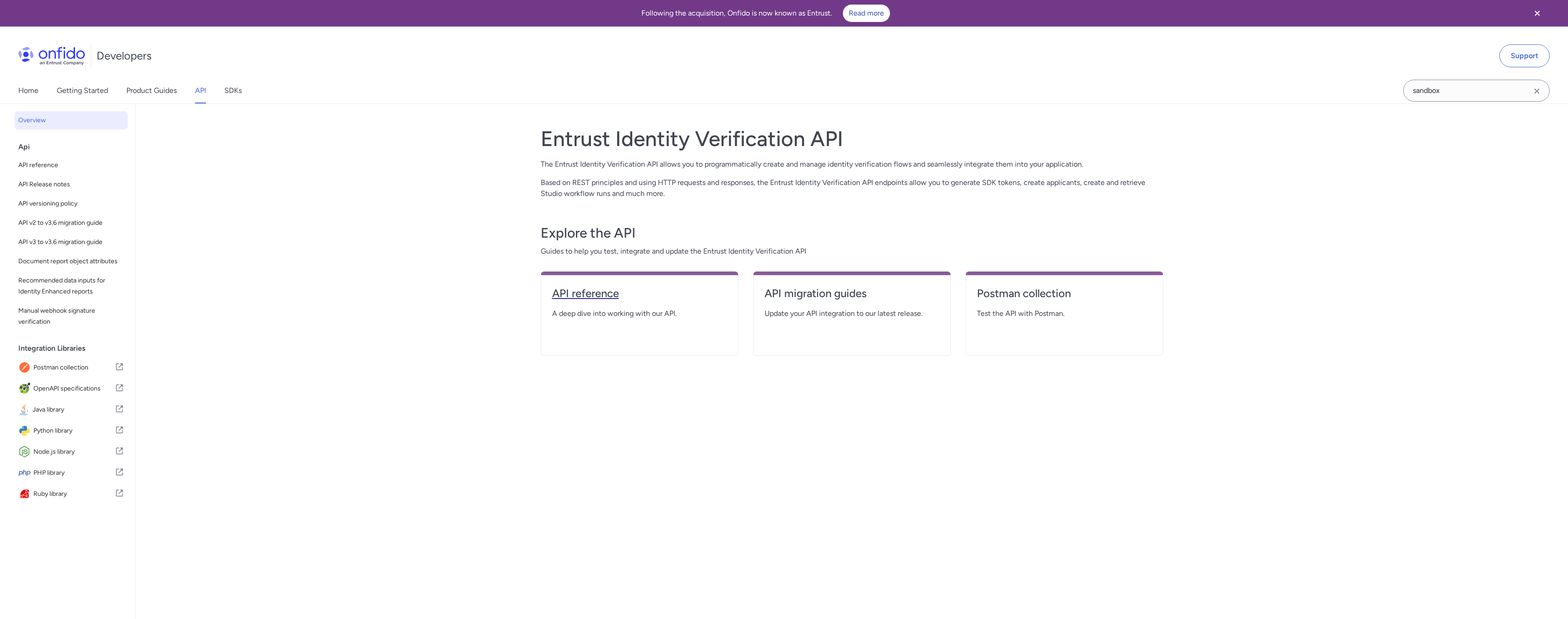
click at [610, 295] on h4 "API reference" at bounding box center [640, 293] width 175 height 15
select select "http"
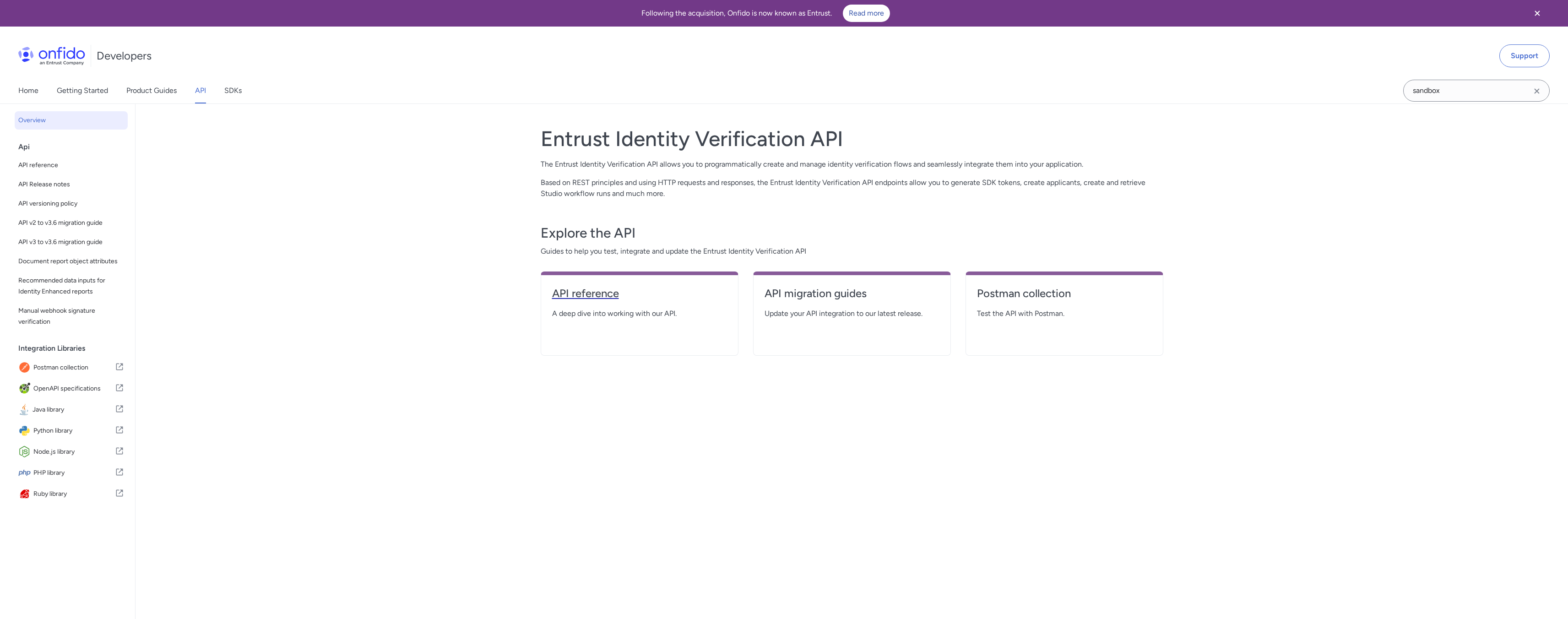
select select "http"
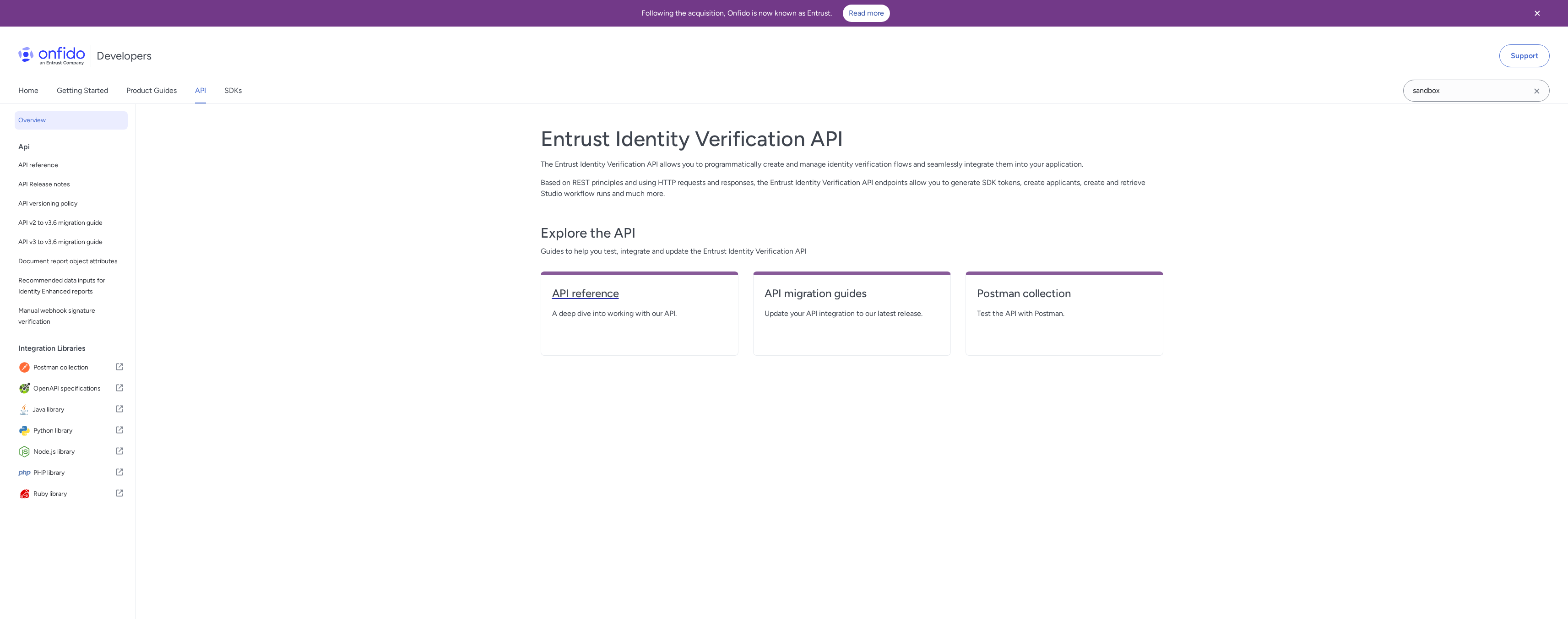
select select "http"
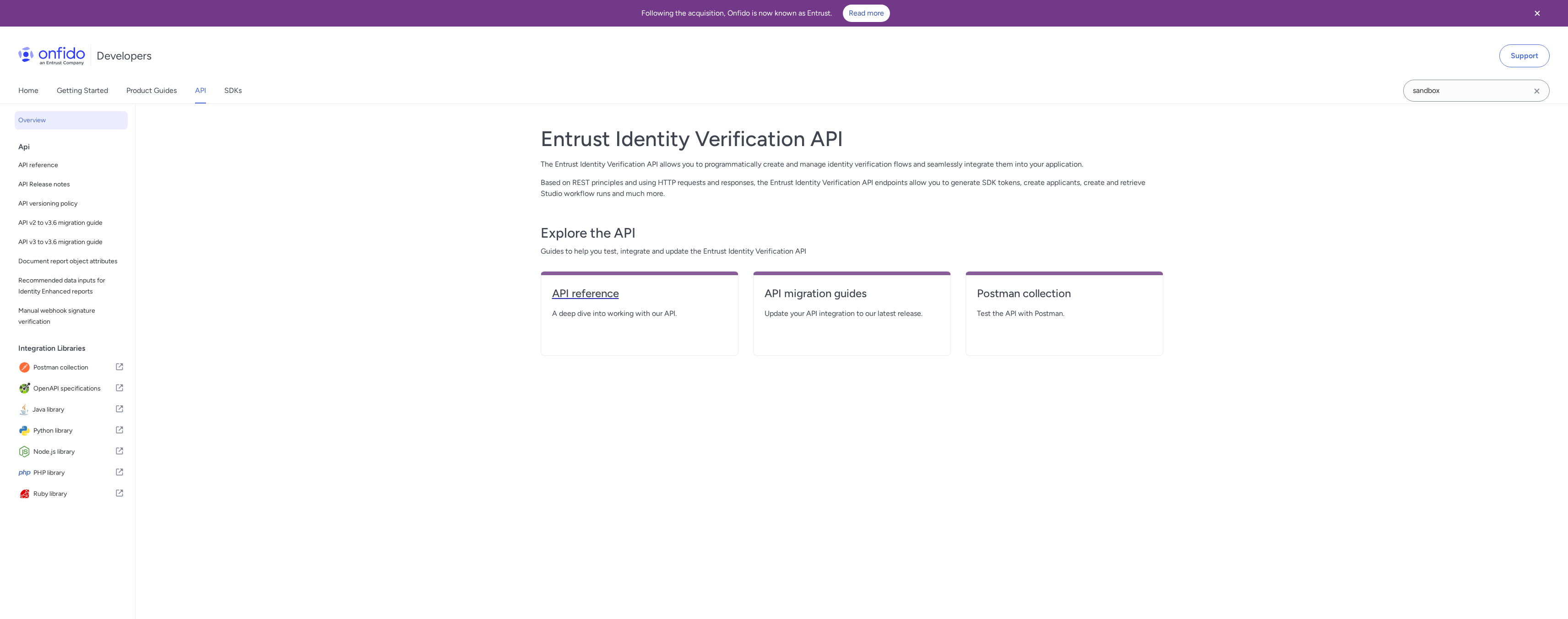
select select "http"
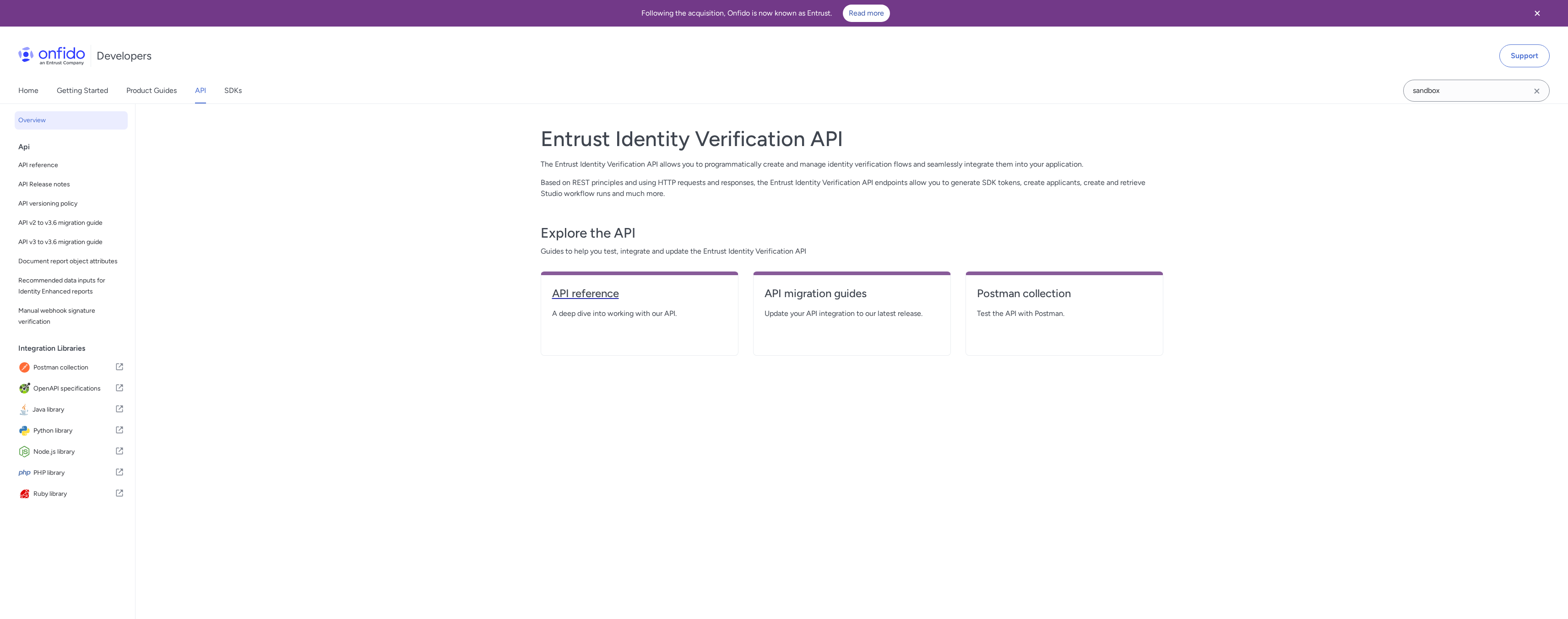
select select "http"
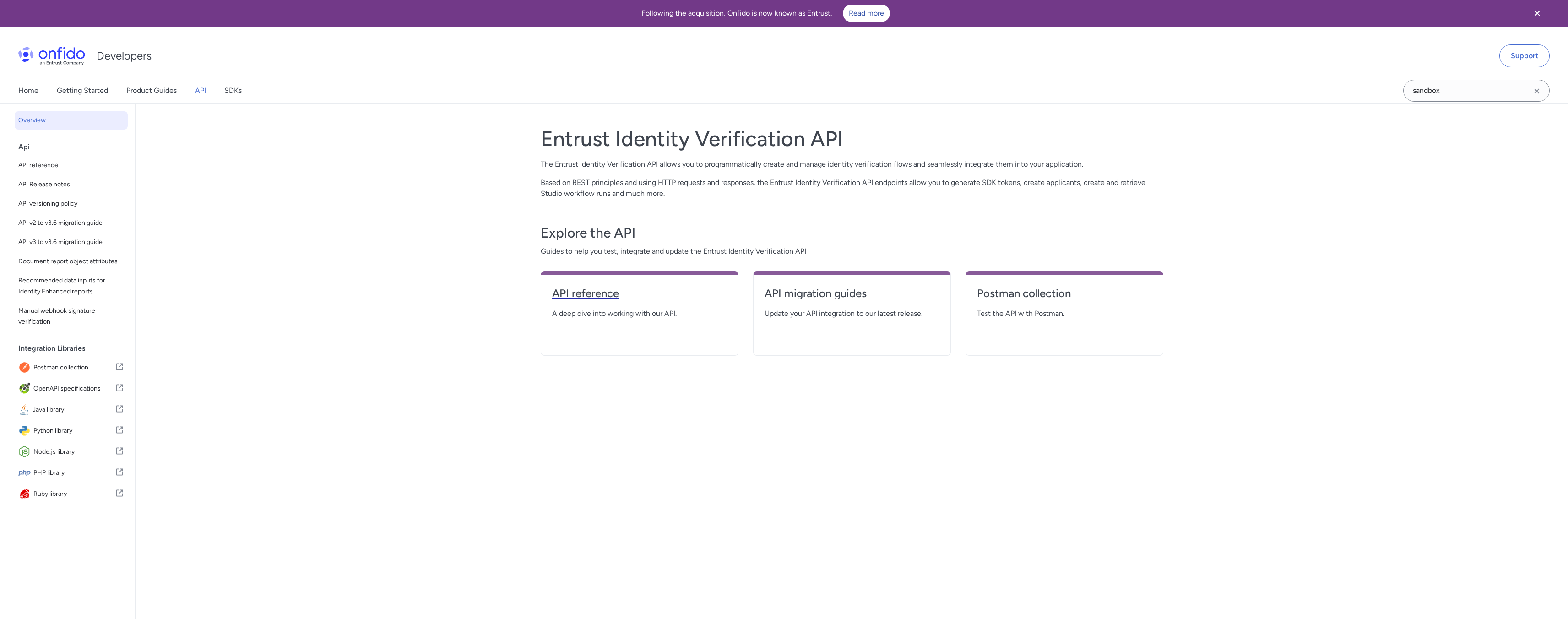
select select "http"
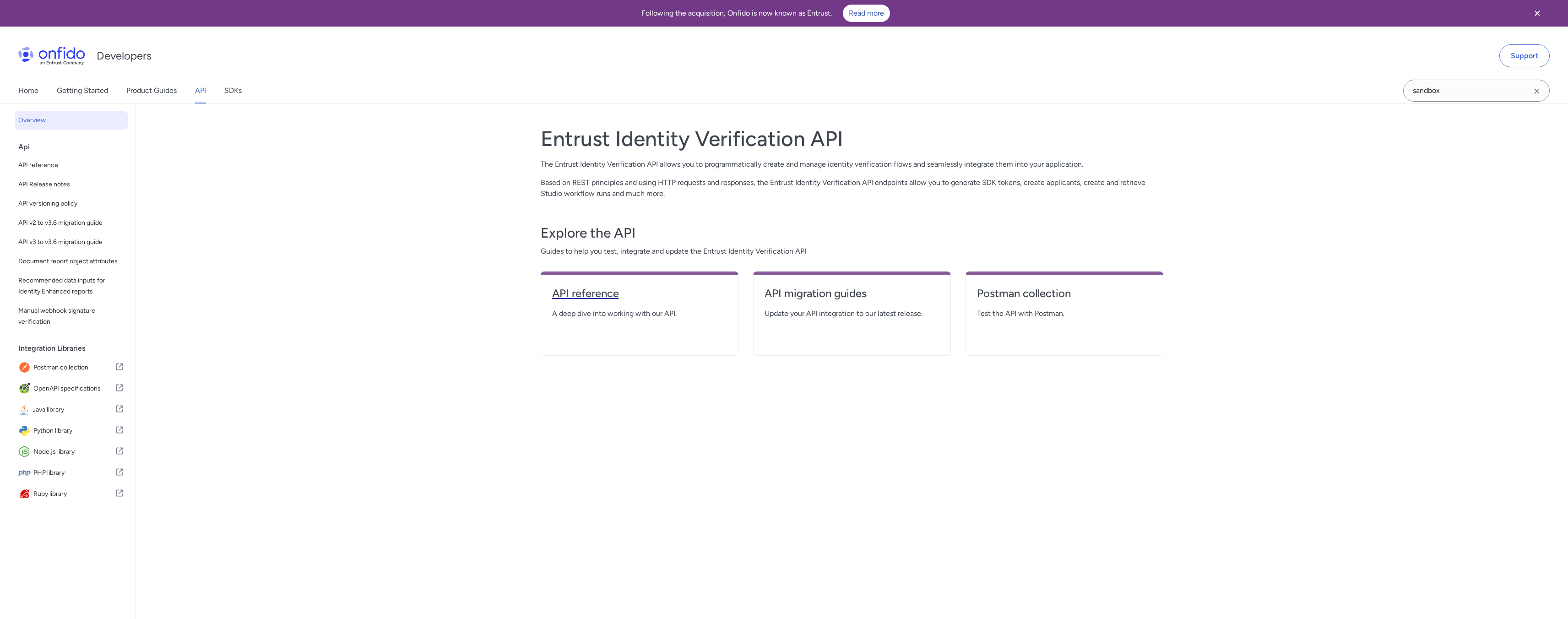
select select "http"
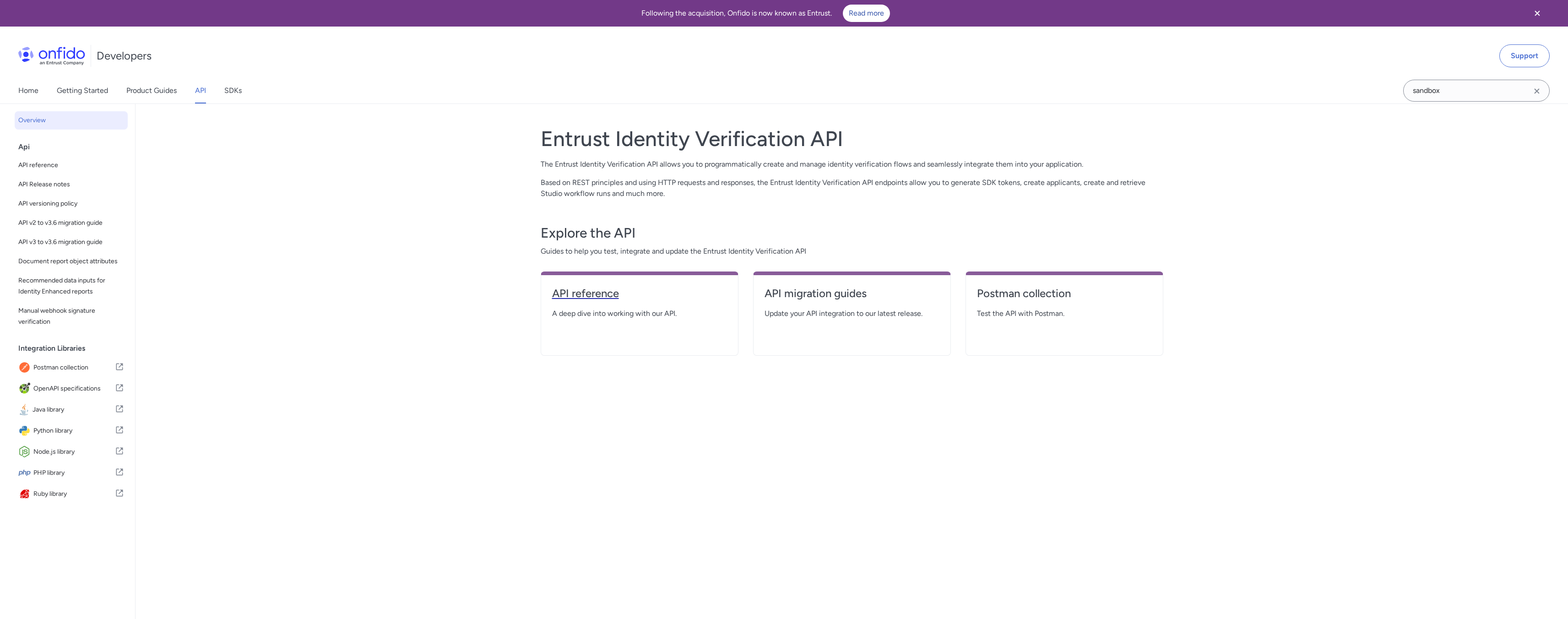
select select "http"
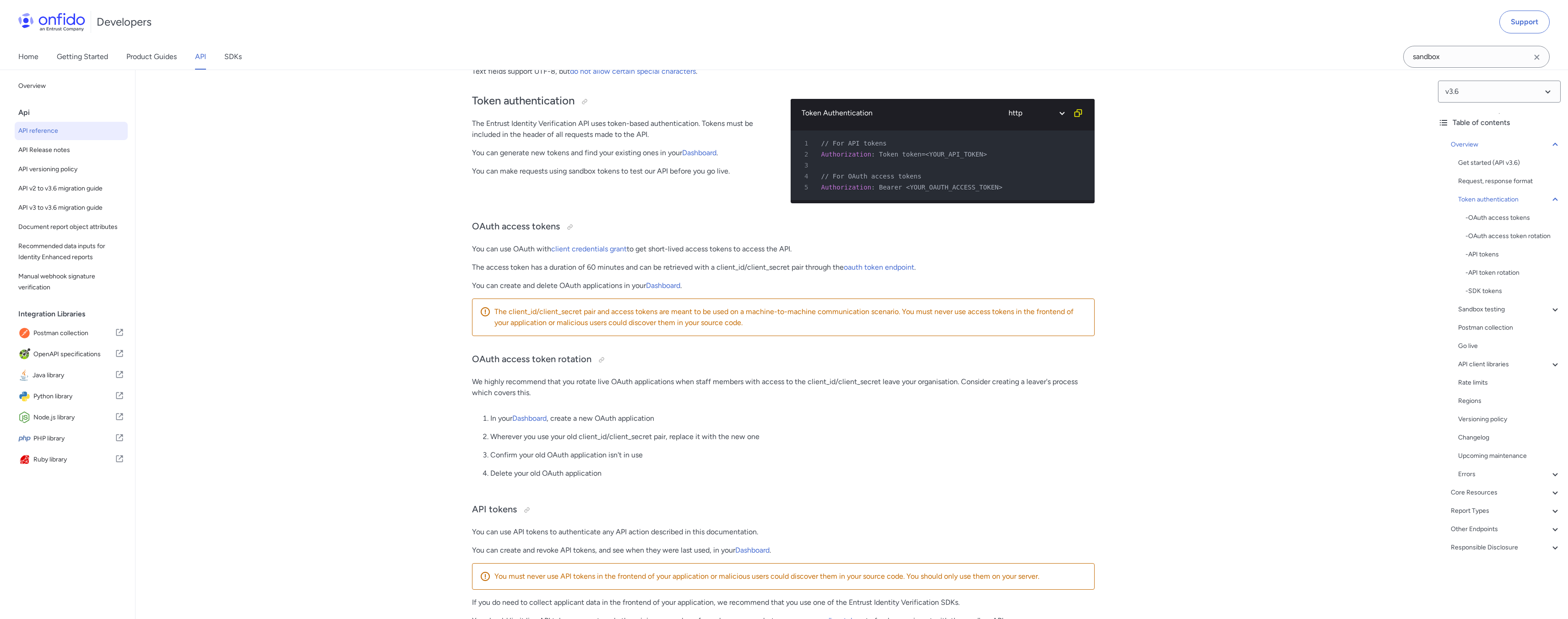
scroll to position [118, 0]
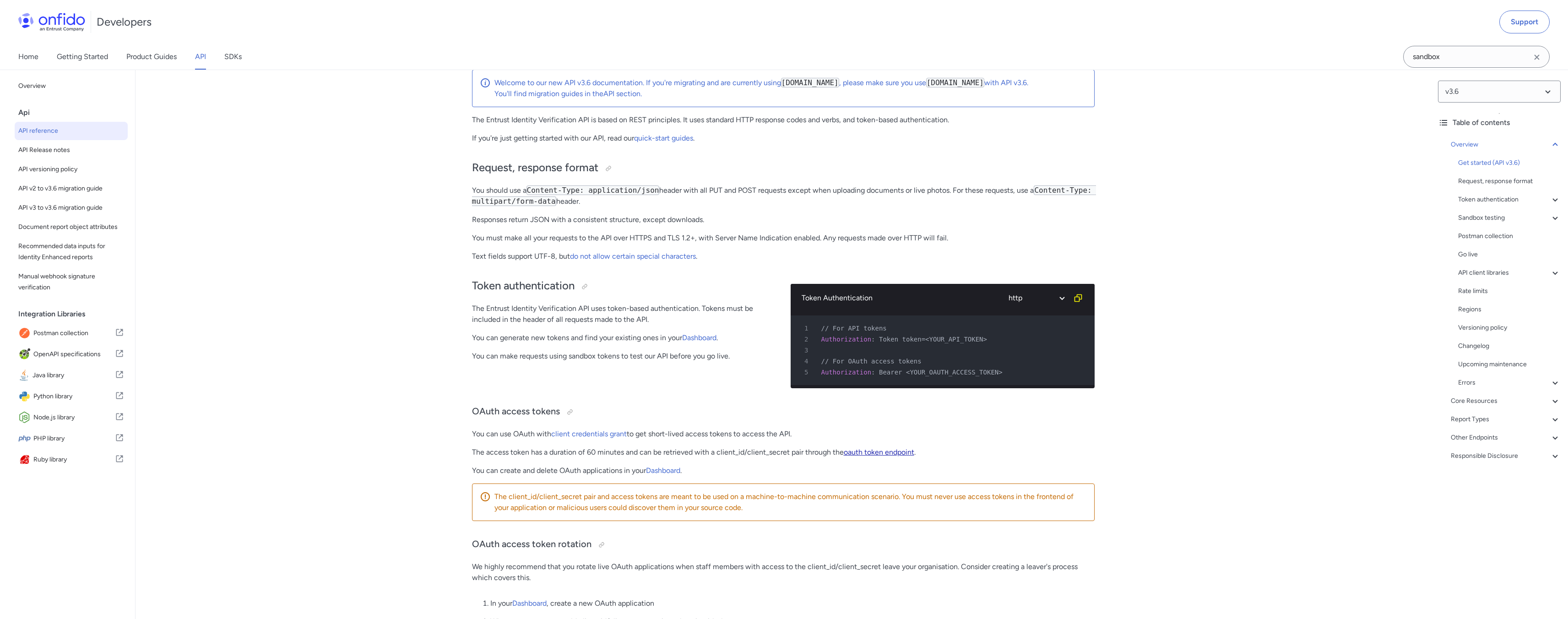
click at [880, 456] on link "oauth token endpoint" at bounding box center [879, 452] width 71 height 8
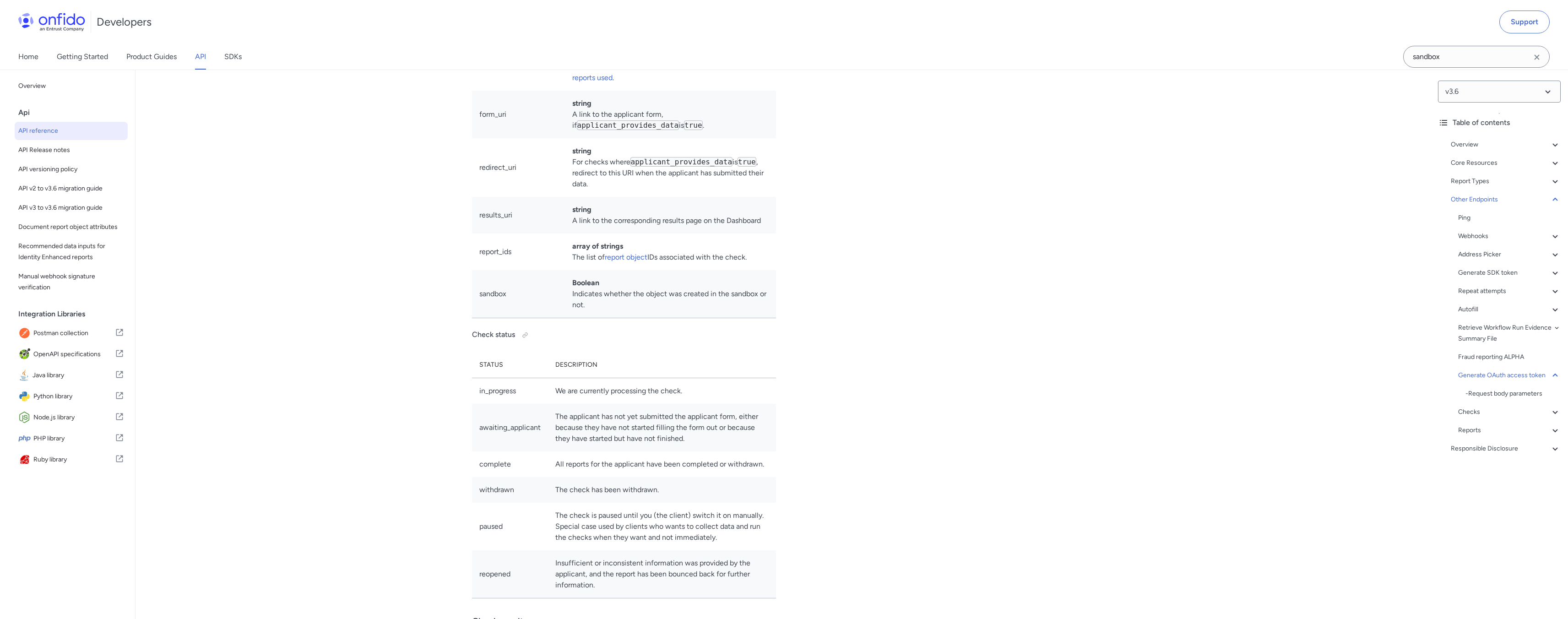
scroll to position [79982, 0]
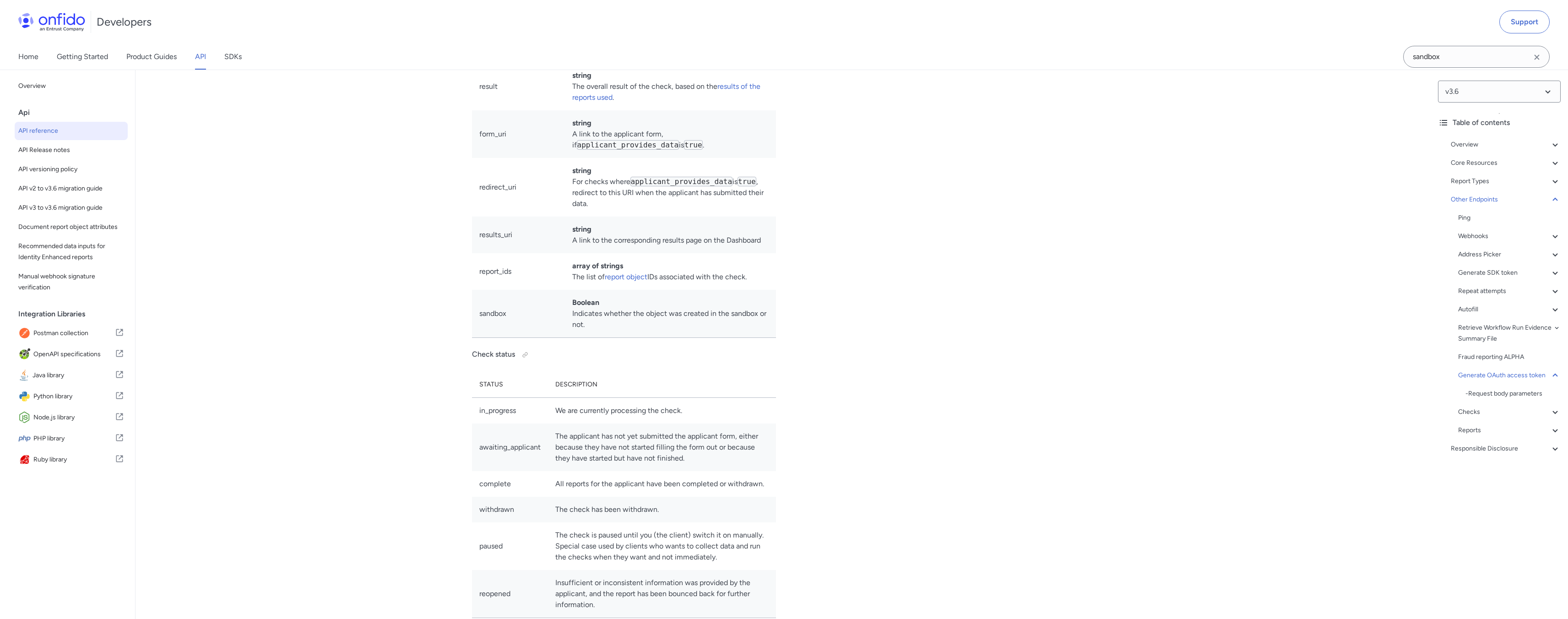
drag, startPoint x: 597, startPoint y: 187, endPoint x: 542, endPoint y: 187, distance: 55.0
copy div "/v3.6/oauth/token"
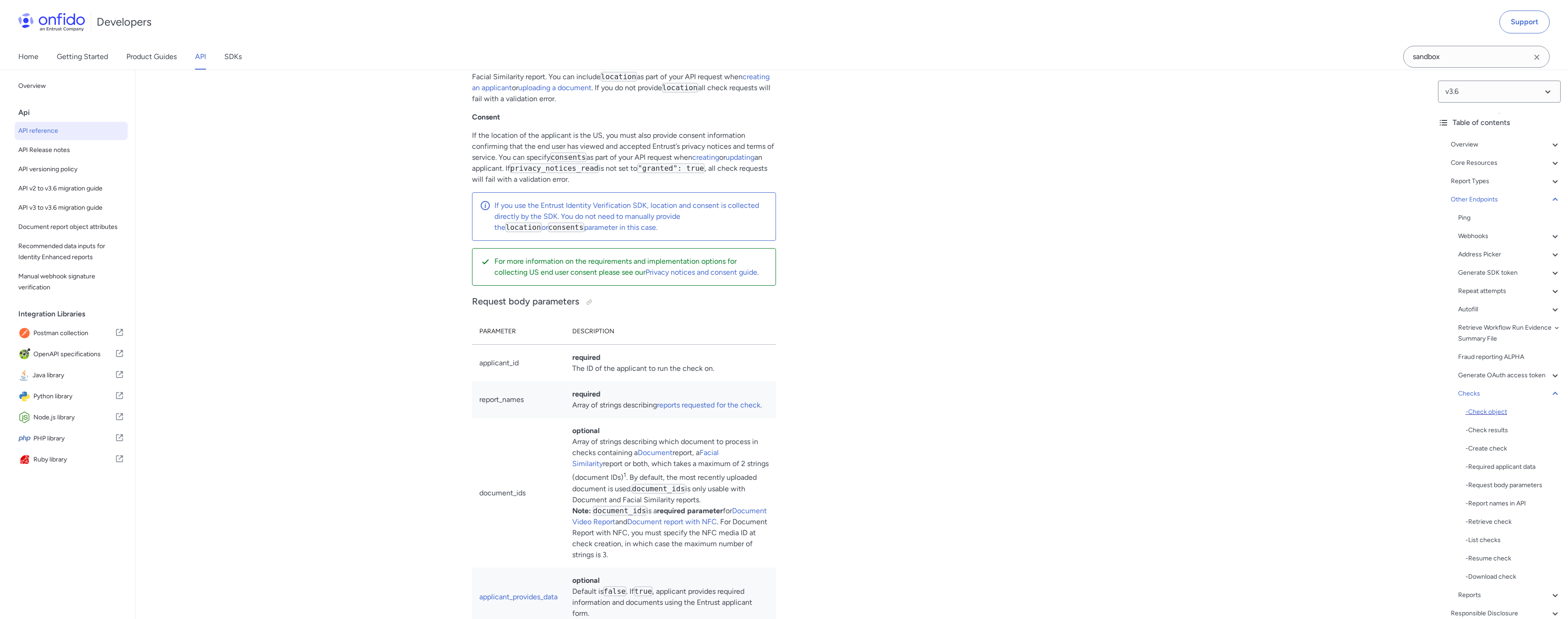
scroll to position [55, 0]
click at [1550, 326] on icon at bounding box center [1555, 331] width 11 height 11
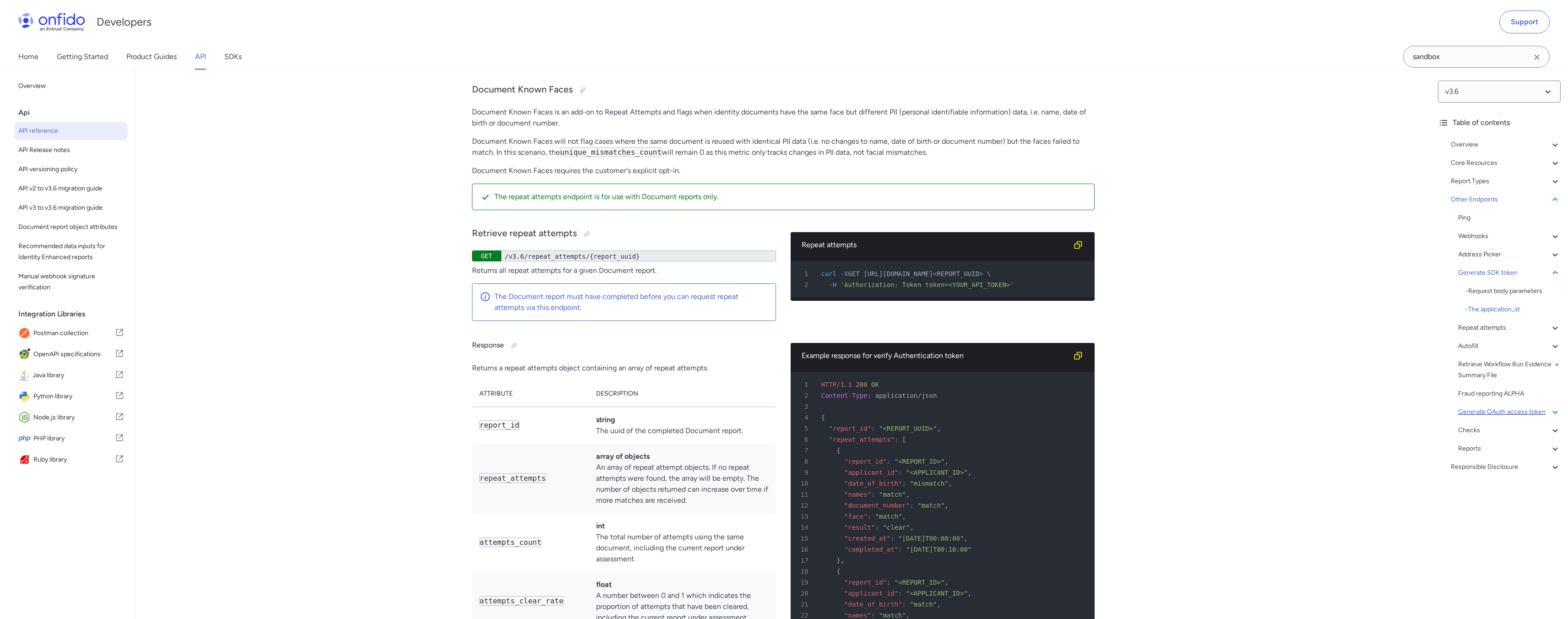
scroll to position [75163, 0]
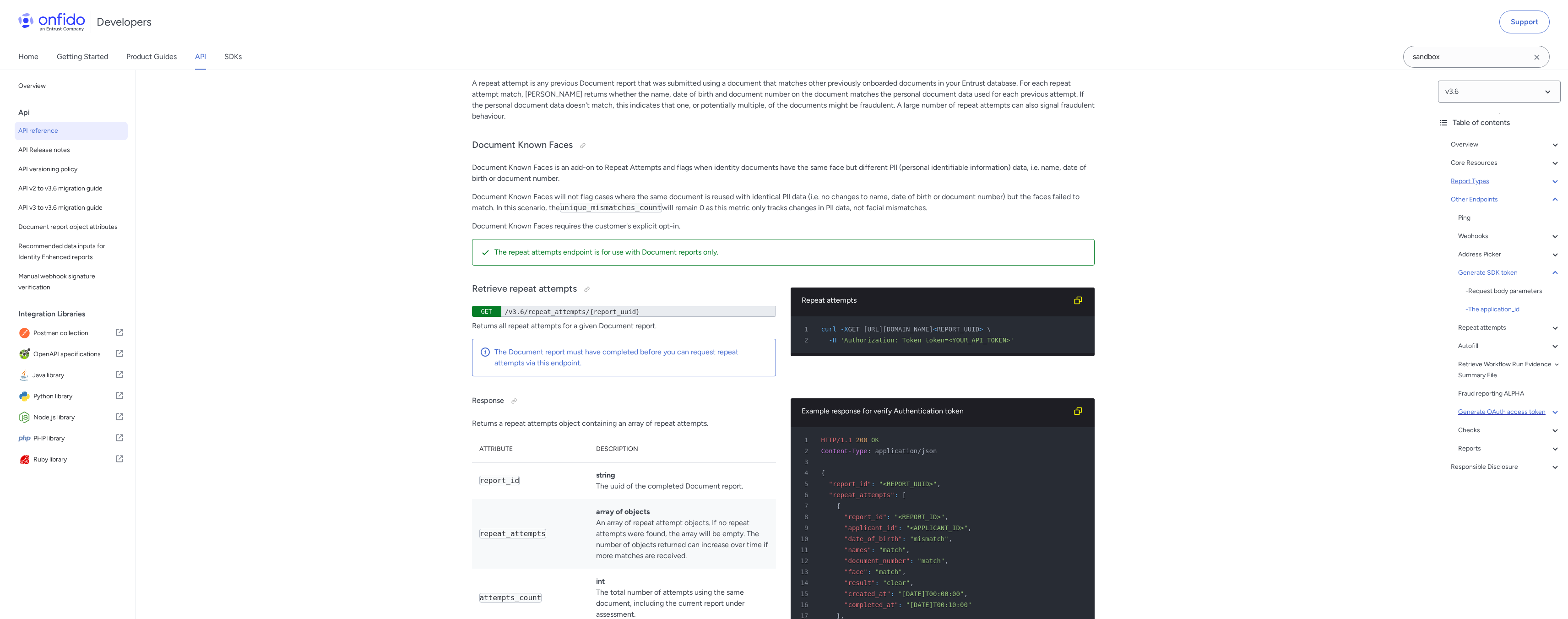
click at [1514, 179] on div "Report Types" at bounding box center [1506, 182] width 110 height 11
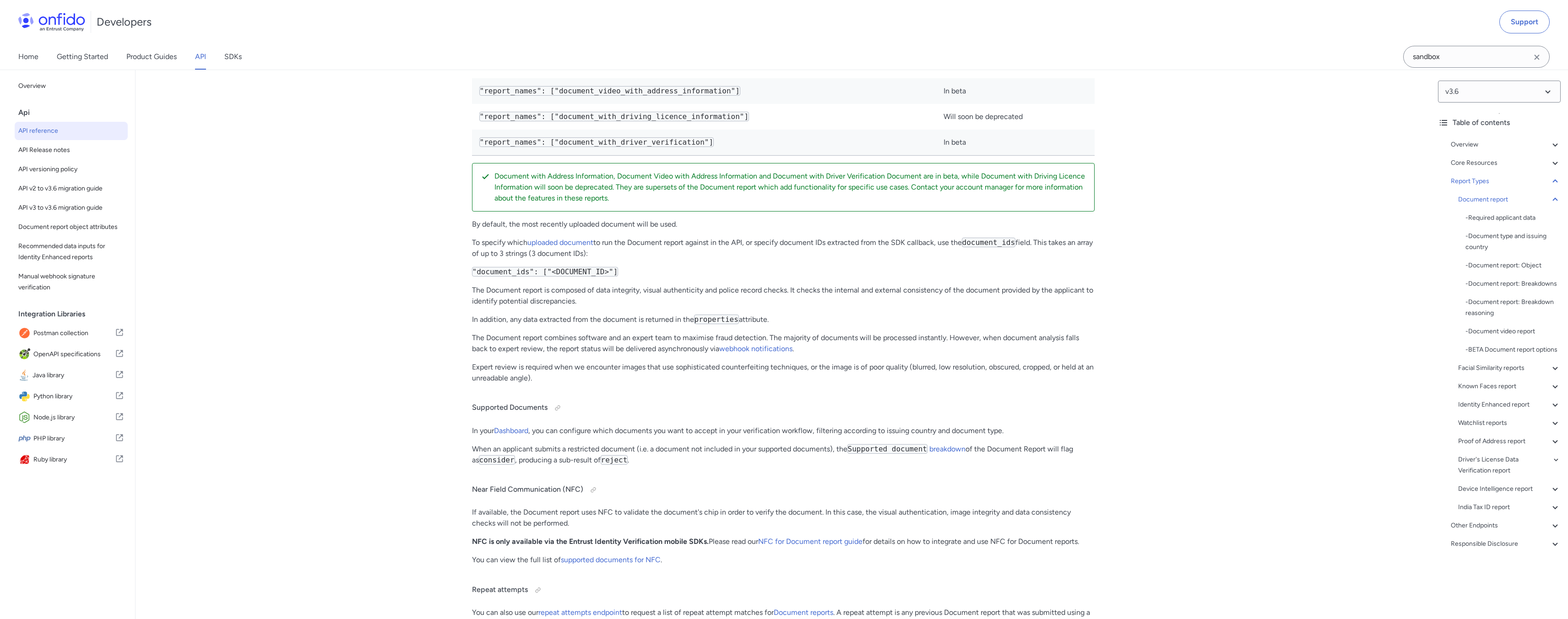
click at [1502, 169] on div "Overview Get started (API v3.6) Request, response format Token authentication -…" at bounding box center [1499, 346] width 123 height 421
click at [1502, 167] on div "Core Resources" at bounding box center [1506, 163] width 110 height 11
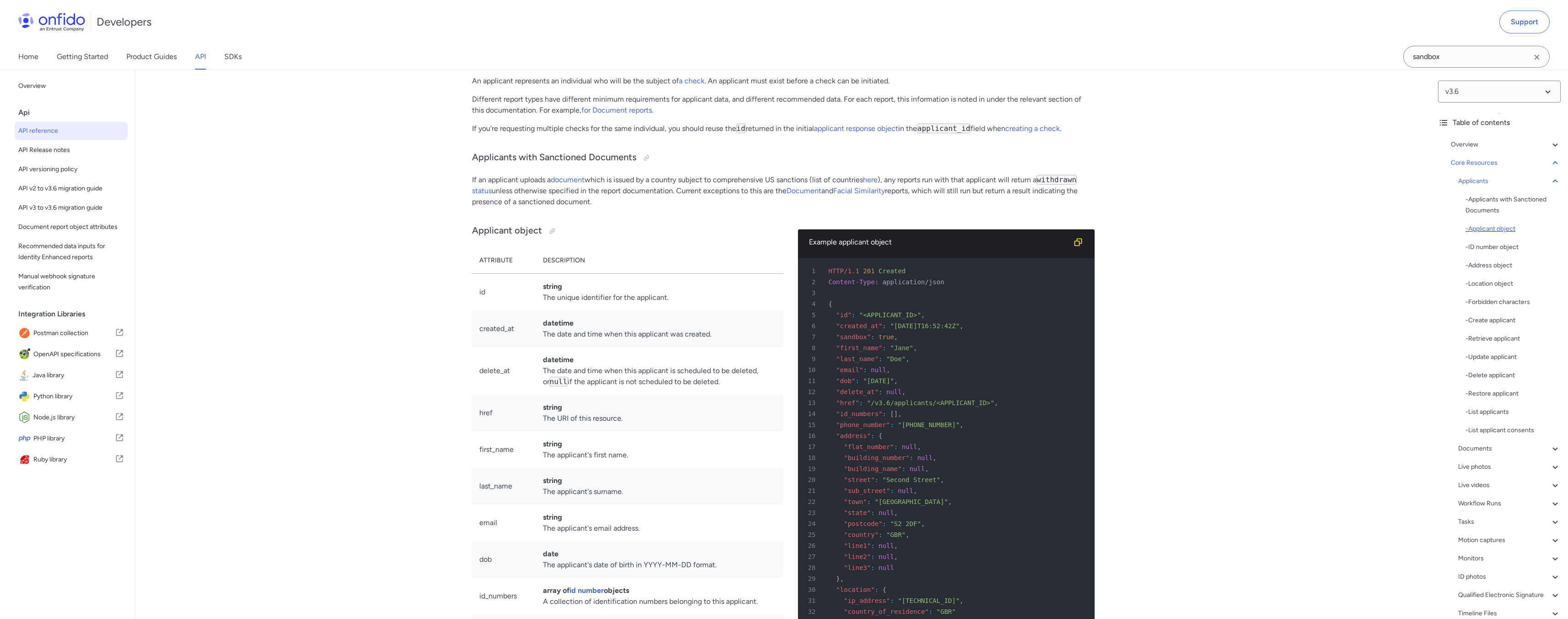
click at [1494, 230] on div "- Applicant object" at bounding box center [1513, 229] width 95 height 11
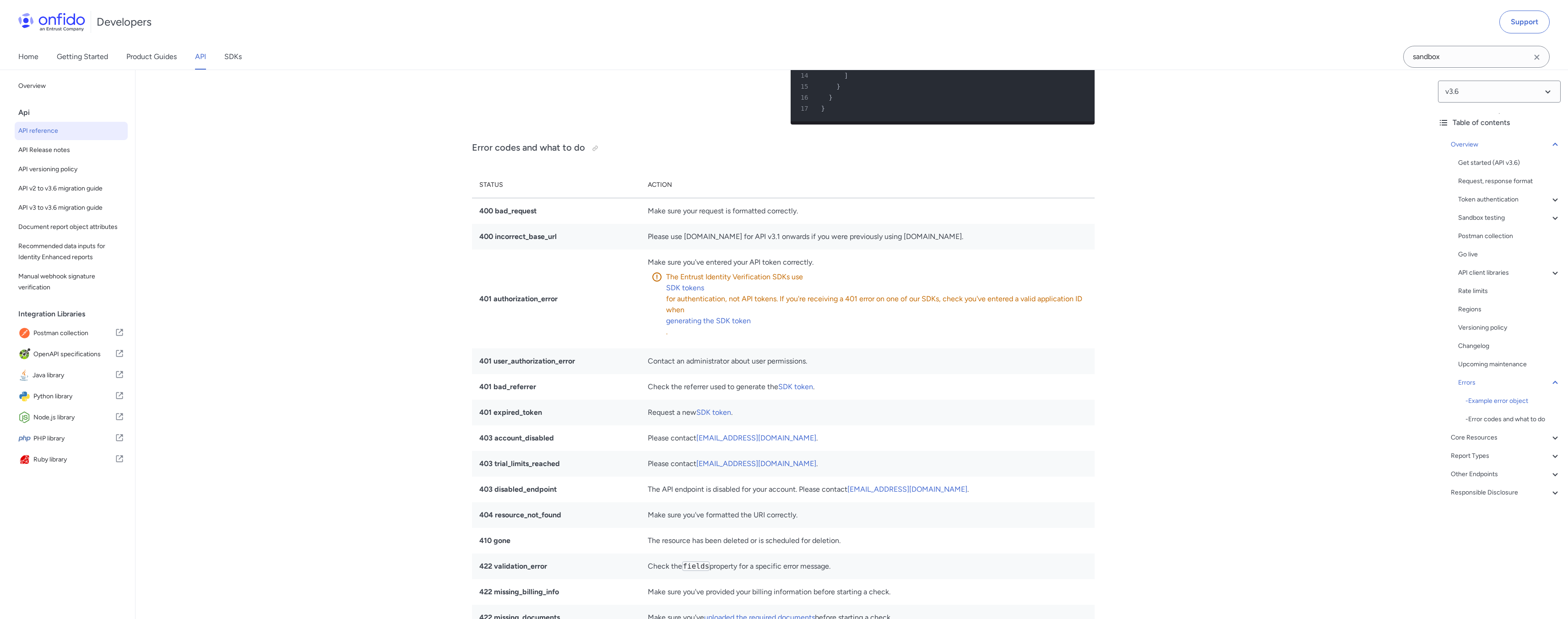
scroll to position [7971, 0]
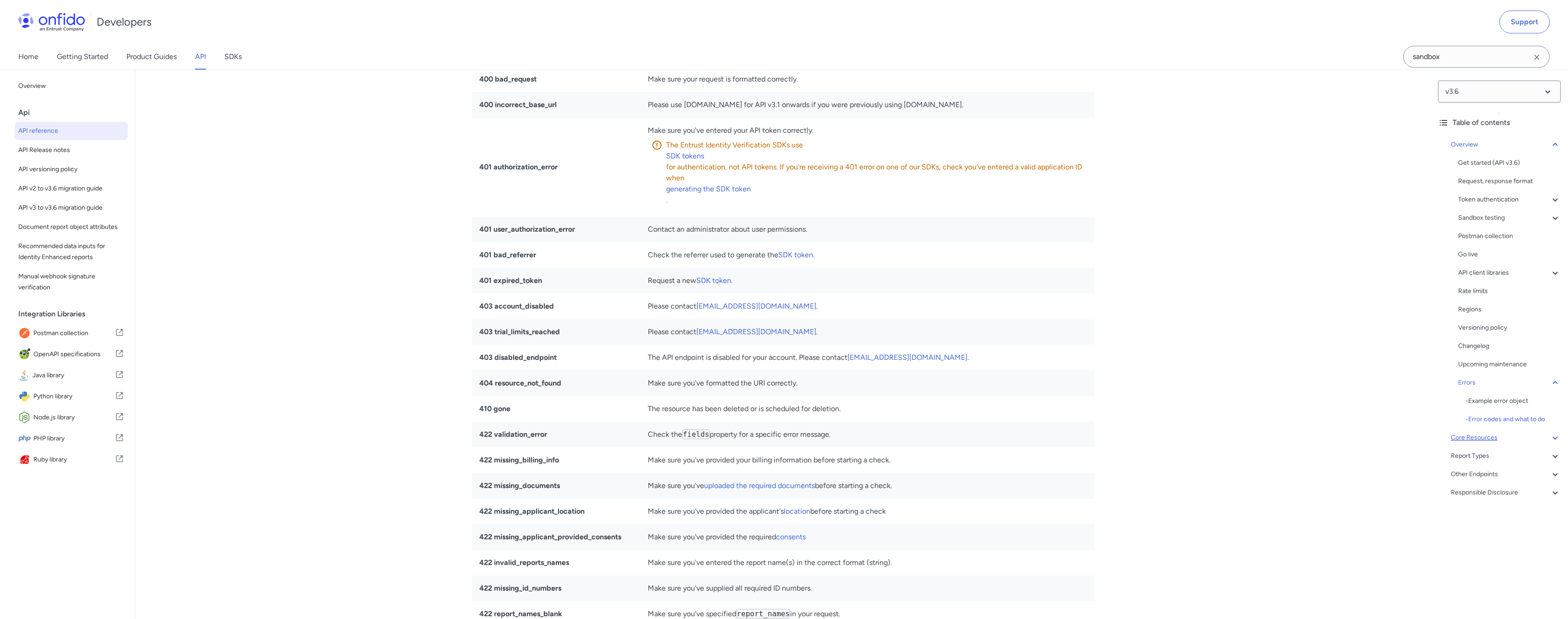
click at [1492, 440] on div "Core Resources" at bounding box center [1506, 438] width 110 height 11
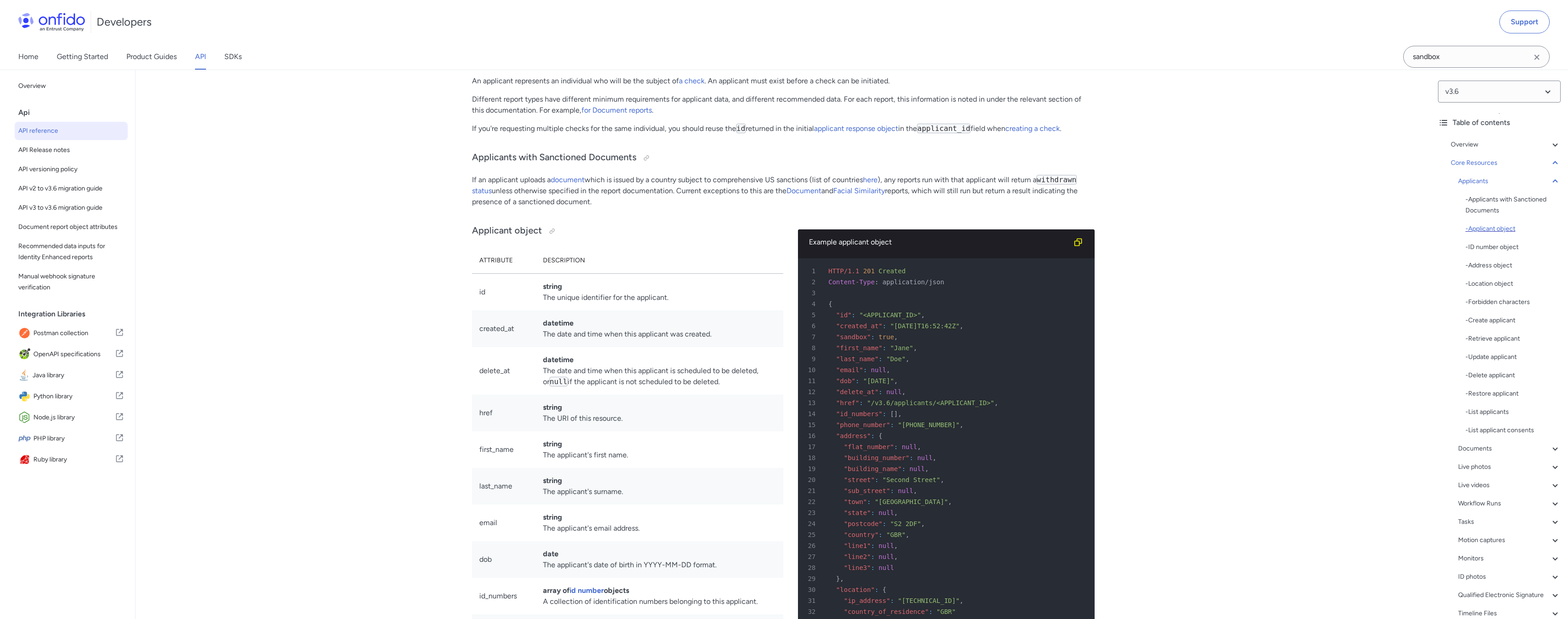
click at [1478, 225] on div "- Applicant object" at bounding box center [1513, 229] width 95 height 11
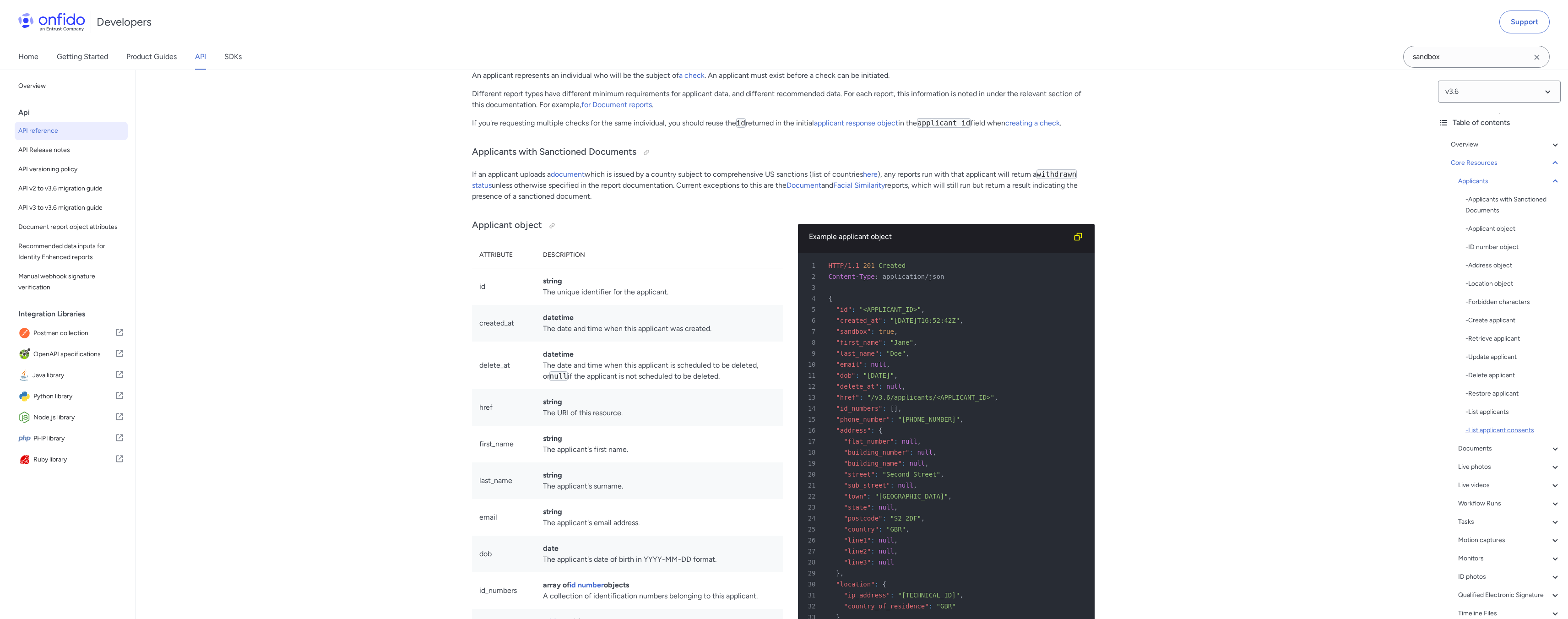
scroll to position [128, 0]
click at [1521, 566] on div "Responsible Disclosure" at bounding box center [1506, 570] width 110 height 11
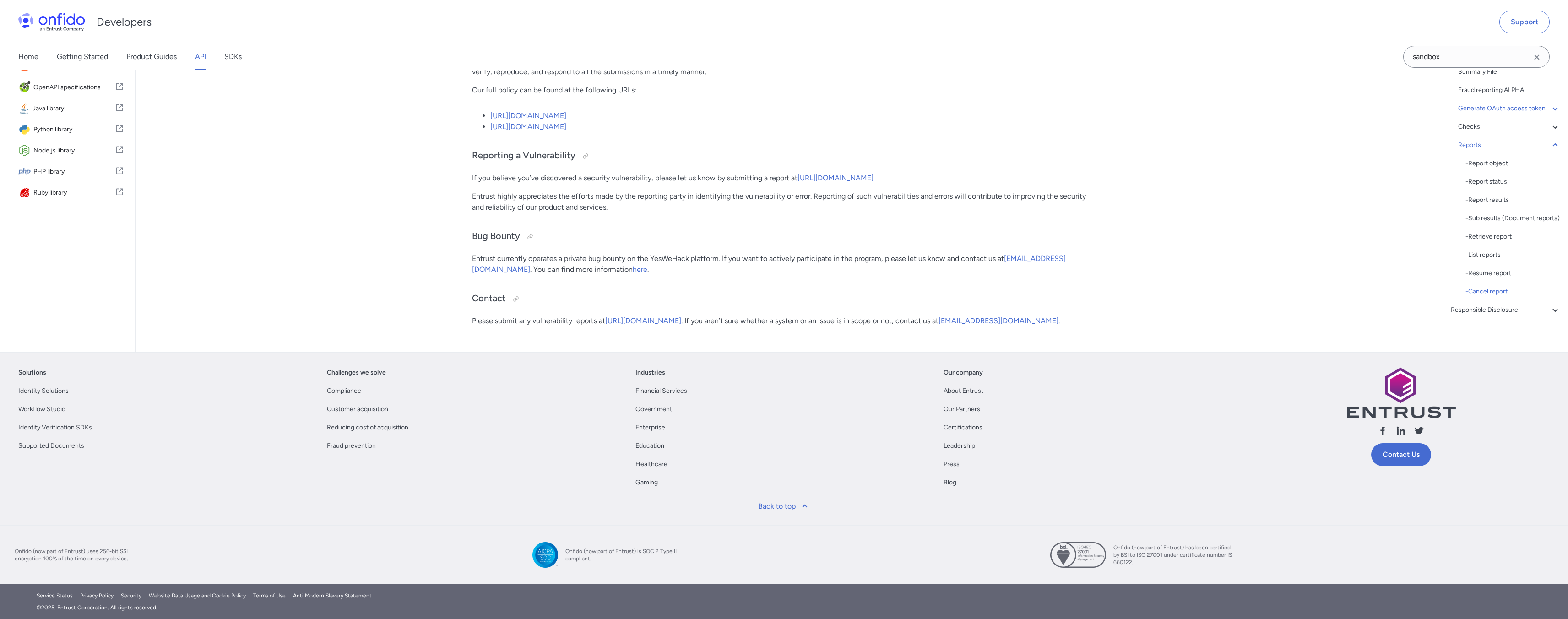
scroll to position [86249, 0]
click at [1550, 132] on icon at bounding box center [1555, 127] width 11 height 11
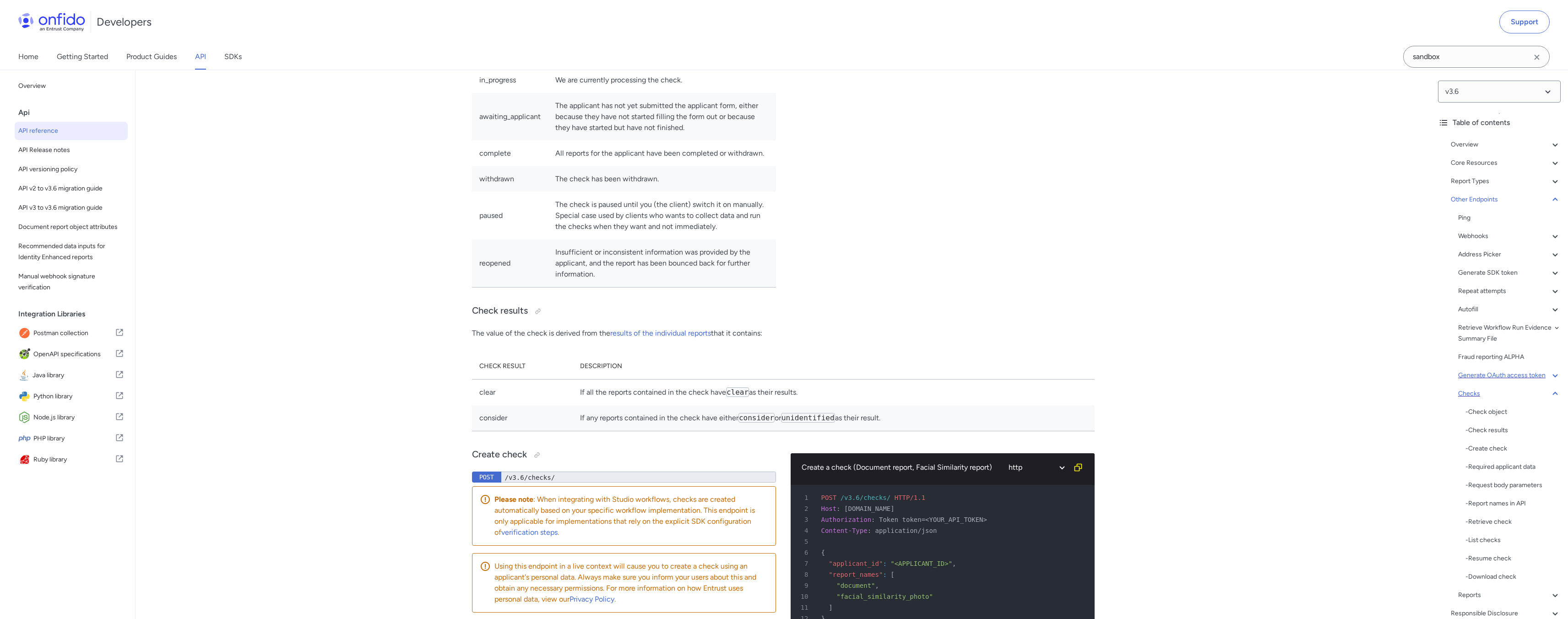
click at [1552, 399] on icon at bounding box center [1555, 394] width 11 height 11
click at [1550, 377] on icon at bounding box center [1555, 376] width 11 height 11
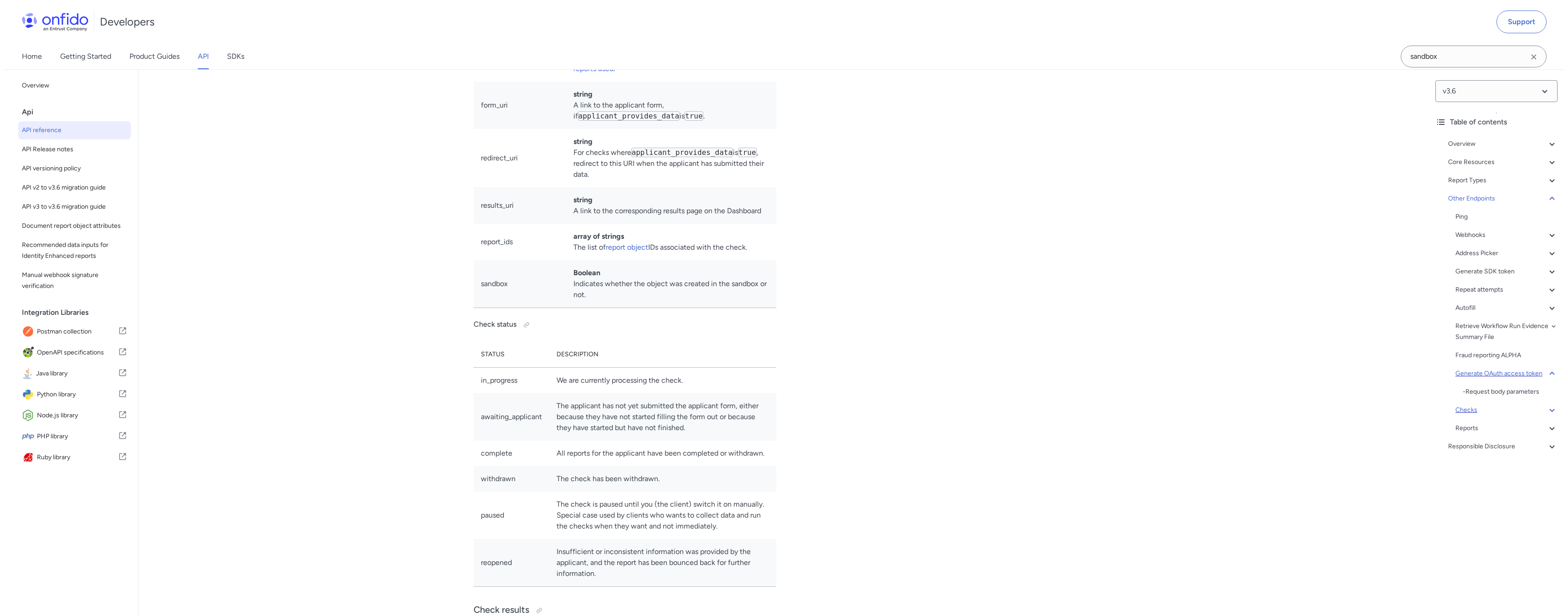
scroll to position [79178, 0]
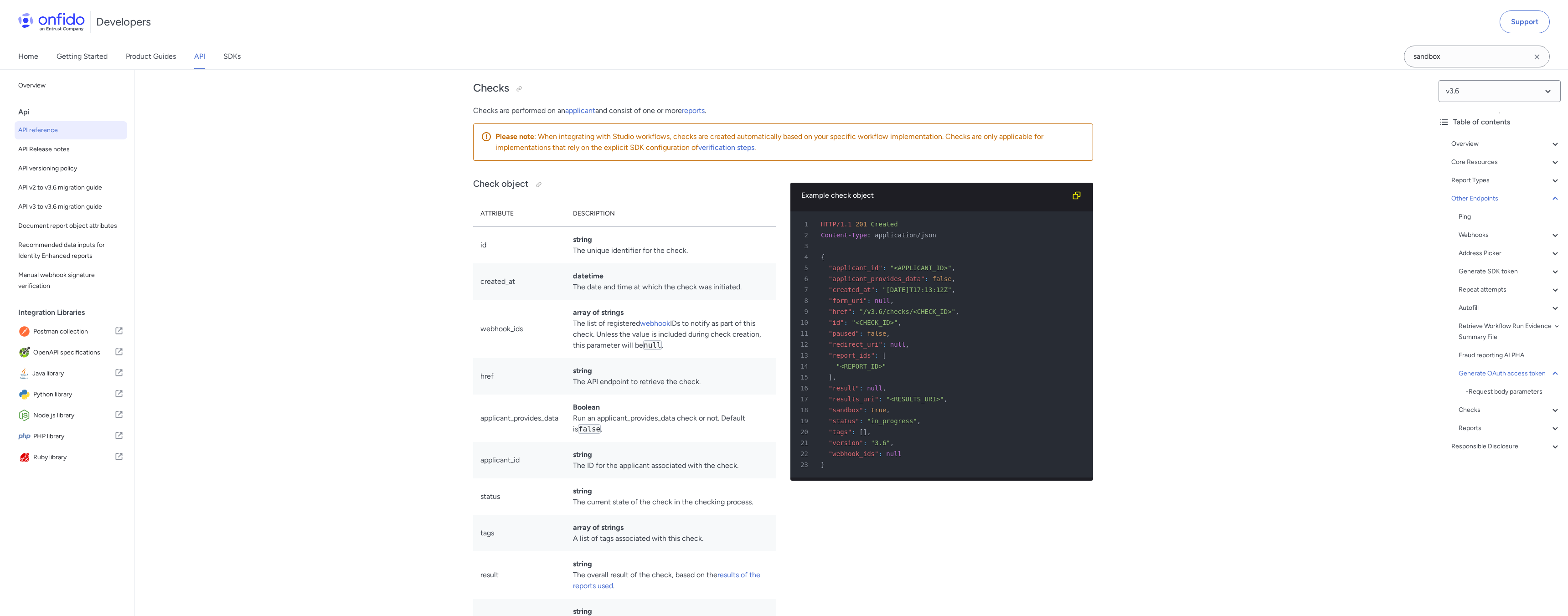
scroll to position [79090, 0]
drag, startPoint x: 471, startPoint y: 193, endPoint x: 747, endPoint y: 461, distance: 384.7
copy div "Generate OAuth access token Generates an OAuth access token to be used for mach…"
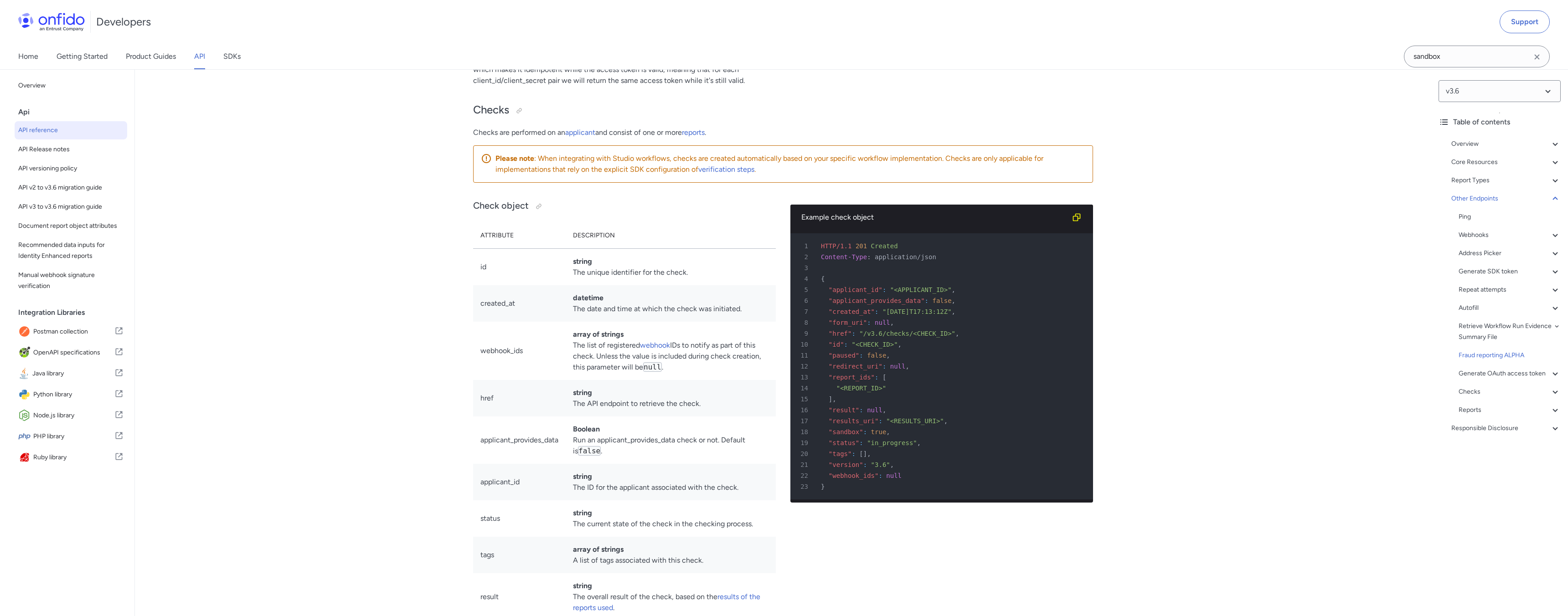
scroll to position [79070, 0]
drag, startPoint x: 473, startPoint y: 212, endPoint x: 584, endPoint y: 225, distance: 111.8
drag, startPoint x: 479, startPoint y: 375, endPoint x: 553, endPoint y: 455, distance: 109.0
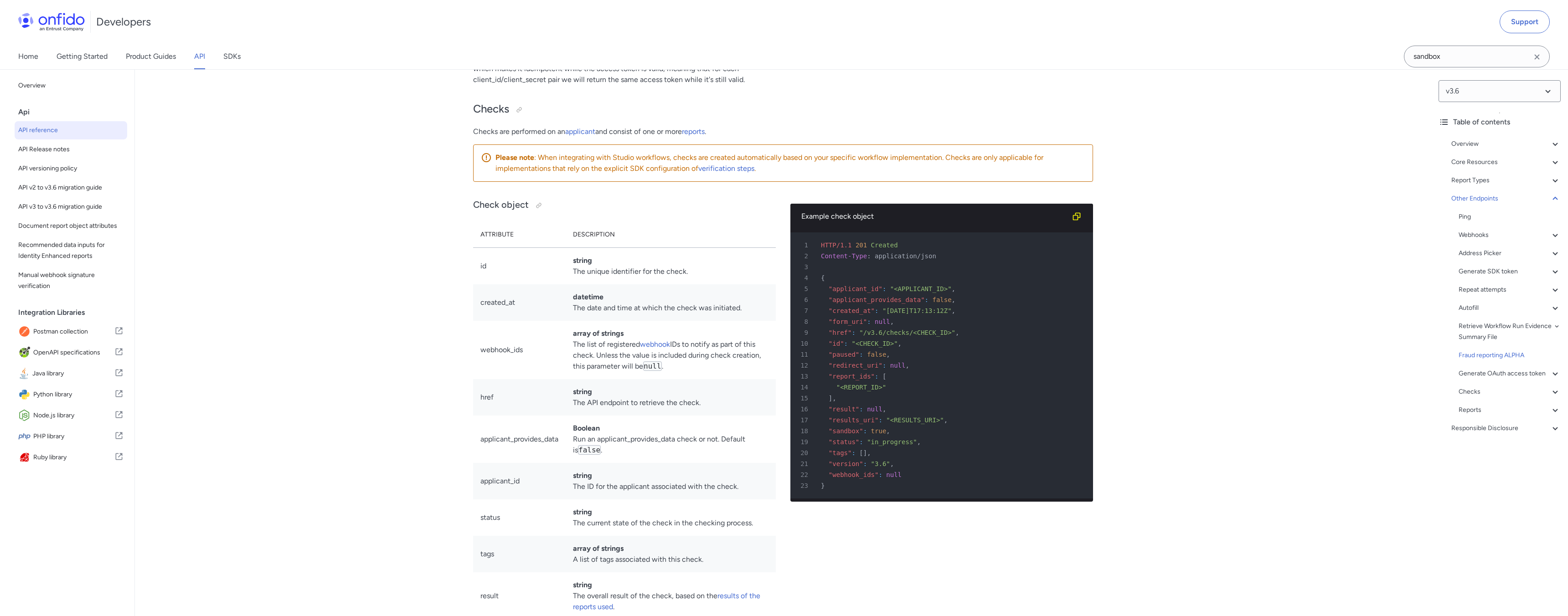
drag, startPoint x: 822, startPoint y: 252, endPoint x: 905, endPoint y: 296, distance: 93.9
click at [33, 87] on span "Overview" at bounding box center [71, 86] width 105 height 11
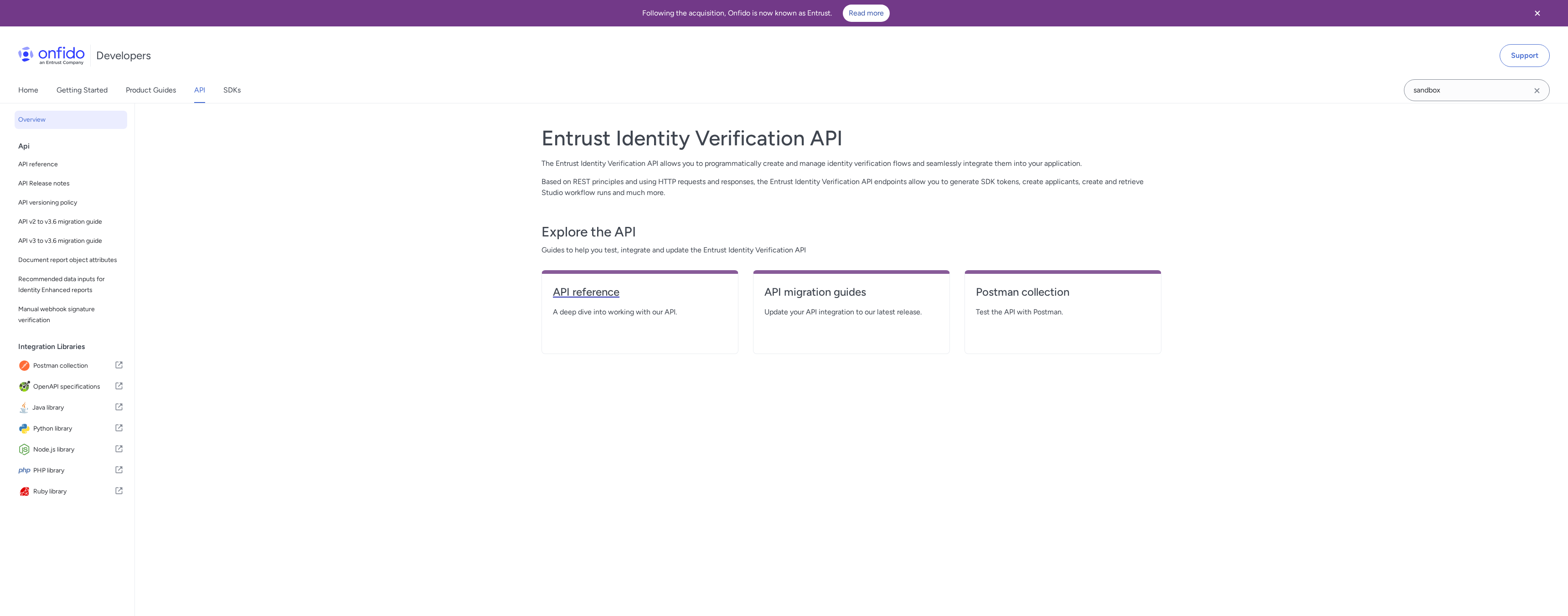
click at [600, 296] on h4 "API reference" at bounding box center [640, 292] width 174 height 15
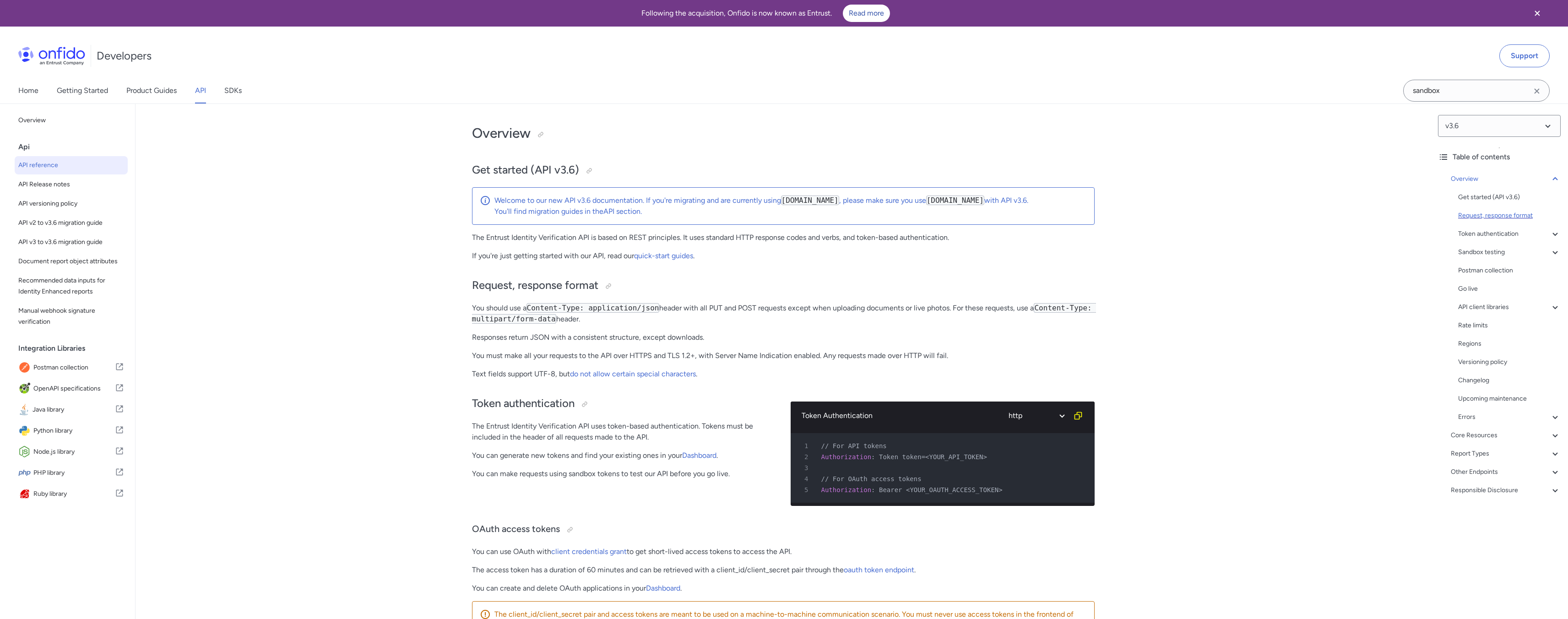
click at [1494, 214] on div "Request, response format" at bounding box center [1509, 216] width 102 height 11
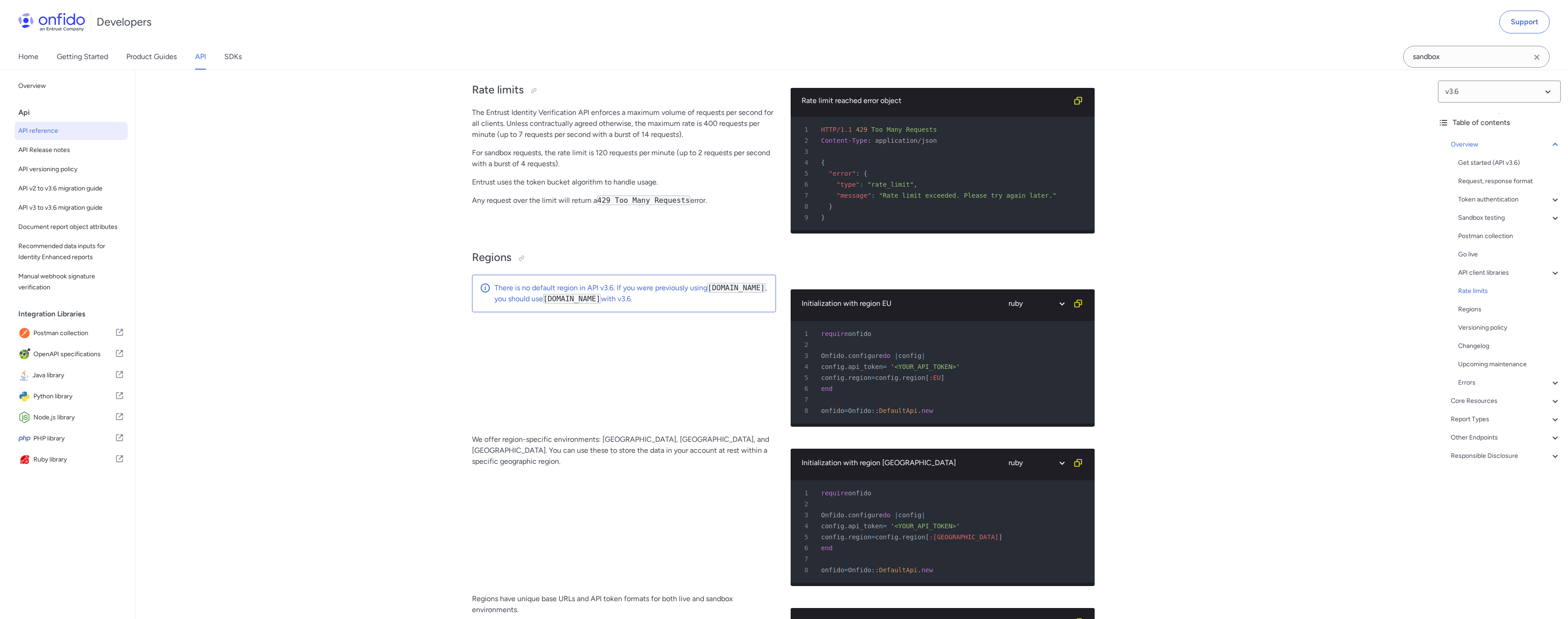
scroll to position [6513, 0]
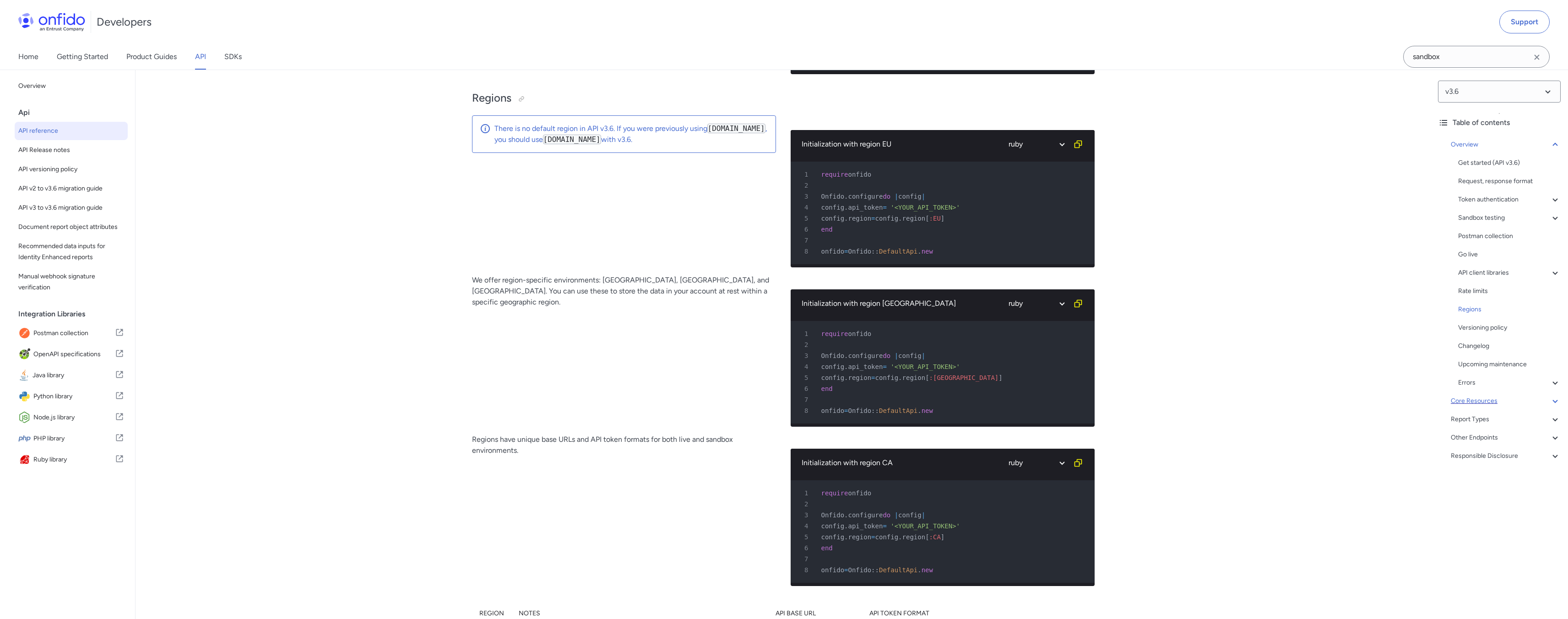
click at [1462, 400] on div "Core Resources" at bounding box center [1506, 401] width 110 height 11
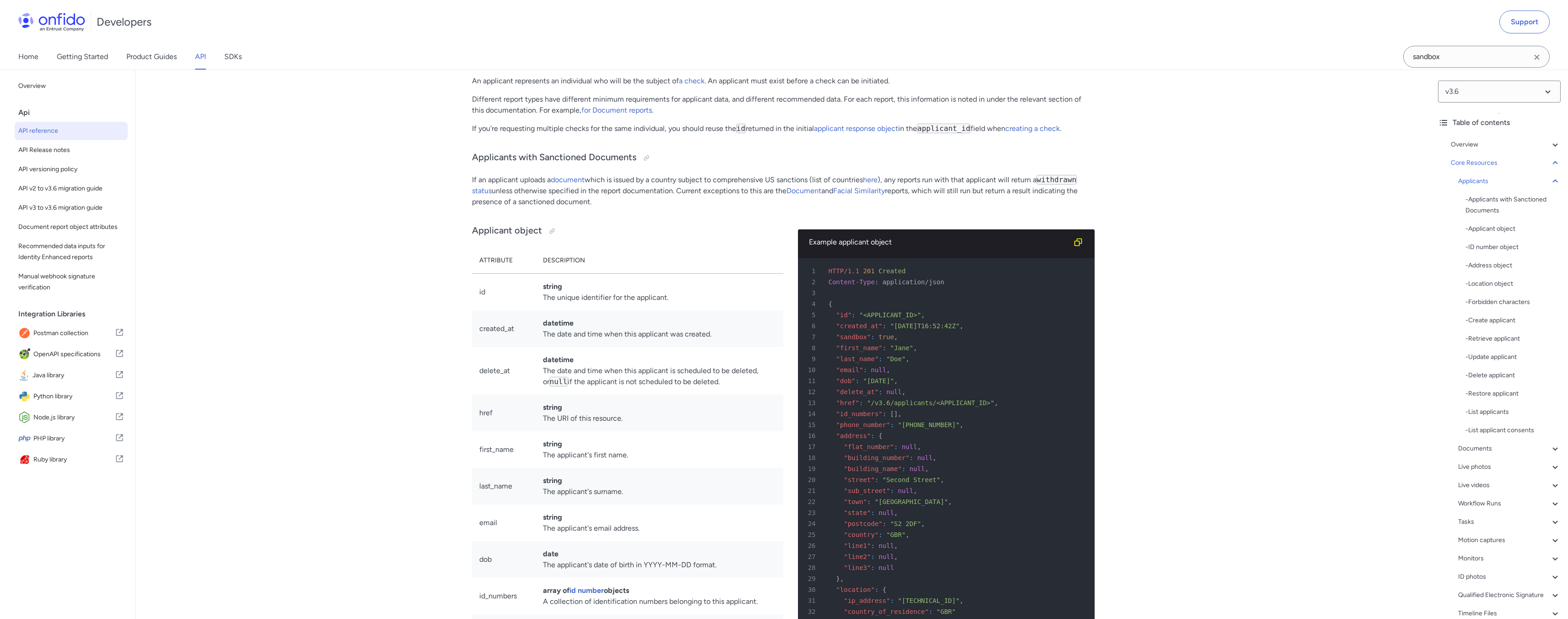
click at [1498, 236] on div "- Applicants with Sanctioned Documents - Applicant object - ID number object - …" at bounding box center [1513, 315] width 95 height 242
click at [1488, 223] on div "- Applicants with Sanctioned Documents - Applicant object - ID number object - …" at bounding box center [1513, 315] width 95 height 242
click at [1485, 323] on div "- Create applicant" at bounding box center [1513, 321] width 95 height 11
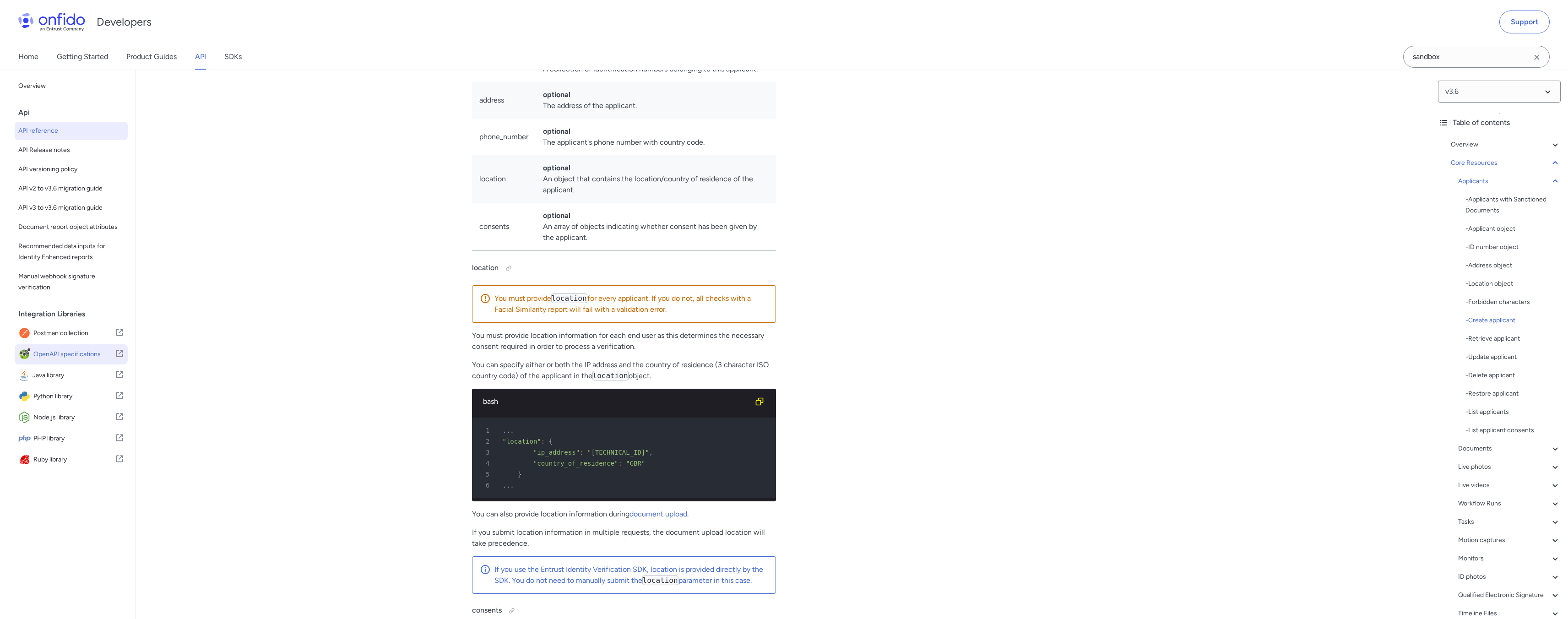
scroll to position [11276, 0]
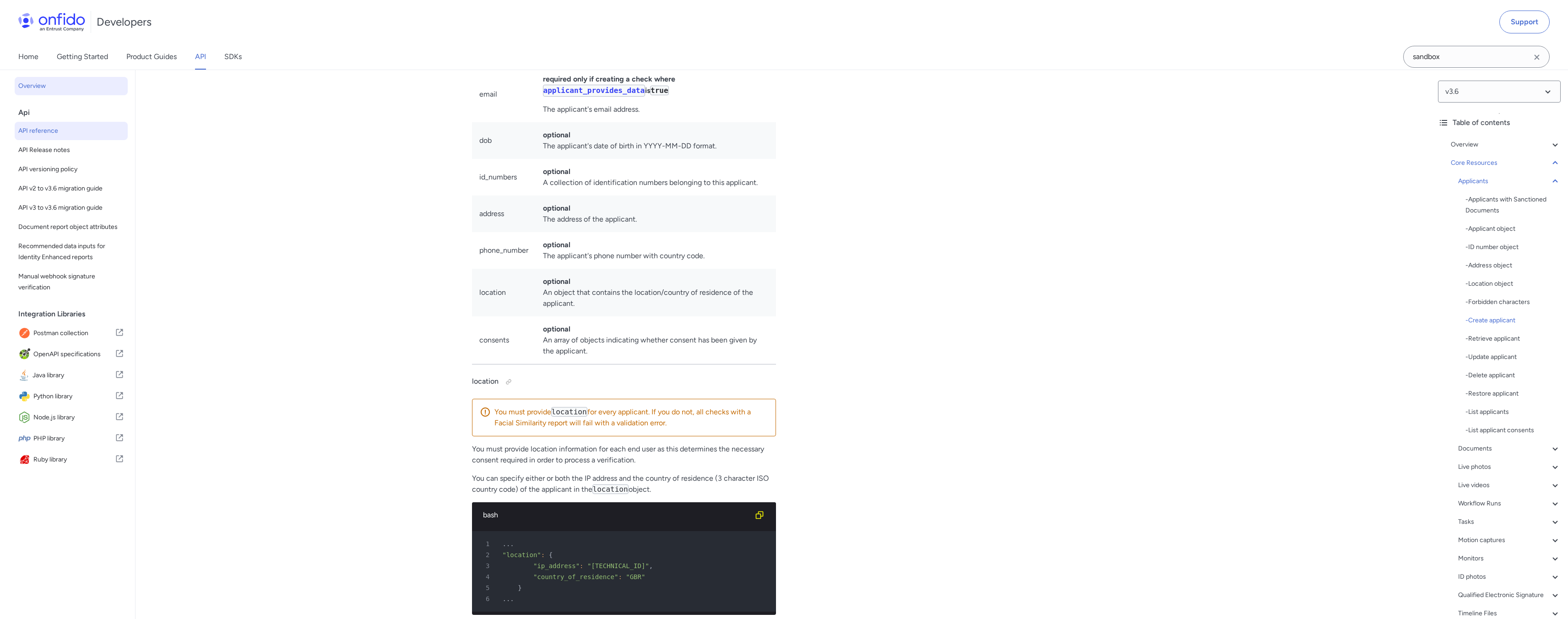
click at [40, 88] on span "Overview" at bounding box center [71, 86] width 106 height 11
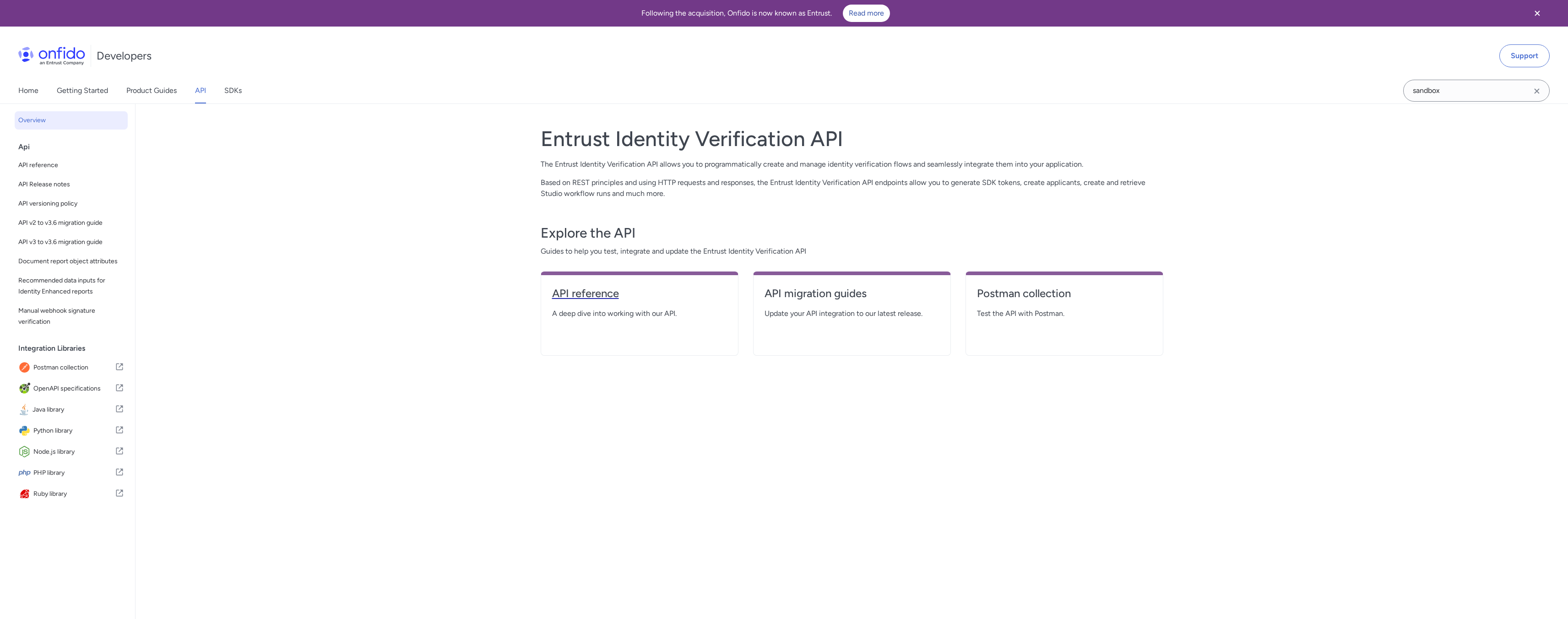
click at [579, 290] on h4 "API reference" at bounding box center [640, 293] width 175 height 15
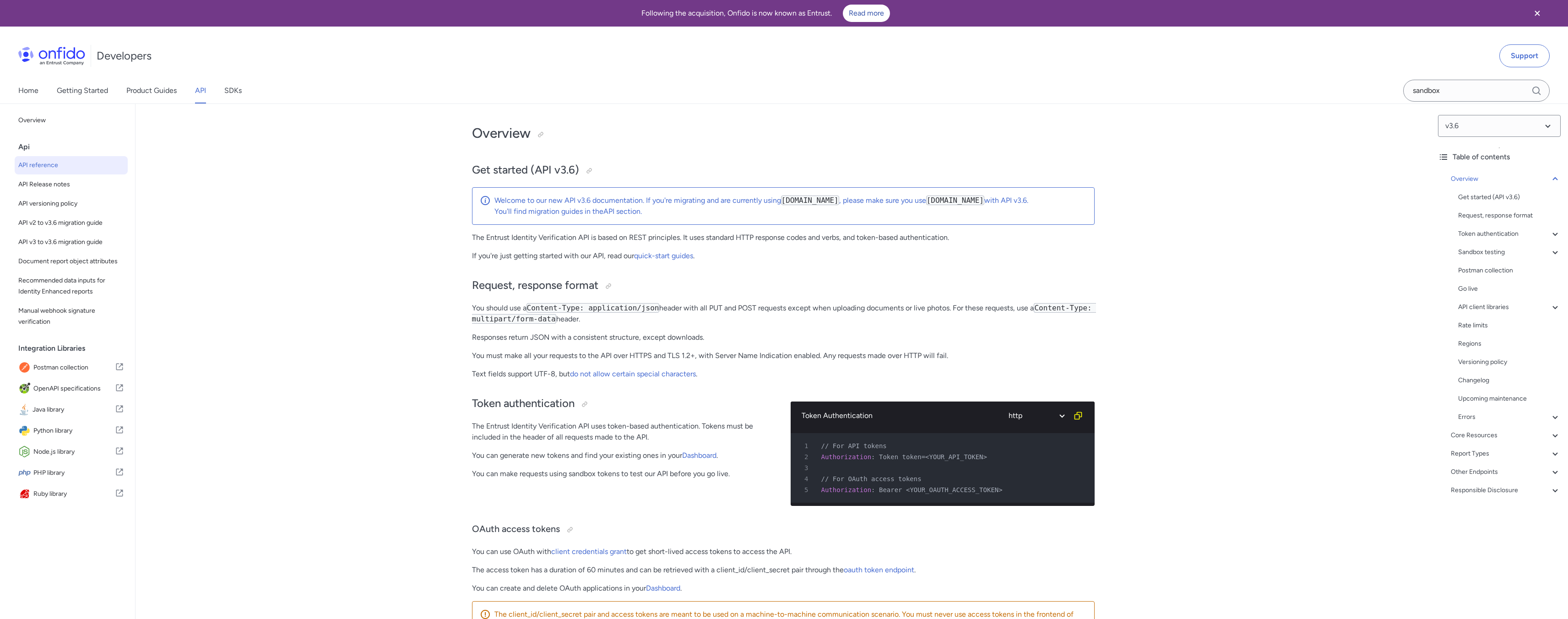
click at [89, 88] on link "Getting Started" at bounding box center [82, 90] width 52 height 25
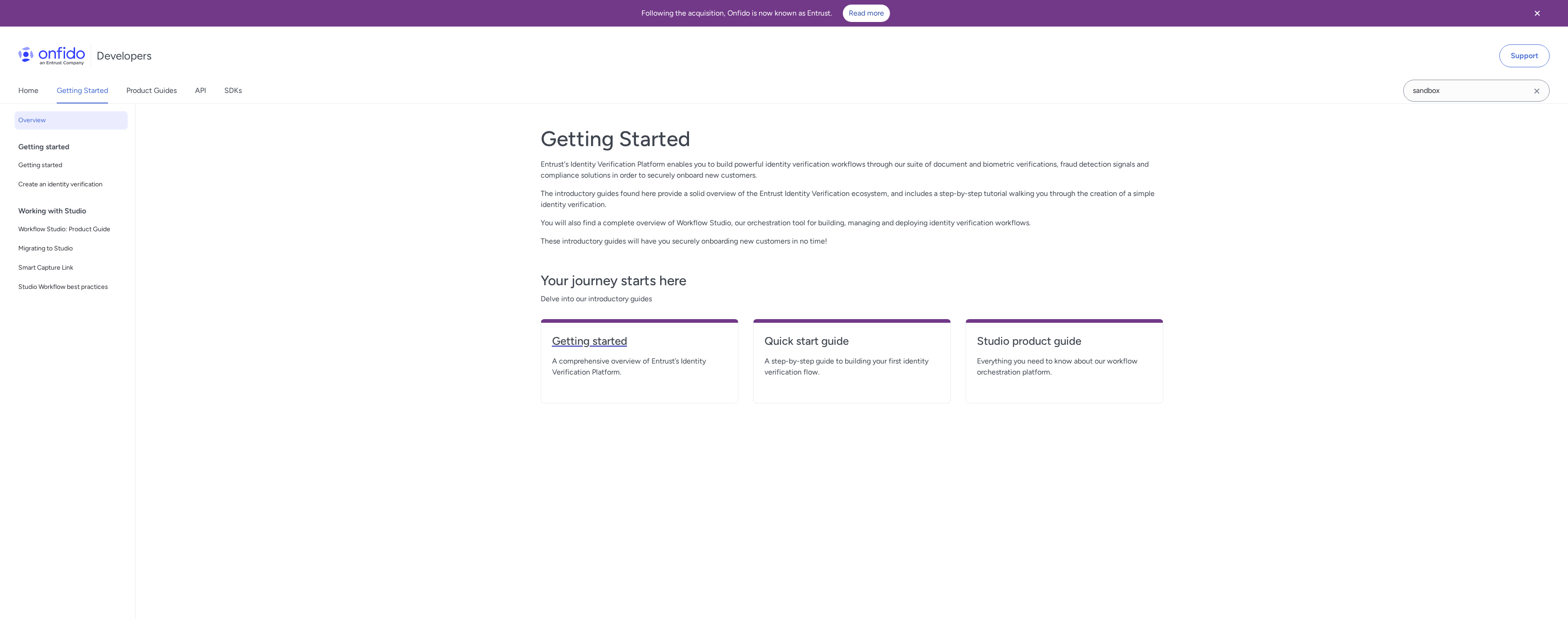
click at [601, 336] on h4 "Getting started" at bounding box center [640, 341] width 175 height 15
click at [794, 341] on h4 "Quick start guide" at bounding box center [852, 341] width 175 height 15
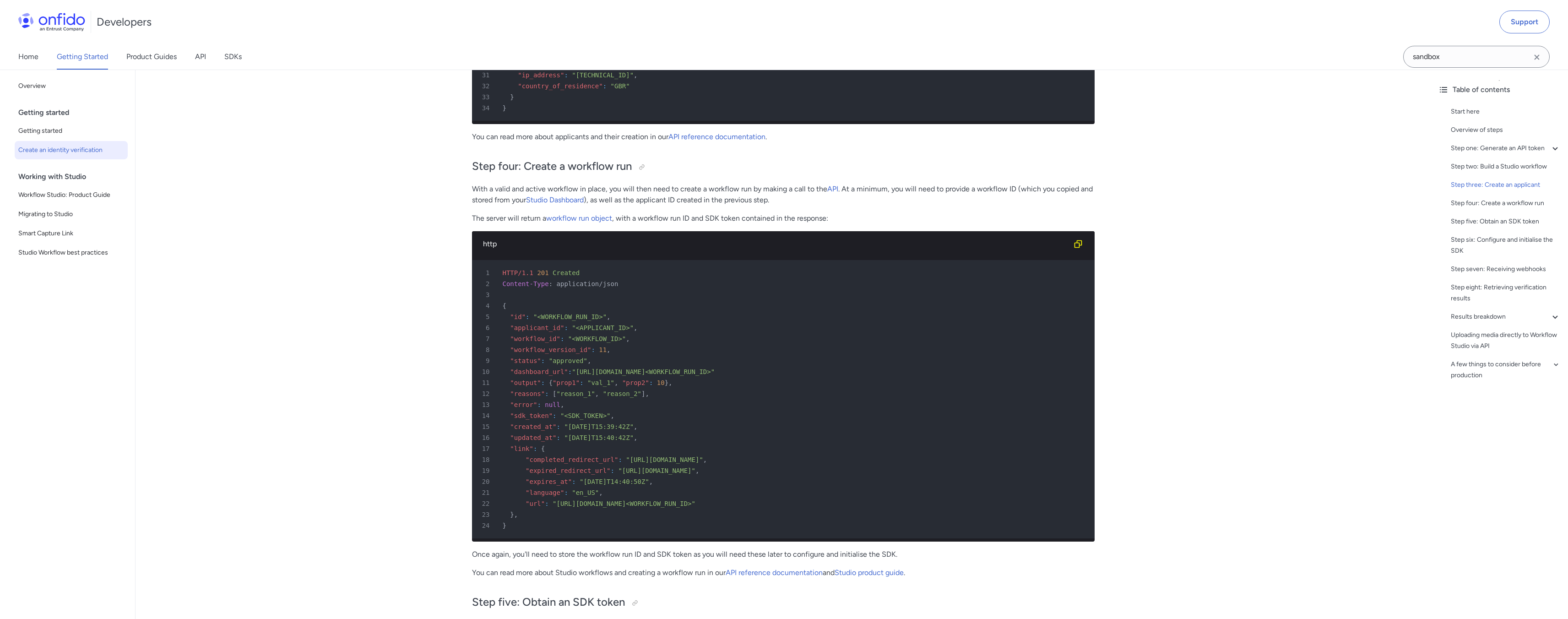
scroll to position [2564, 0]
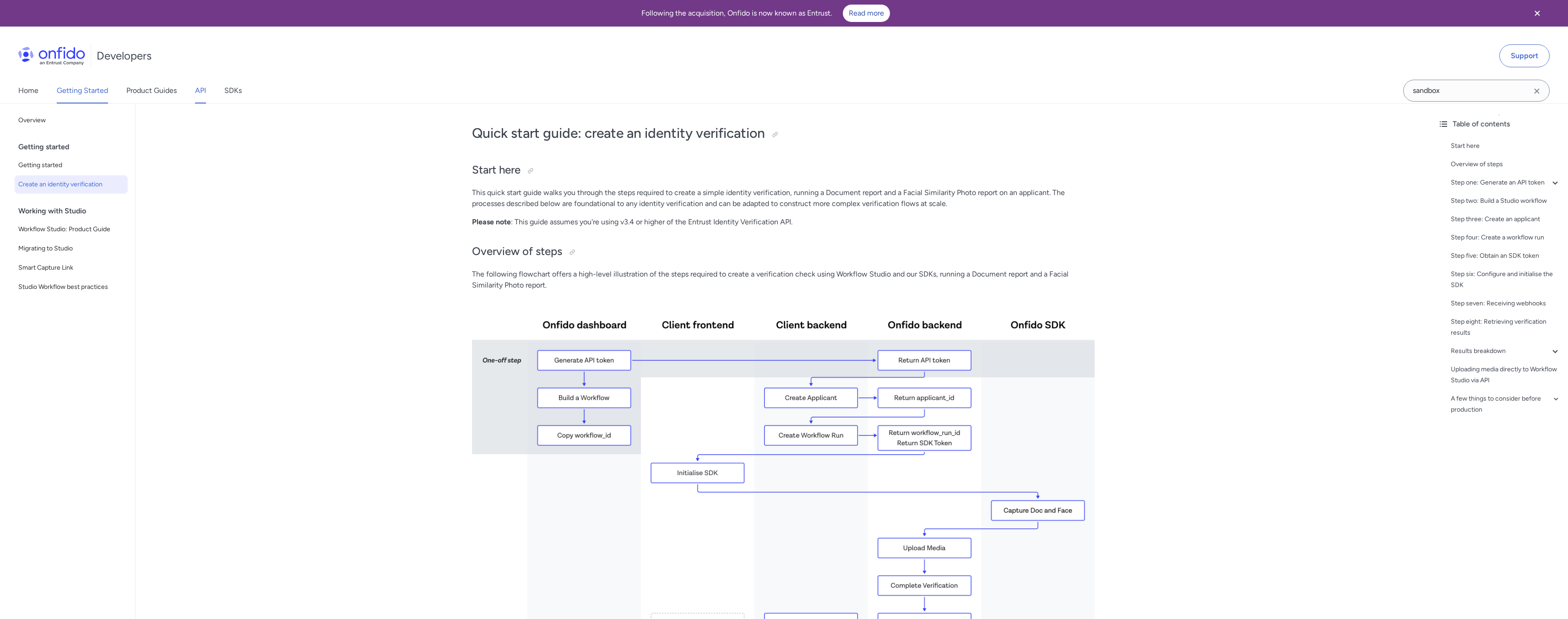
click at [195, 89] on link "API" at bounding box center [201, 90] width 11 height 25
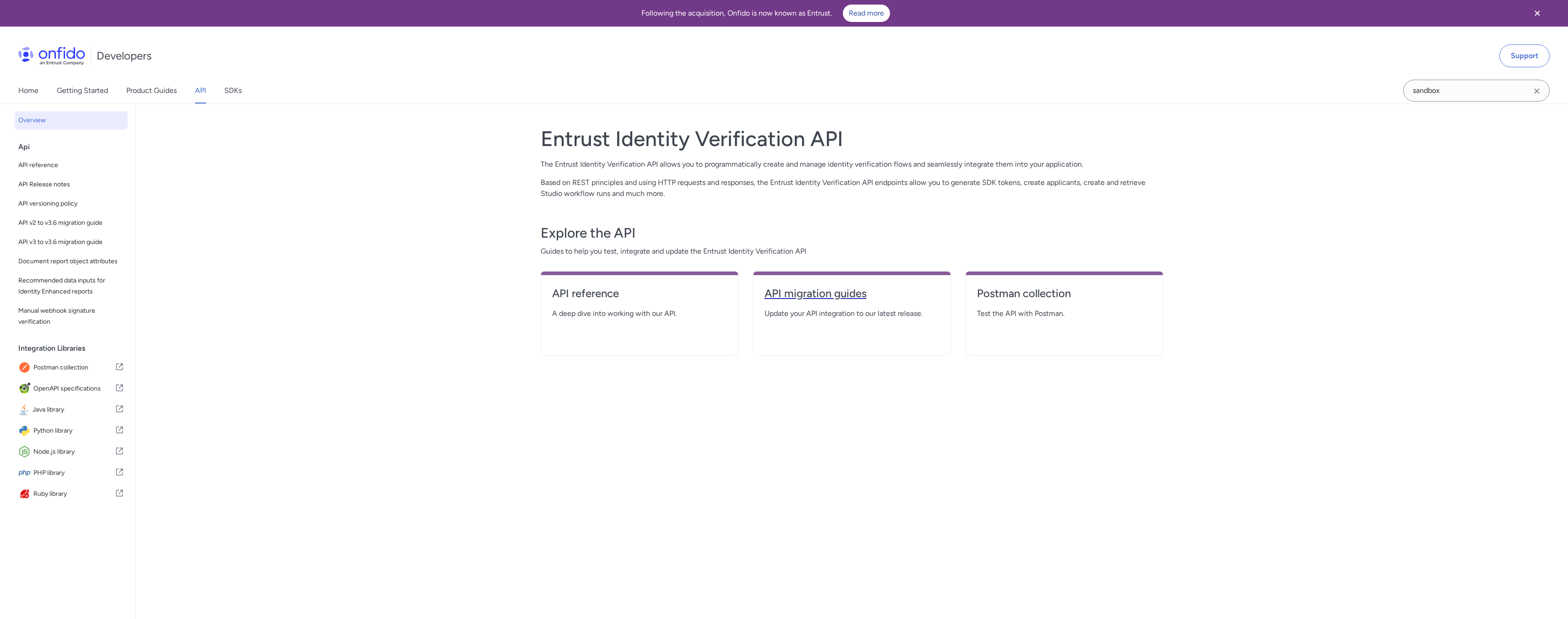
click at [790, 294] on h4 "API migration guides" at bounding box center [852, 293] width 175 height 15
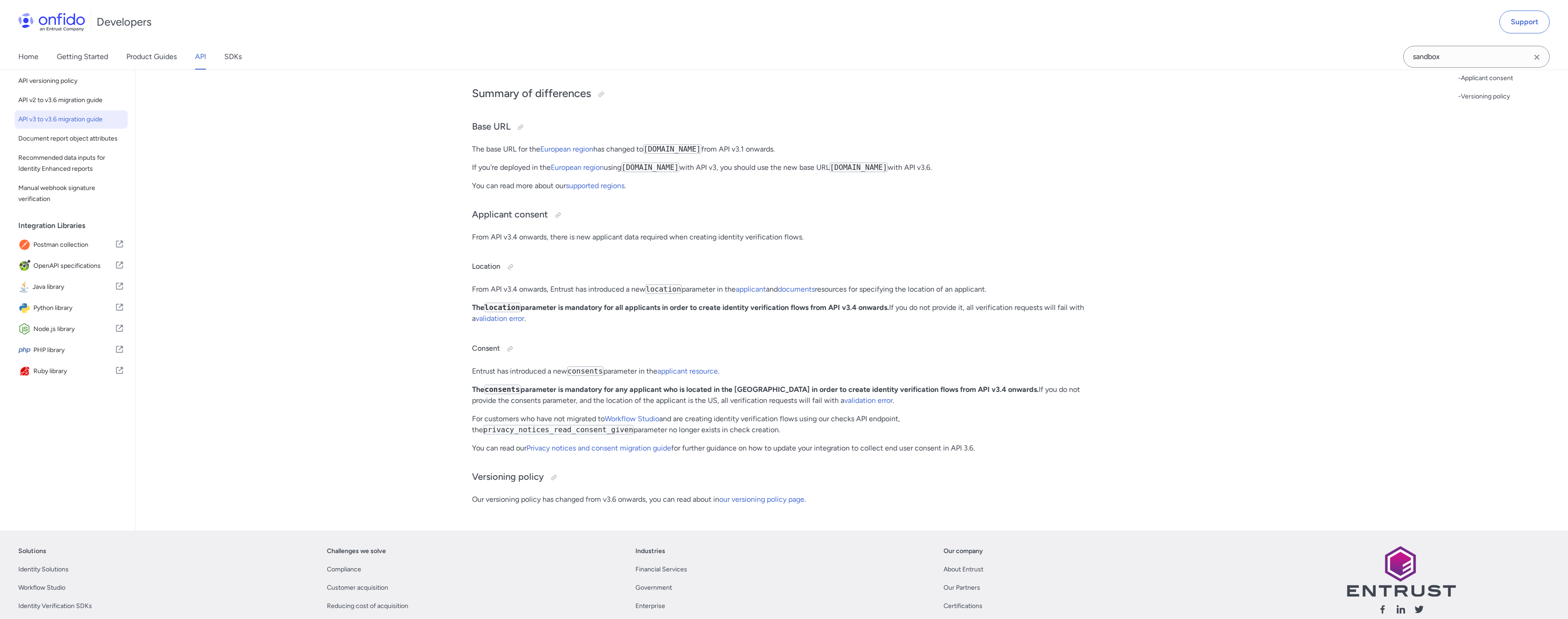
scroll to position [4, 0]
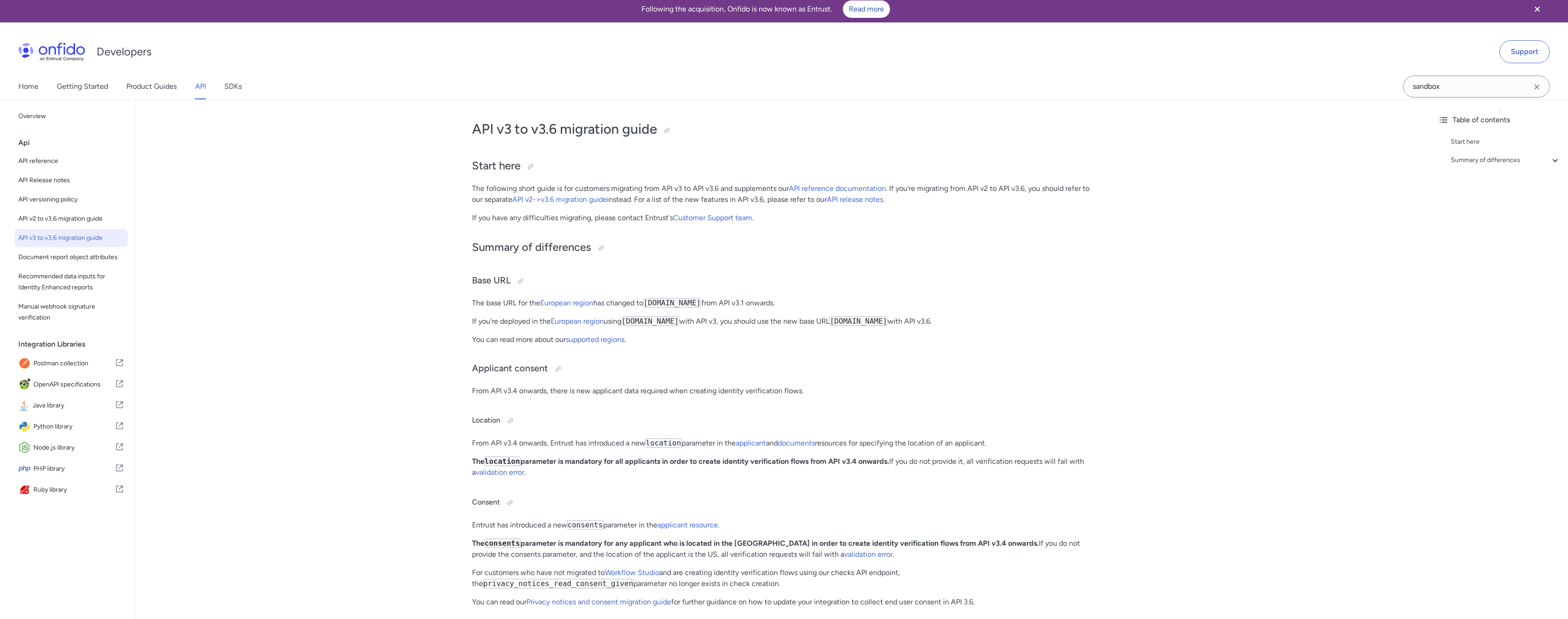
click at [41, 236] on span "API v3 to v3.6 migration guide" at bounding box center [71, 238] width 106 height 11
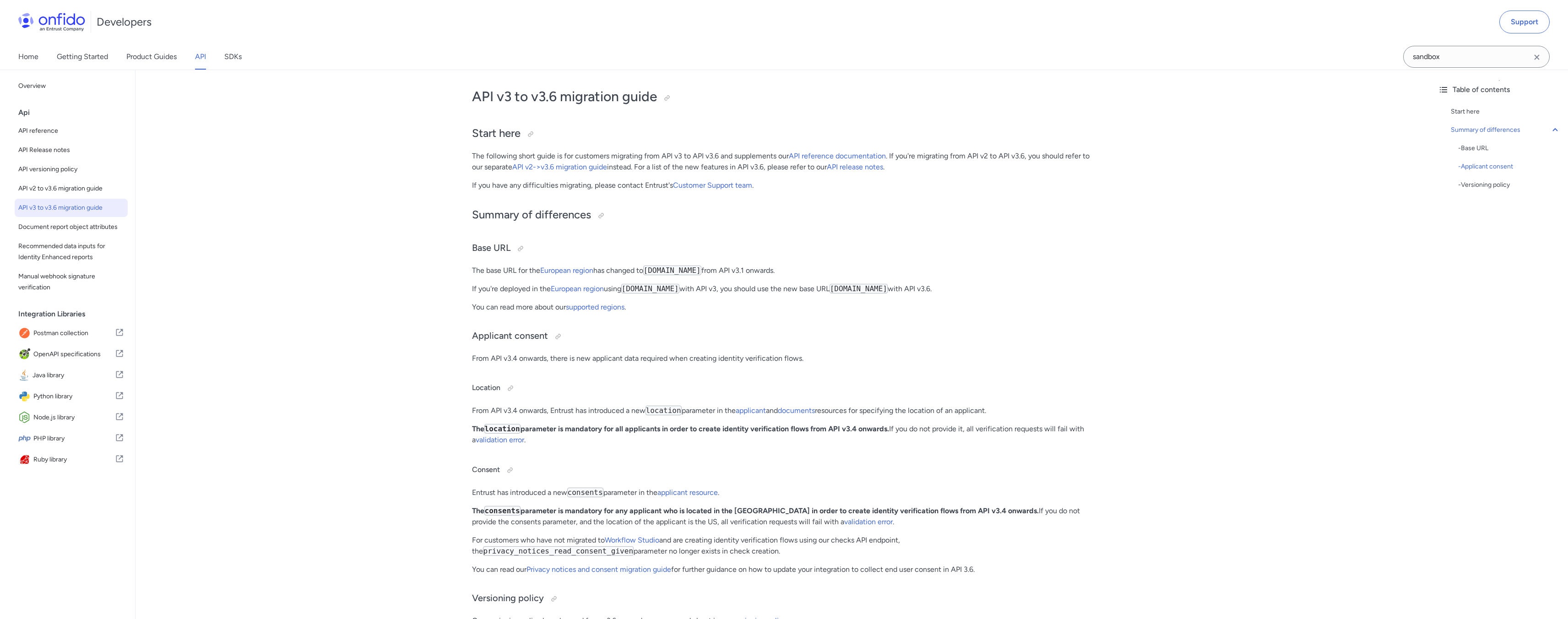
scroll to position [7, 0]
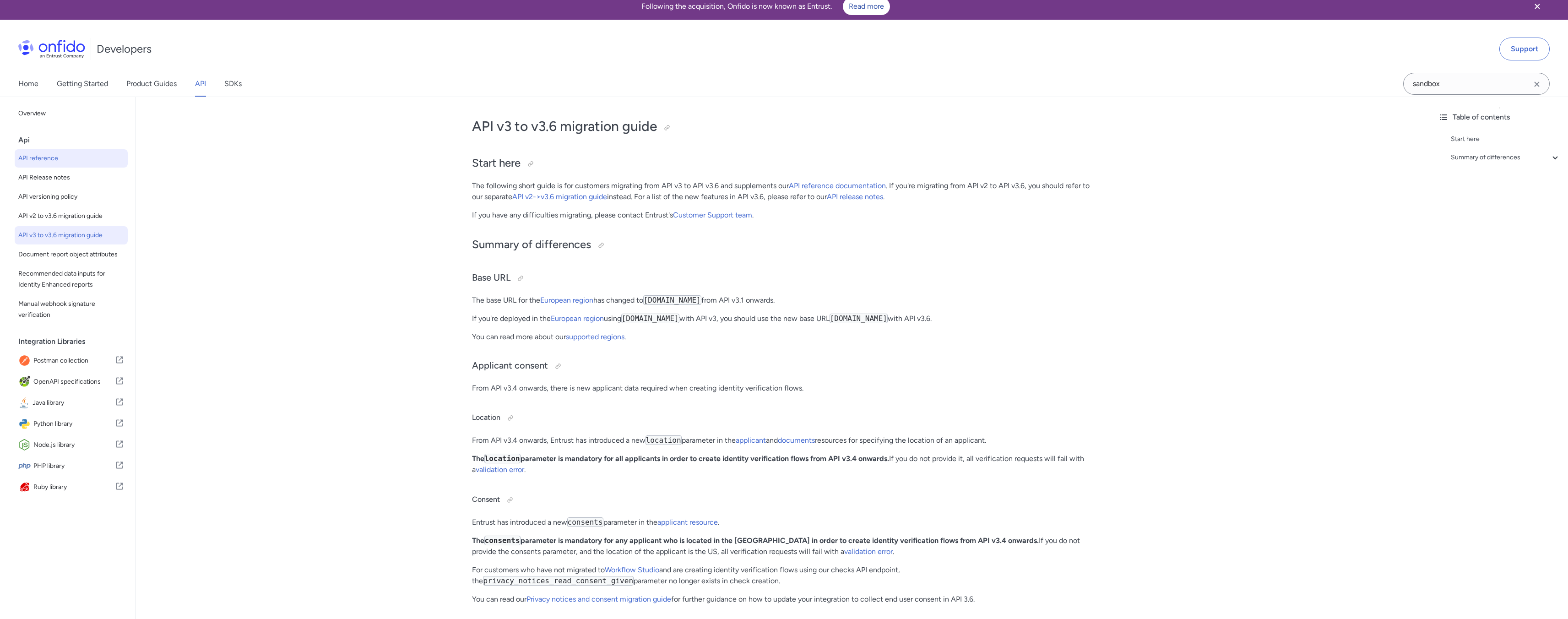
click at [33, 165] on link "API reference" at bounding box center [71, 158] width 113 height 18
select select "http"
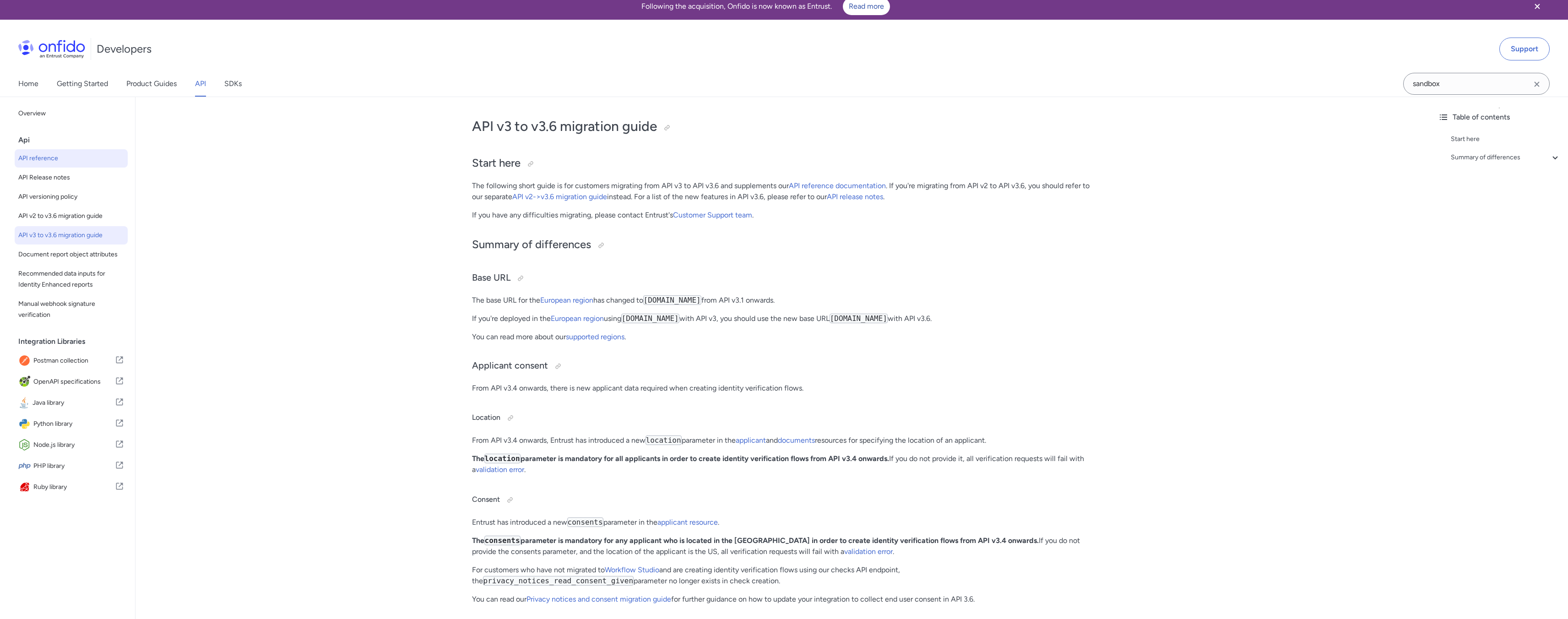
select select "http"
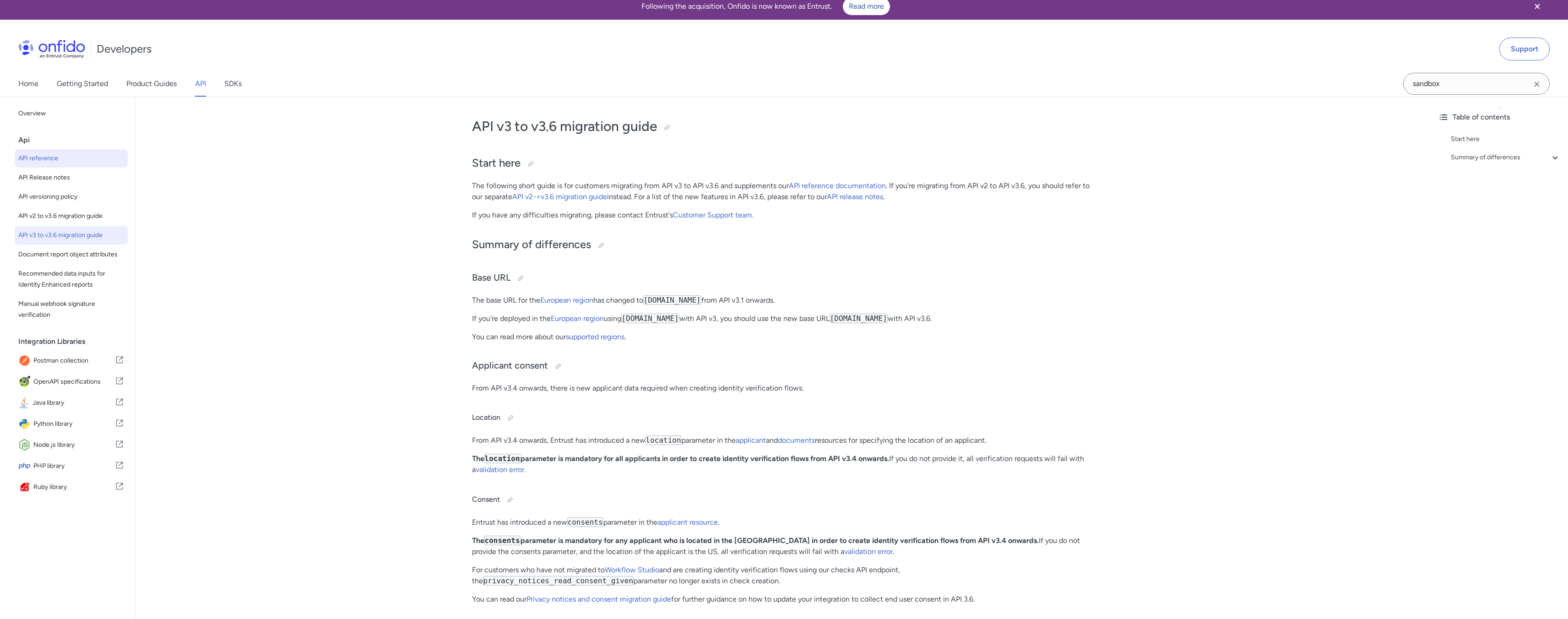
select select "http"
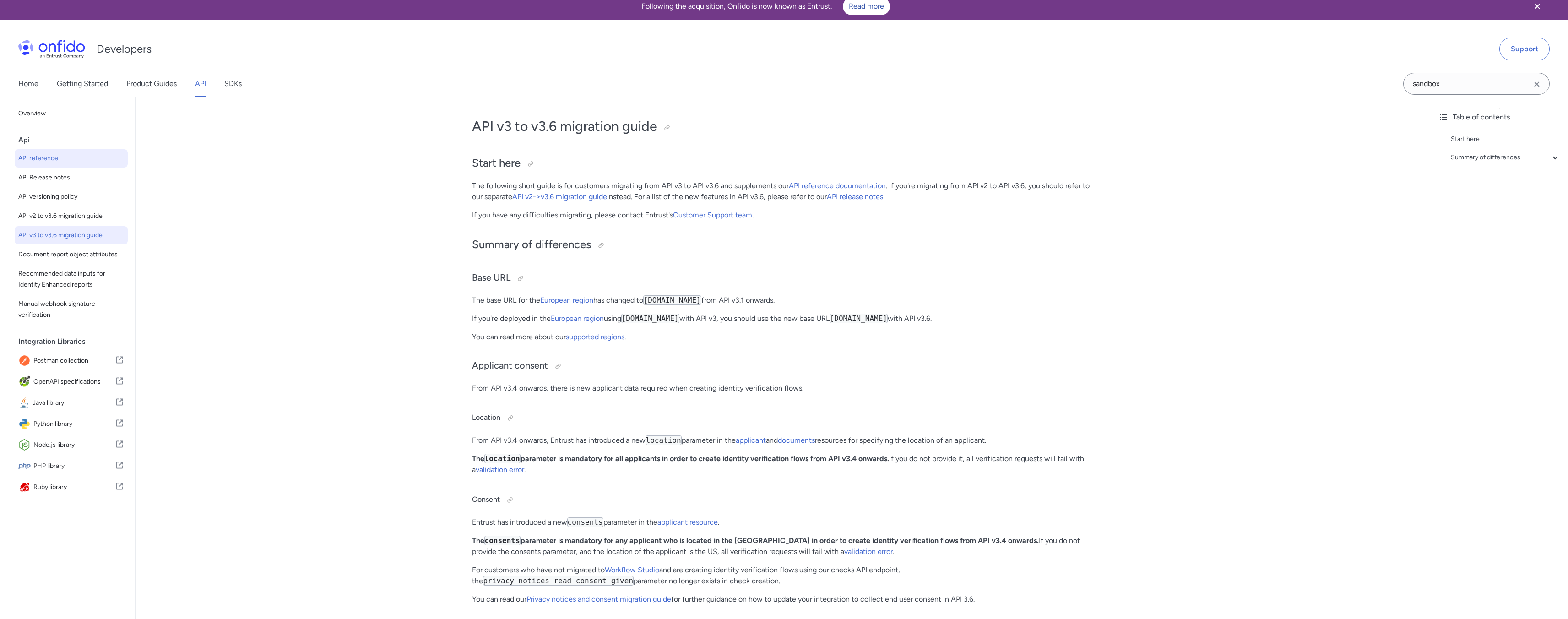
select select "http"
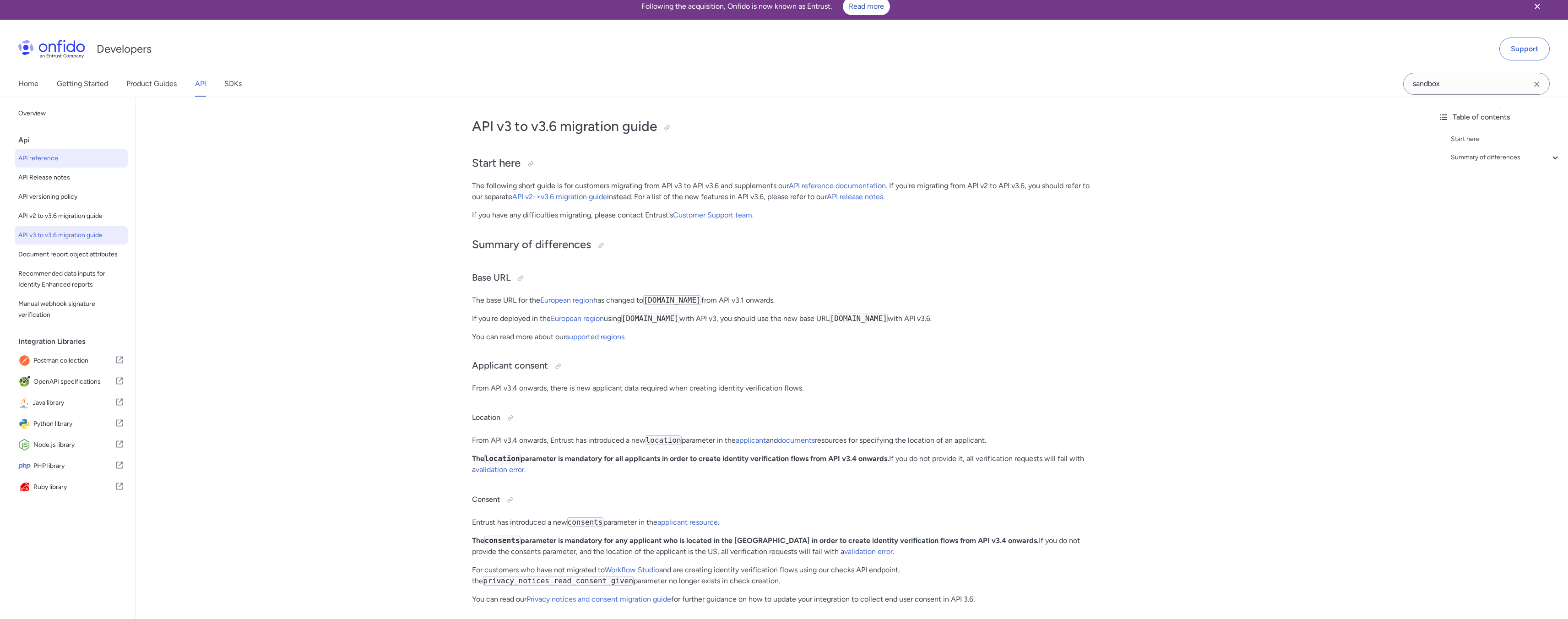
select select "http"
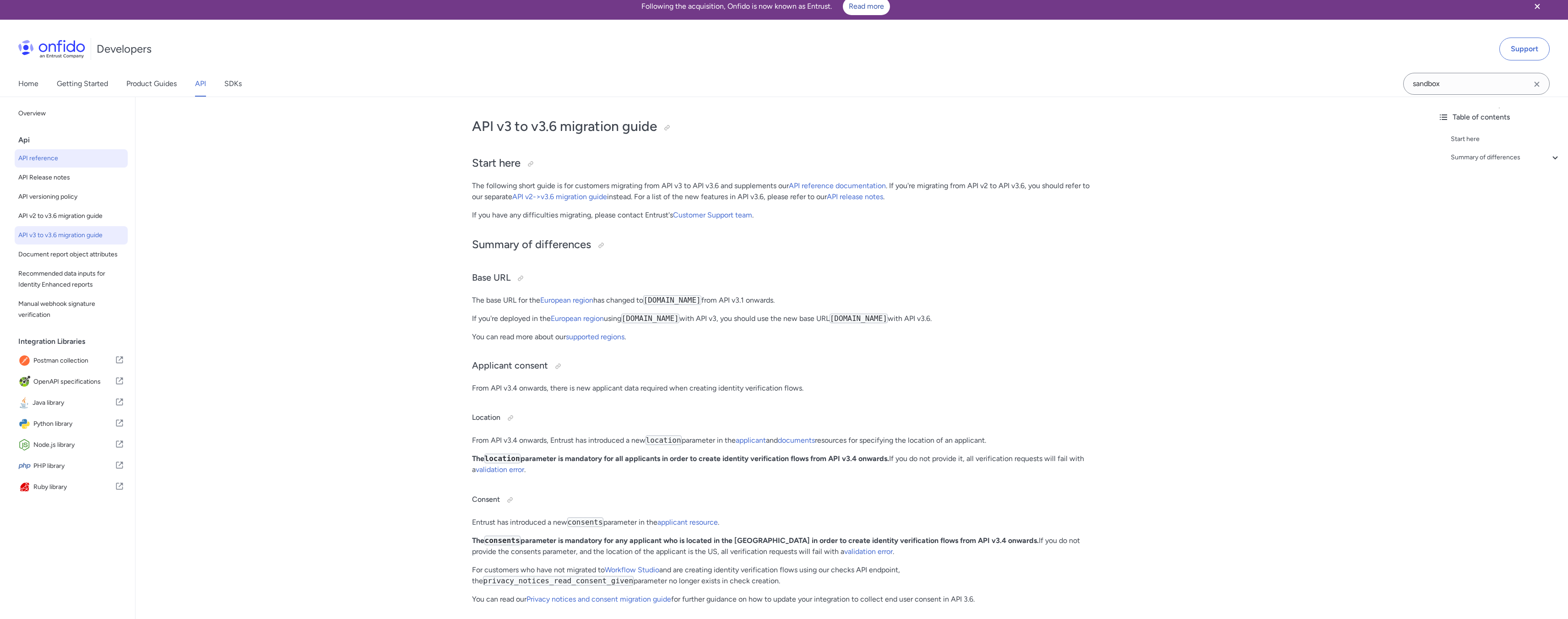
select select "http"
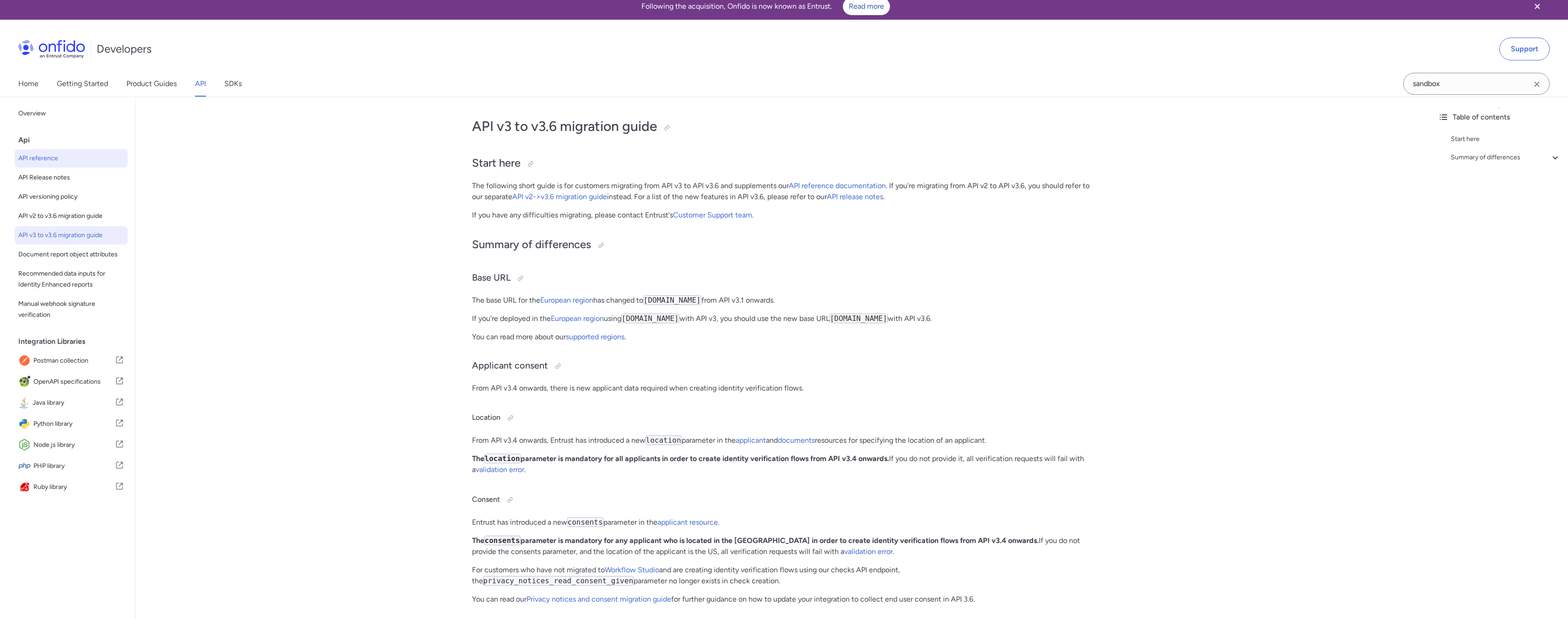
select select "http"
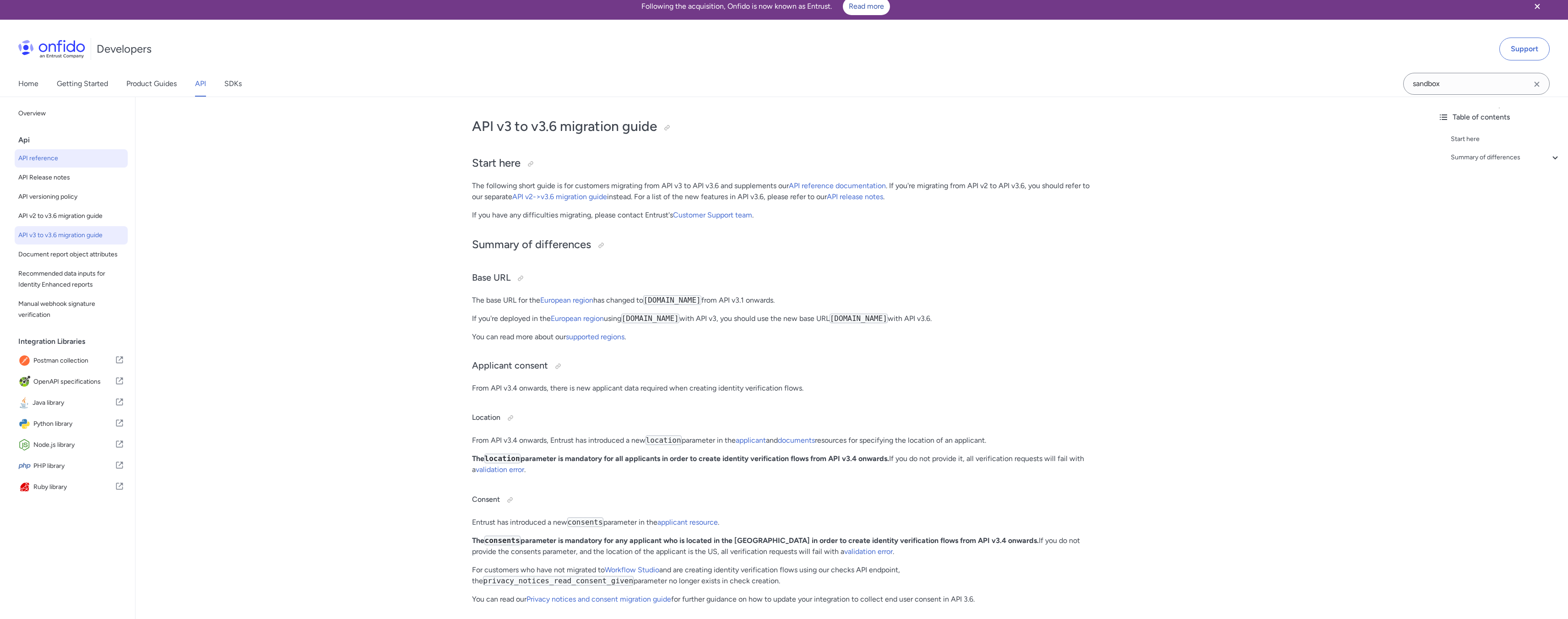
select select "http"
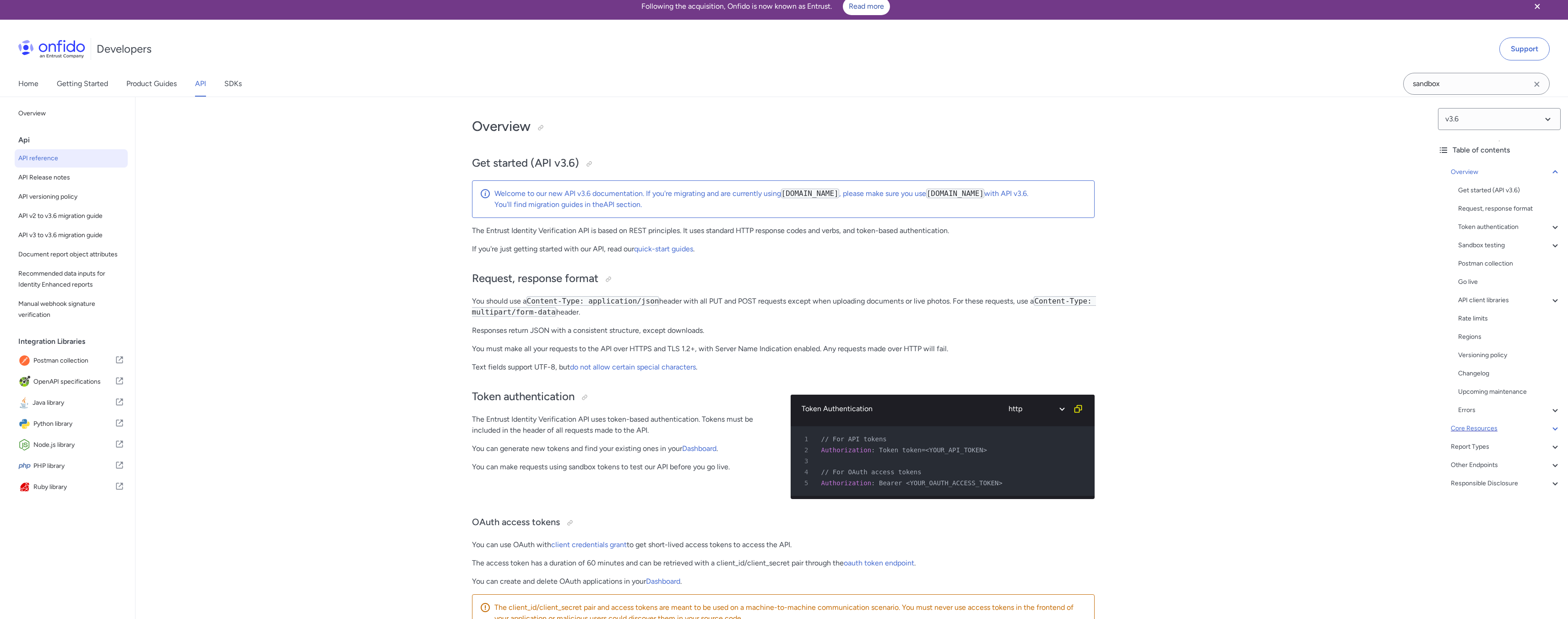
click at [1506, 425] on div "Core Resources" at bounding box center [1506, 429] width 110 height 11
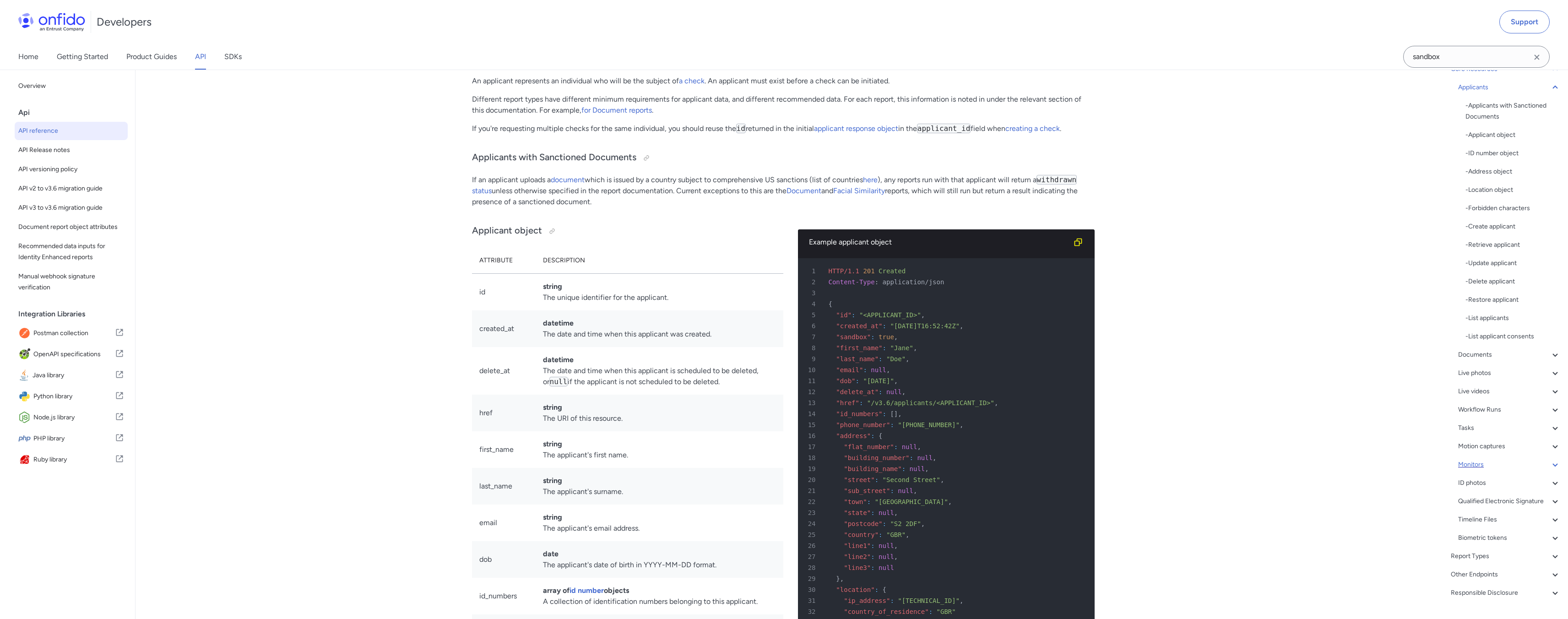
scroll to position [128, 0]
click at [1539, 381] on div "Workflow Runs" at bounding box center [1509, 387] width 102 height 11
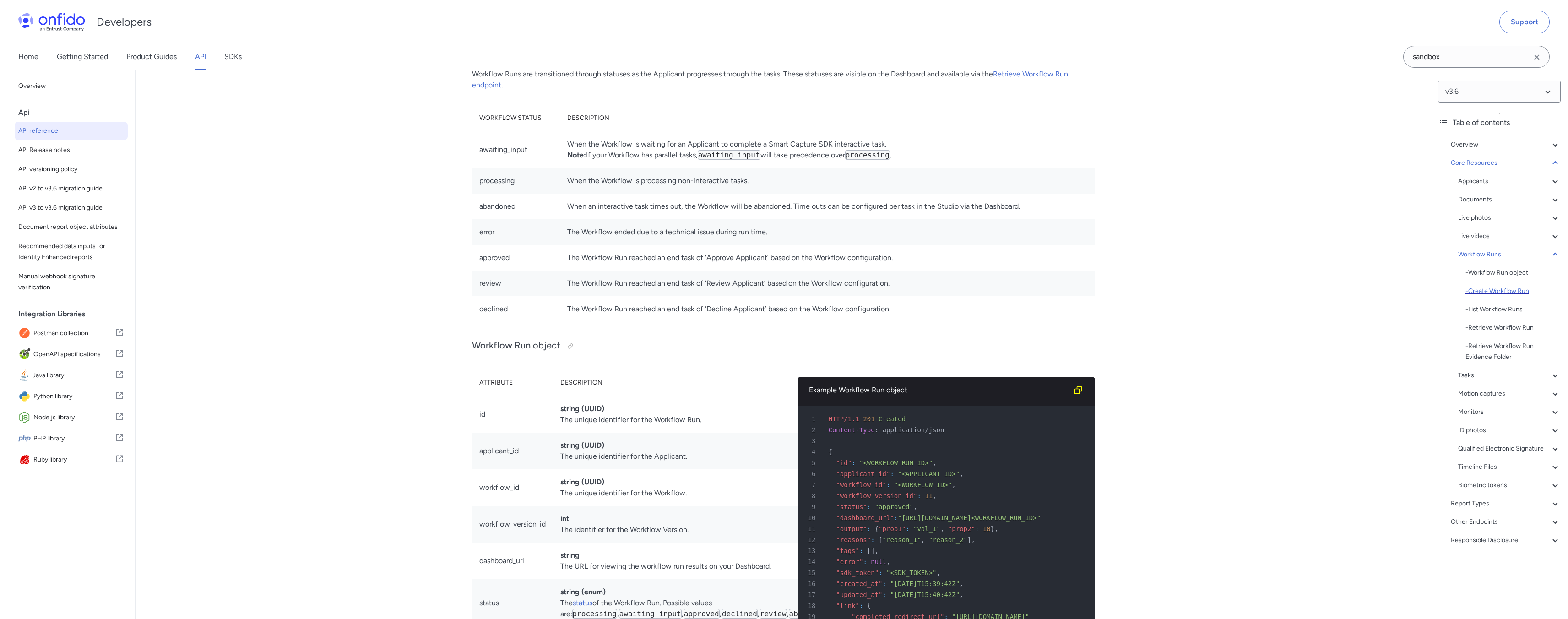
click at [1498, 287] on div "- Create Workflow Run" at bounding box center [1513, 291] width 95 height 11
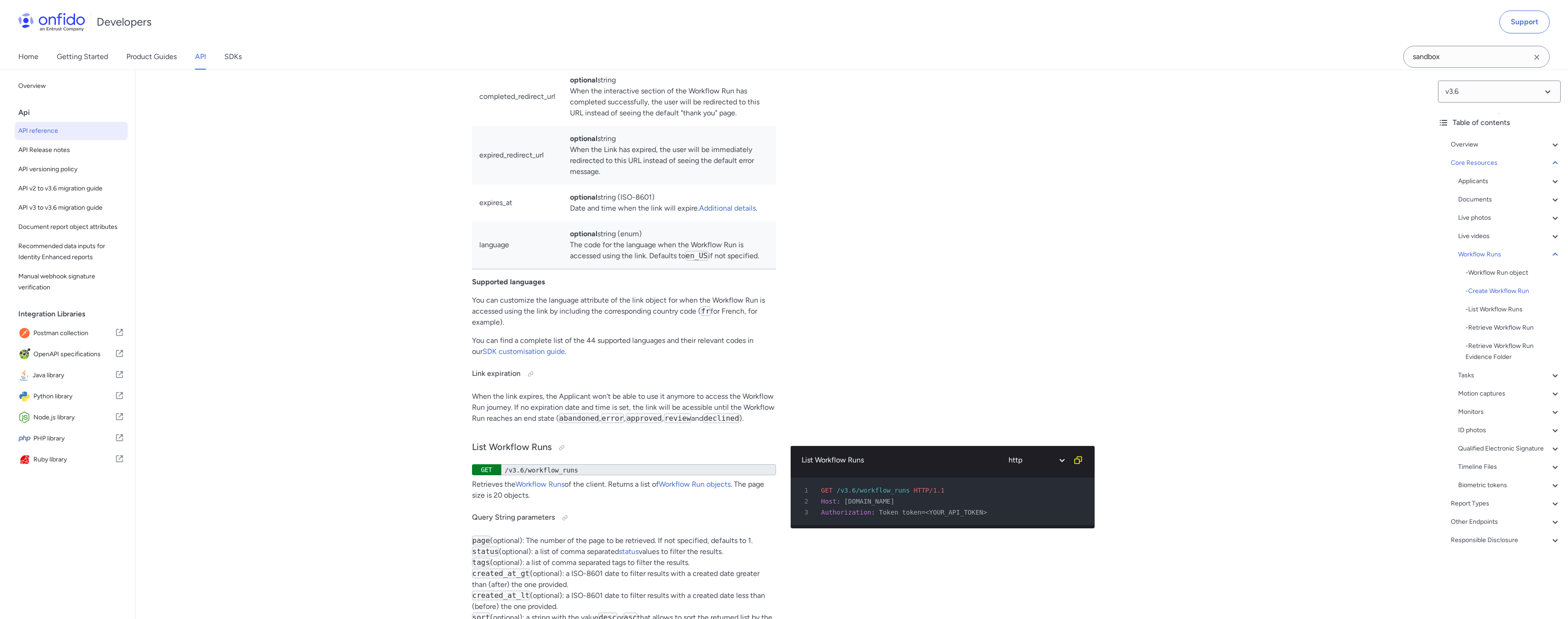
scroll to position [21644, 0]
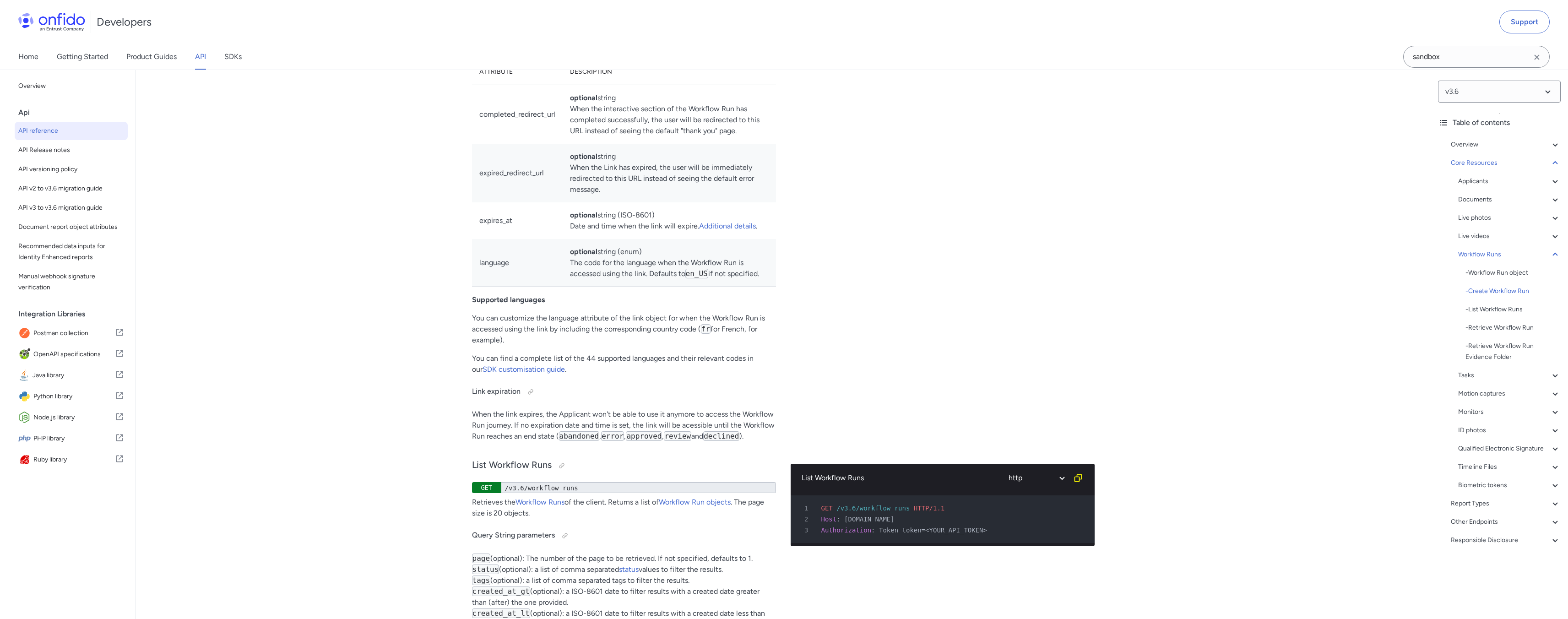
drag, startPoint x: 478, startPoint y: 390, endPoint x: 629, endPoint y: 471, distance: 171.4
click at [629, 287] on tbody "completed_redirect_url optional string When the interactive section of the Work…" at bounding box center [624, 186] width 304 height 202
click at [616, 202] on td "optional string When the Link has expired, the user will be immediately redirec…" at bounding box center [670, 173] width 213 height 59
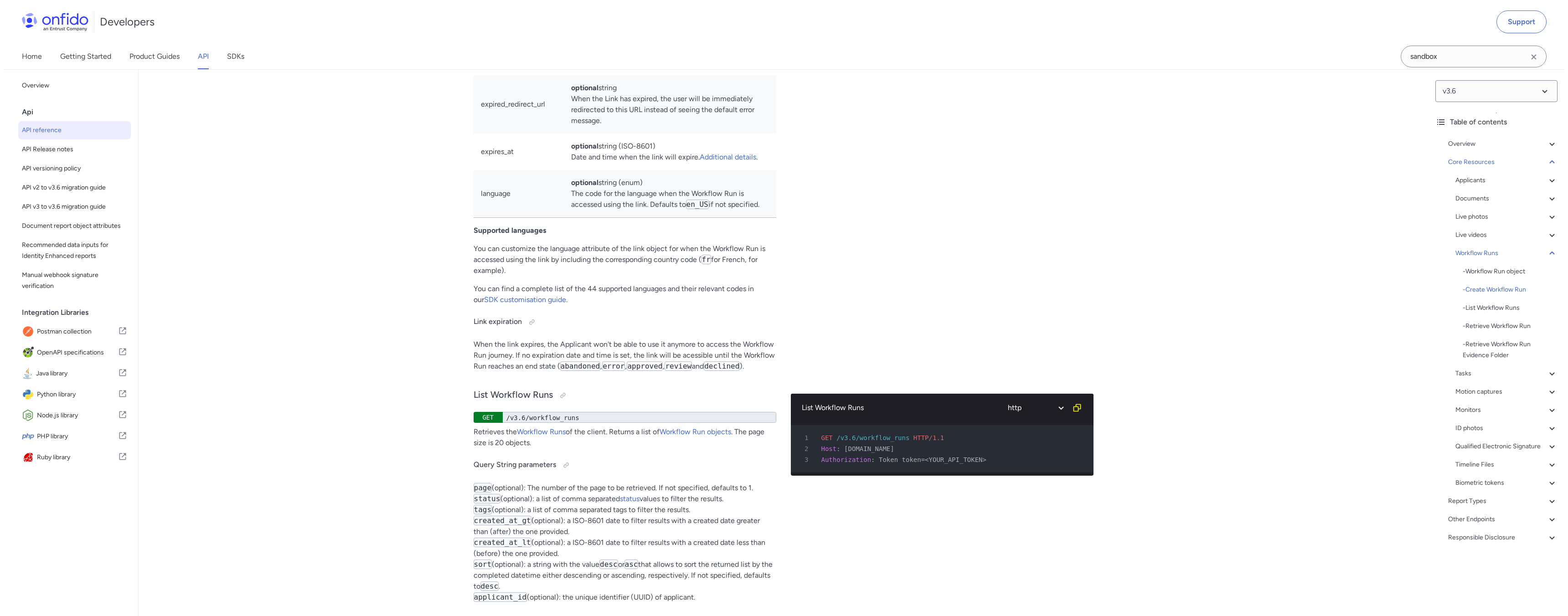
scroll to position [21441, 0]
